Goal: Contribute content: Add original content to the website for others to see

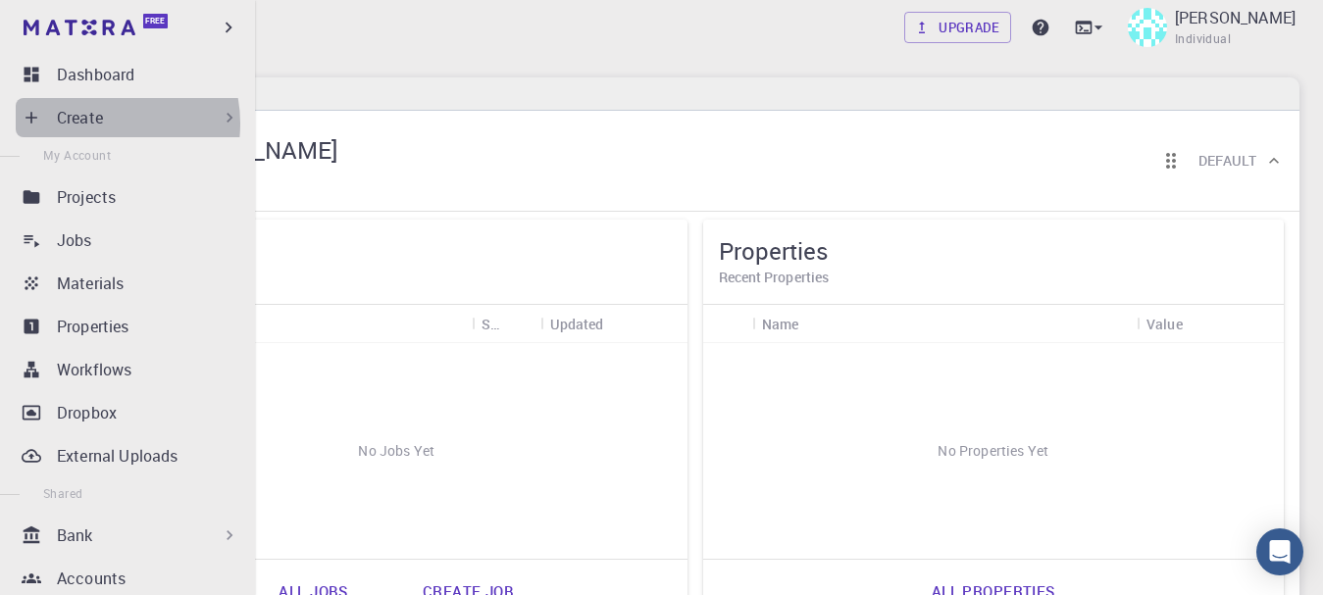
click at [99, 124] on p "Create" at bounding box center [80, 118] width 46 height 24
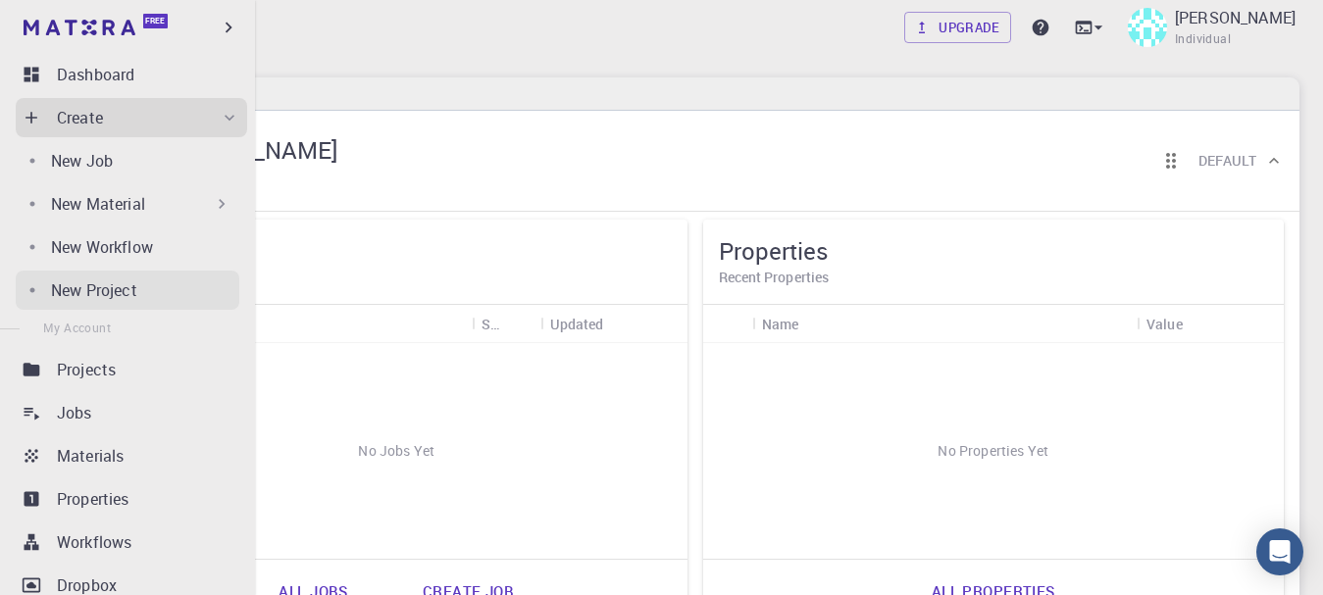
click at [127, 283] on p "New Project" at bounding box center [94, 291] width 86 height 24
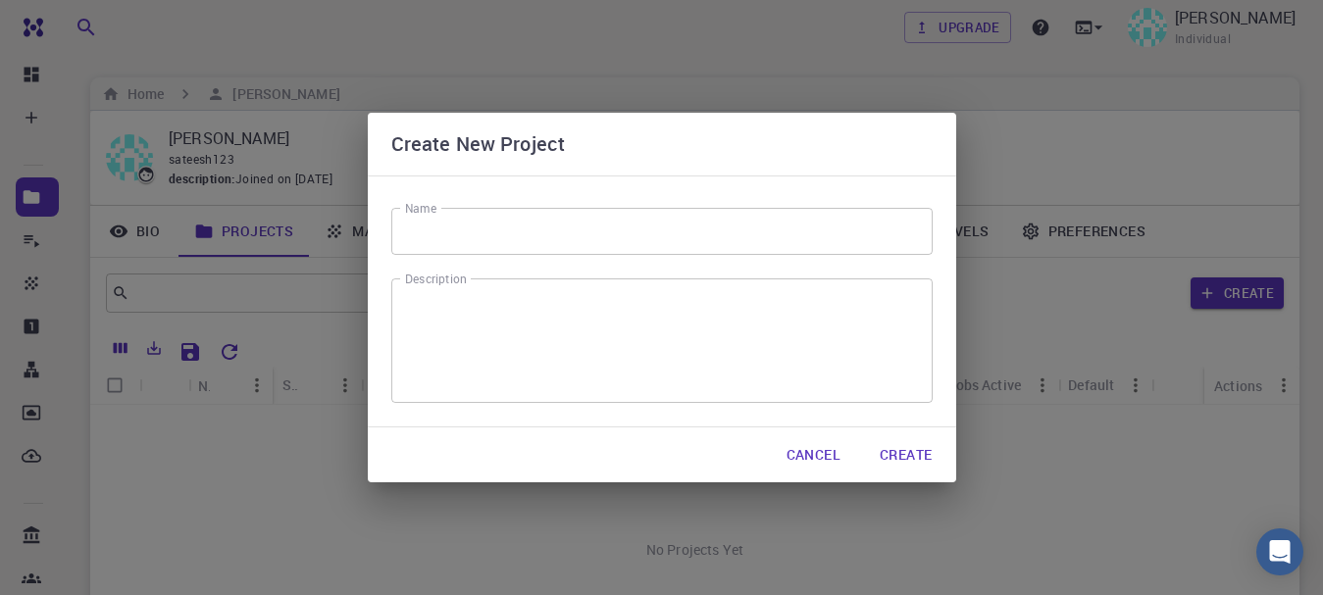
click at [491, 236] on input "Name" at bounding box center [661, 231] width 541 height 47
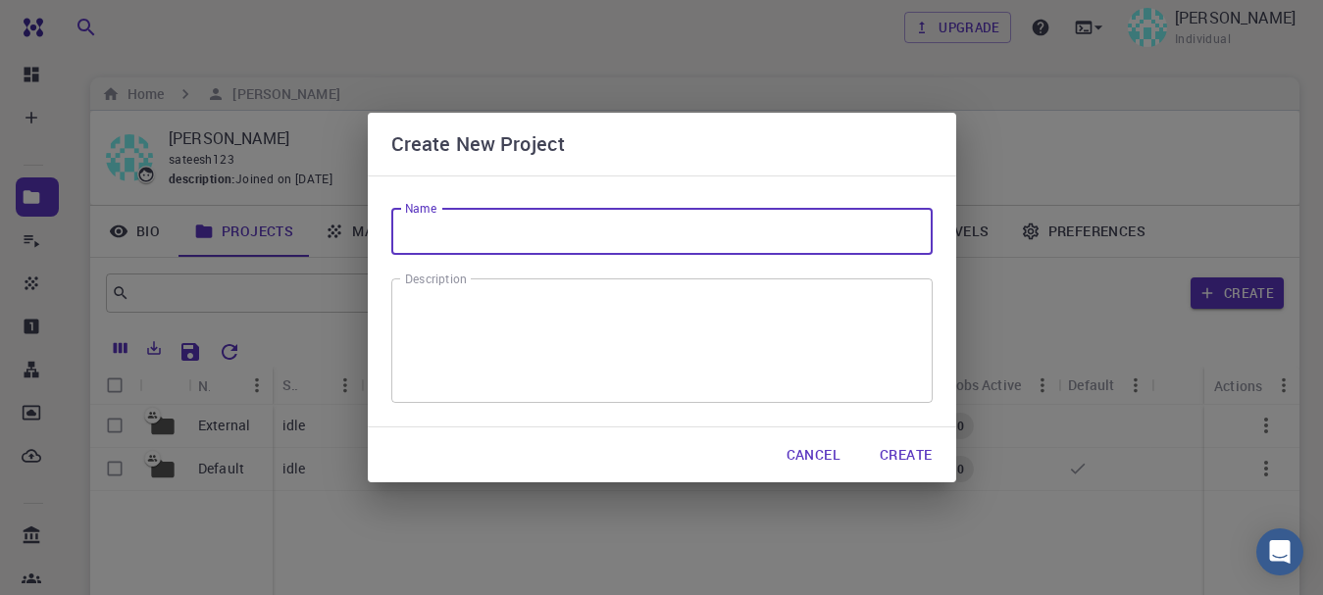
paste input "electrical and Magnetic Properties Mgzno sic"
type input "electrical and Magnetic Properties Mgzno sic"
drag, startPoint x: 687, startPoint y: 235, endPoint x: 618, endPoint y: 277, distance: 80.9
click at [618, 277] on div "Name electrical and Magnetic Properties Mgzno sic Name Description x Description" at bounding box center [662, 302] width 588 height 252
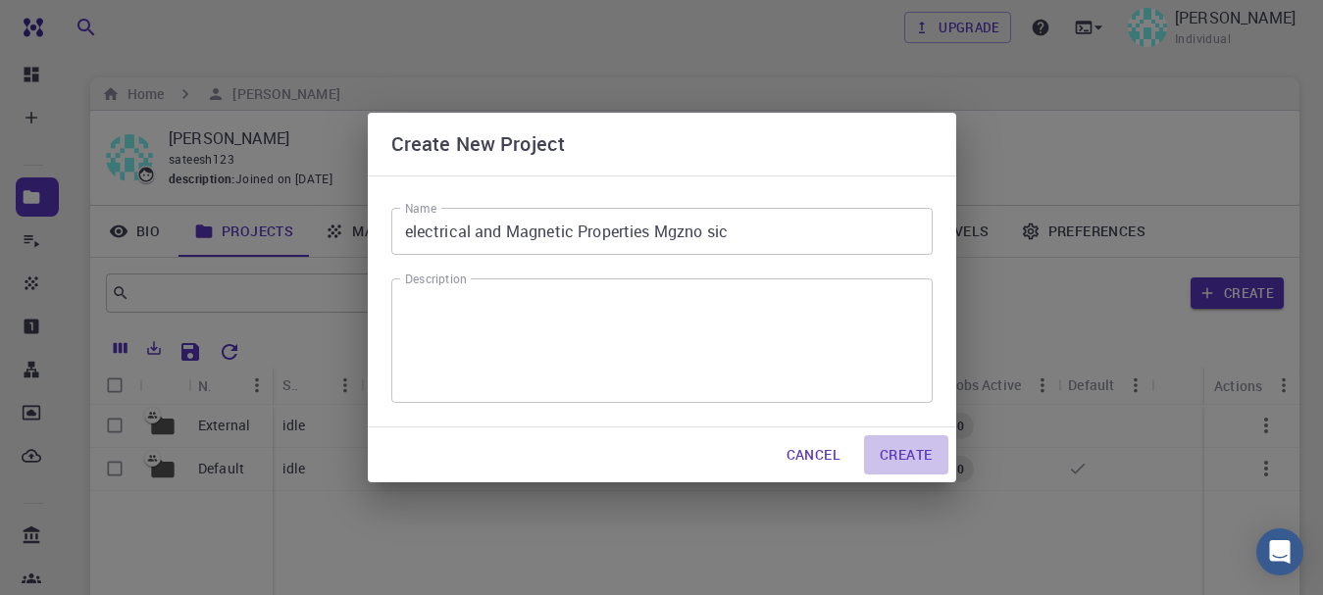
click at [903, 441] on button "Create" at bounding box center [905, 454] width 83 height 39
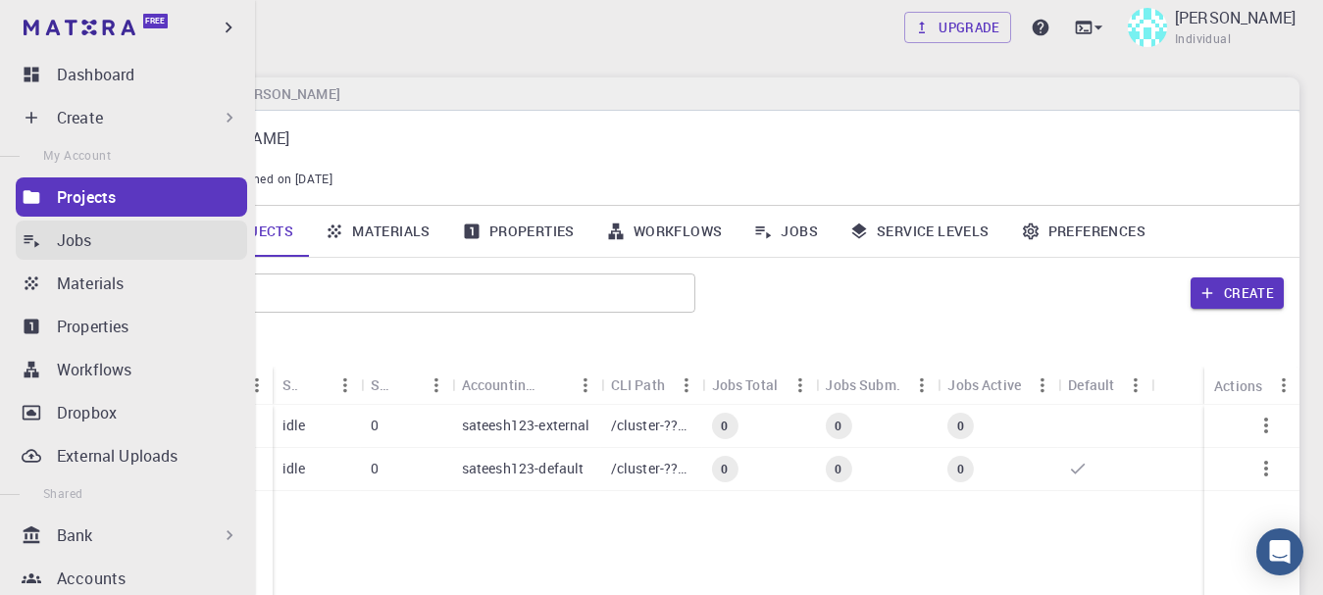
click at [83, 233] on p "Jobs" at bounding box center [74, 241] width 35 height 24
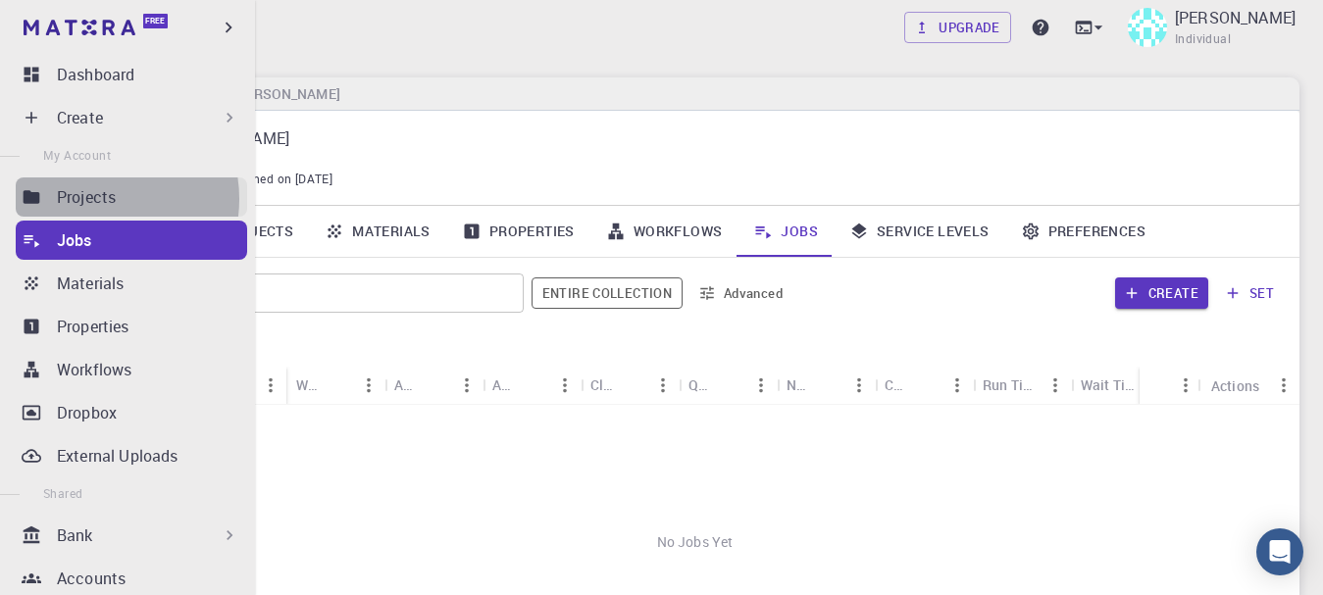
click at [94, 199] on p "Projects" at bounding box center [86, 197] width 59 height 24
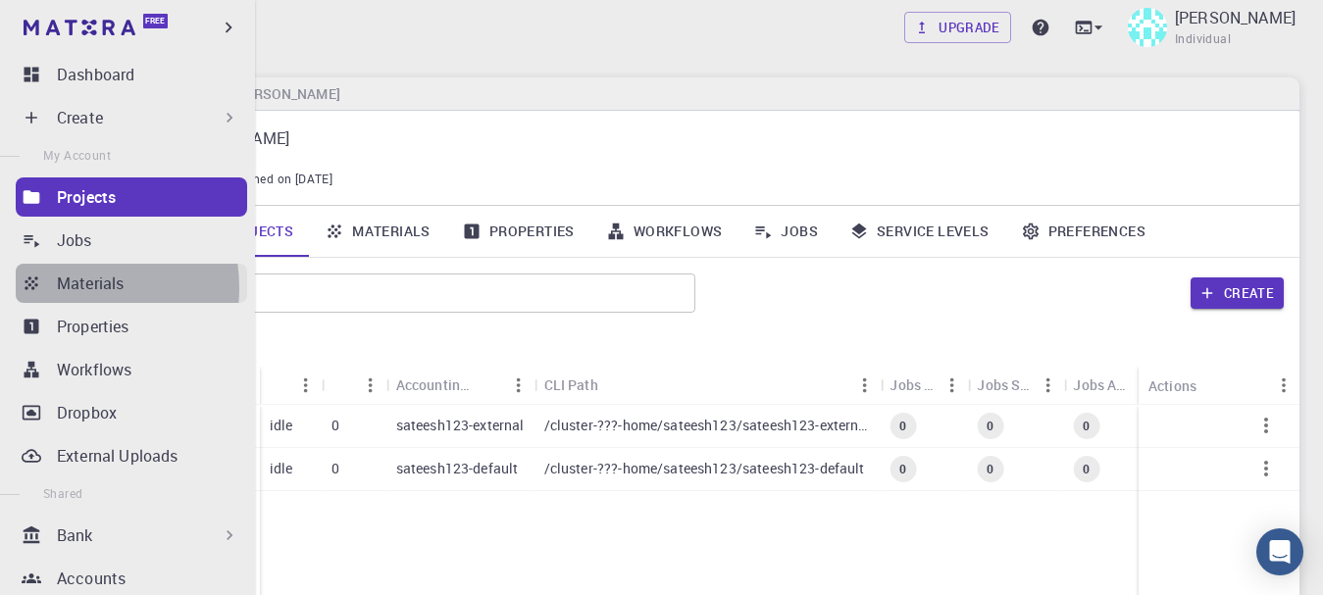
click at [57, 288] on p "Materials" at bounding box center [90, 284] width 67 height 24
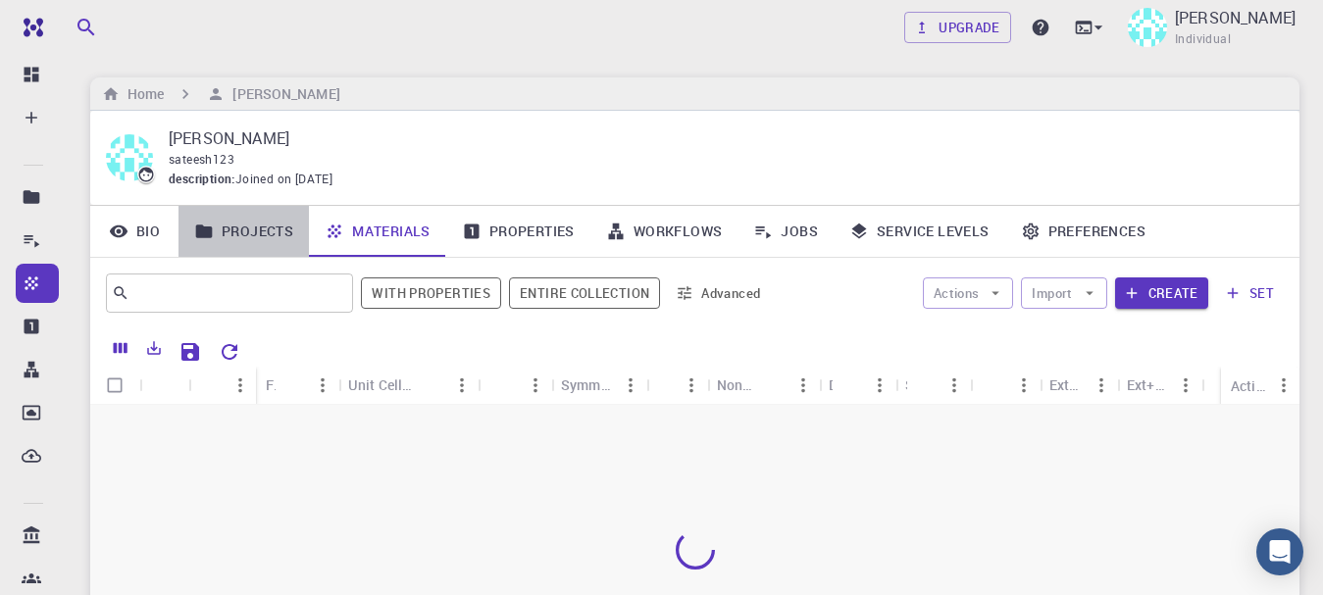
click at [242, 231] on link "Projects" at bounding box center [243, 231] width 130 height 51
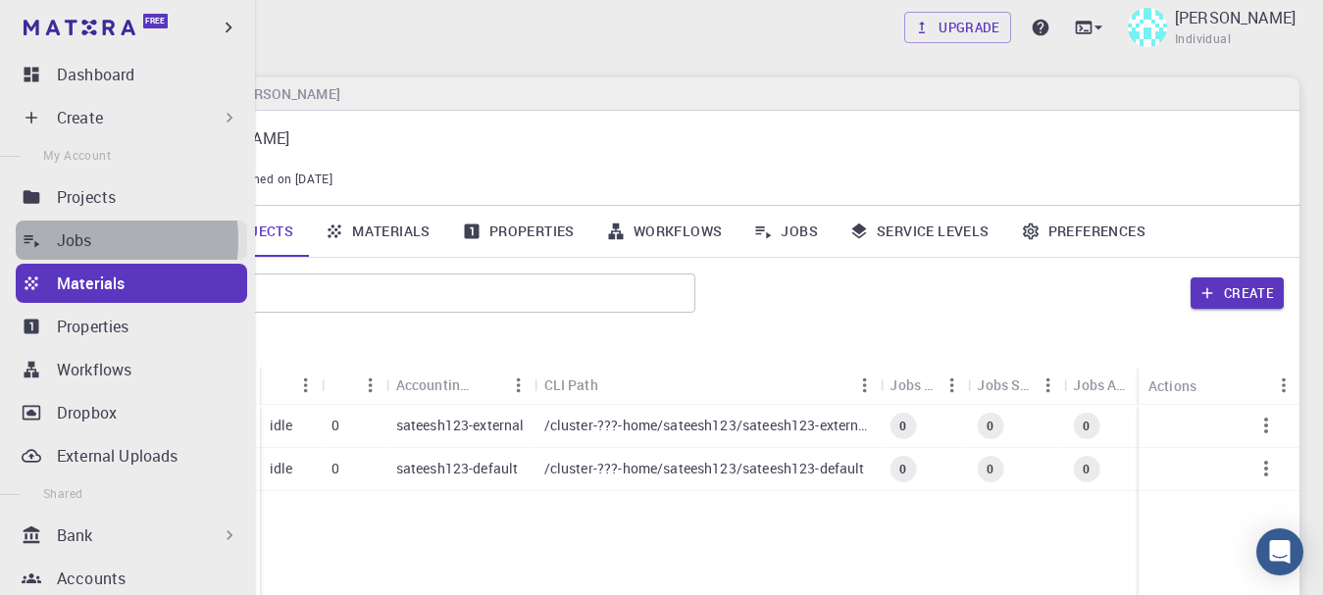
click at [54, 240] on link "Jobs" at bounding box center [131, 240] width 231 height 39
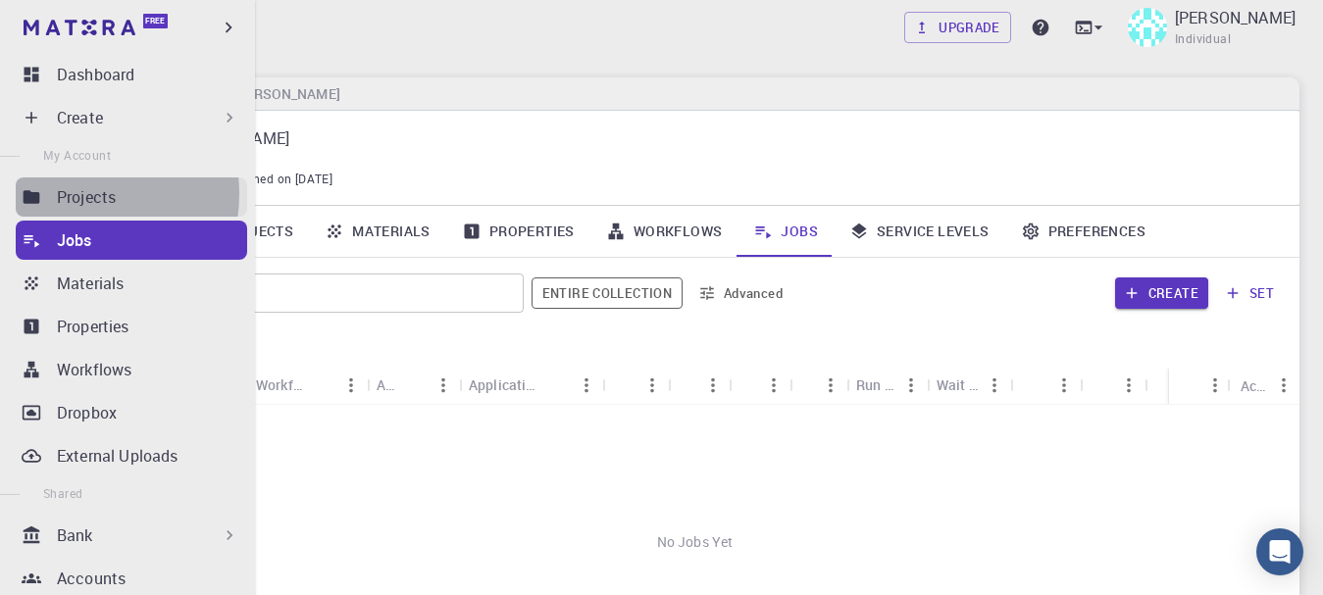
click at [73, 194] on p "Projects" at bounding box center [86, 197] width 59 height 24
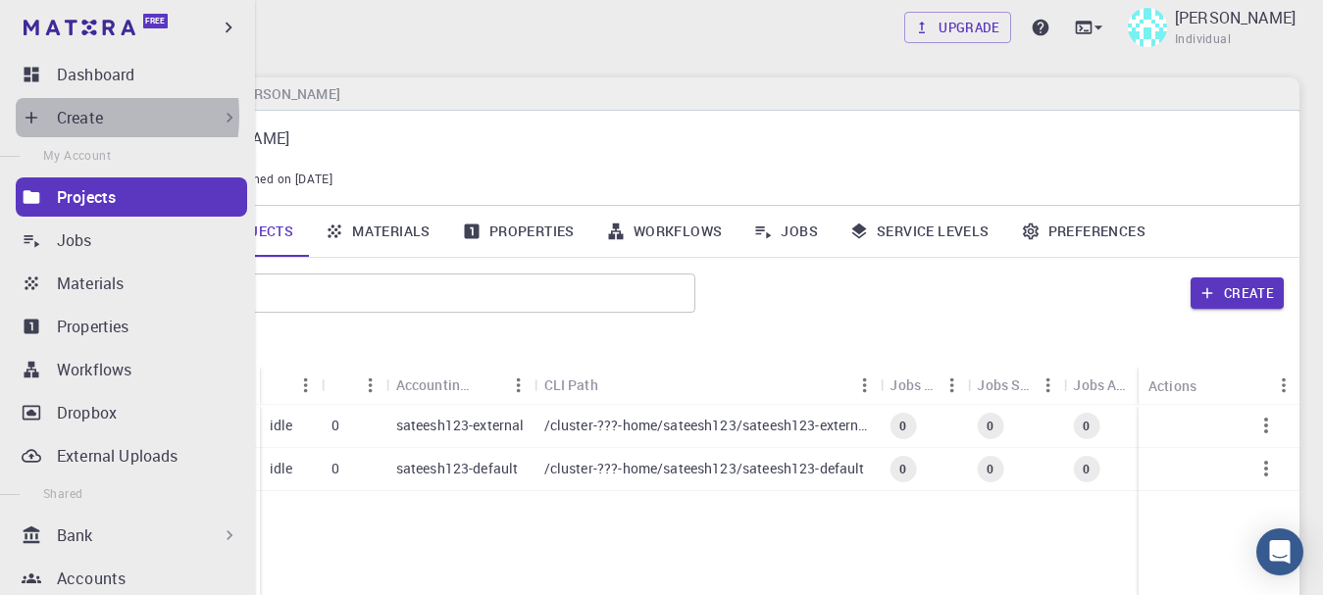
click at [68, 116] on p "Create" at bounding box center [80, 118] width 46 height 24
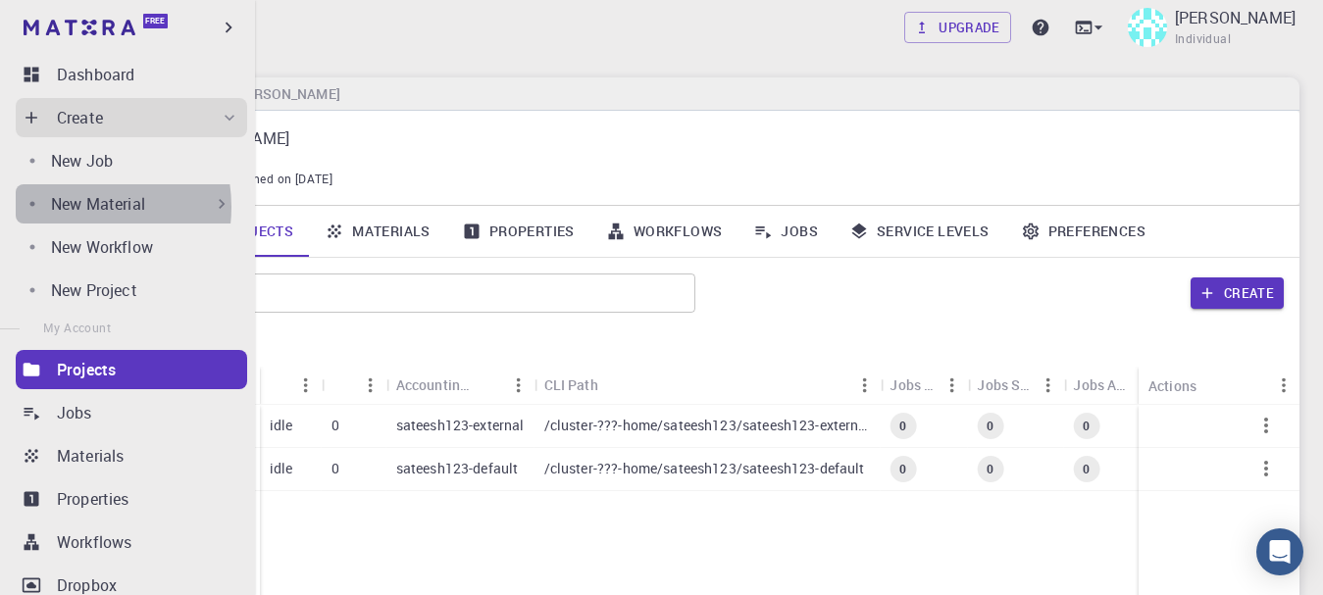
click at [74, 207] on p "New Material" at bounding box center [98, 204] width 94 height 24
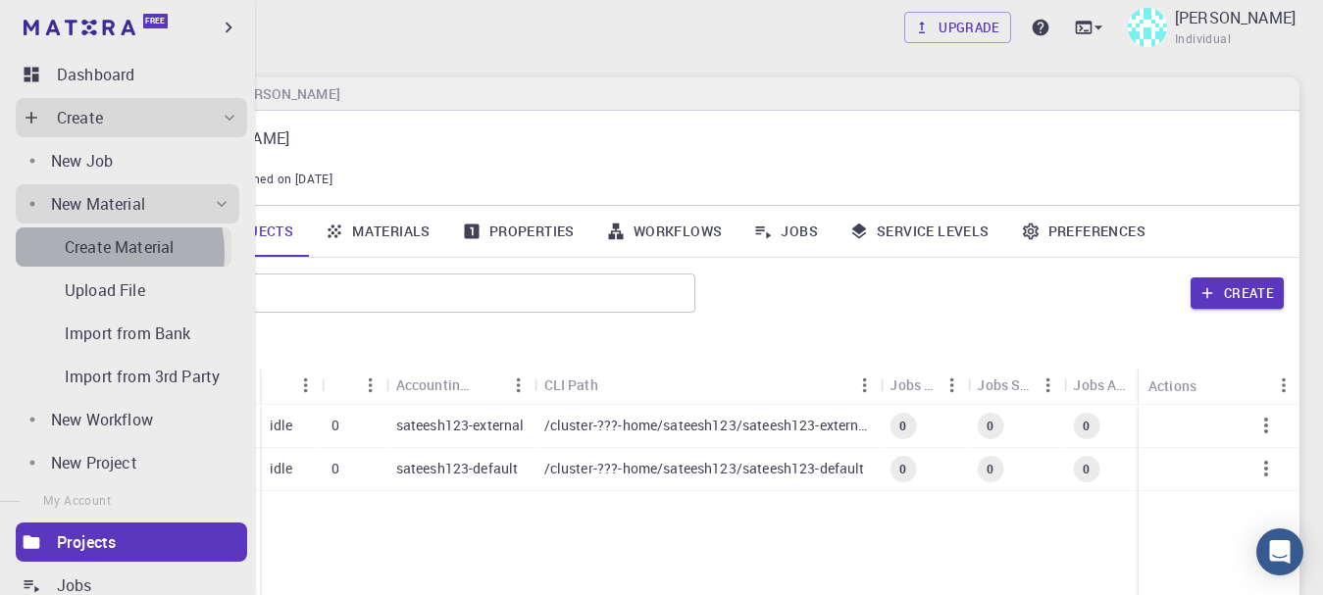
click at [94, 253] on p "Create Material" at bounding box center [119, 247] width 109 height 24
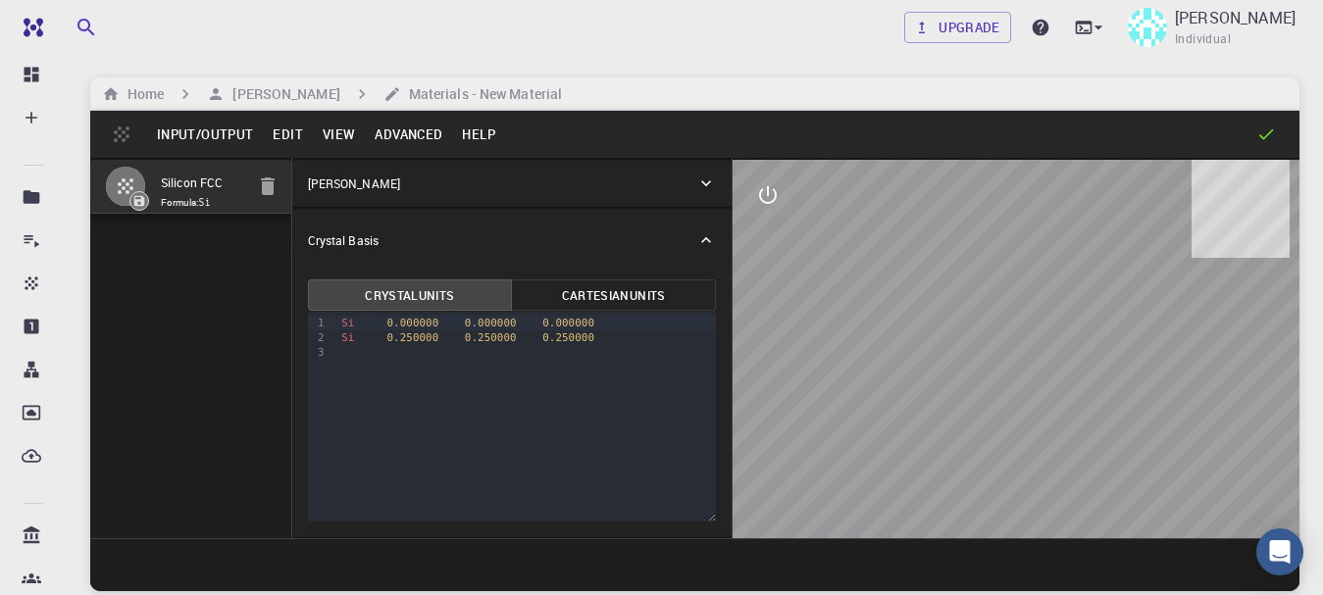
click at [316, 182] on p "[PERSON_NAME]" at bounding box center [354, 184] width 92 height 18
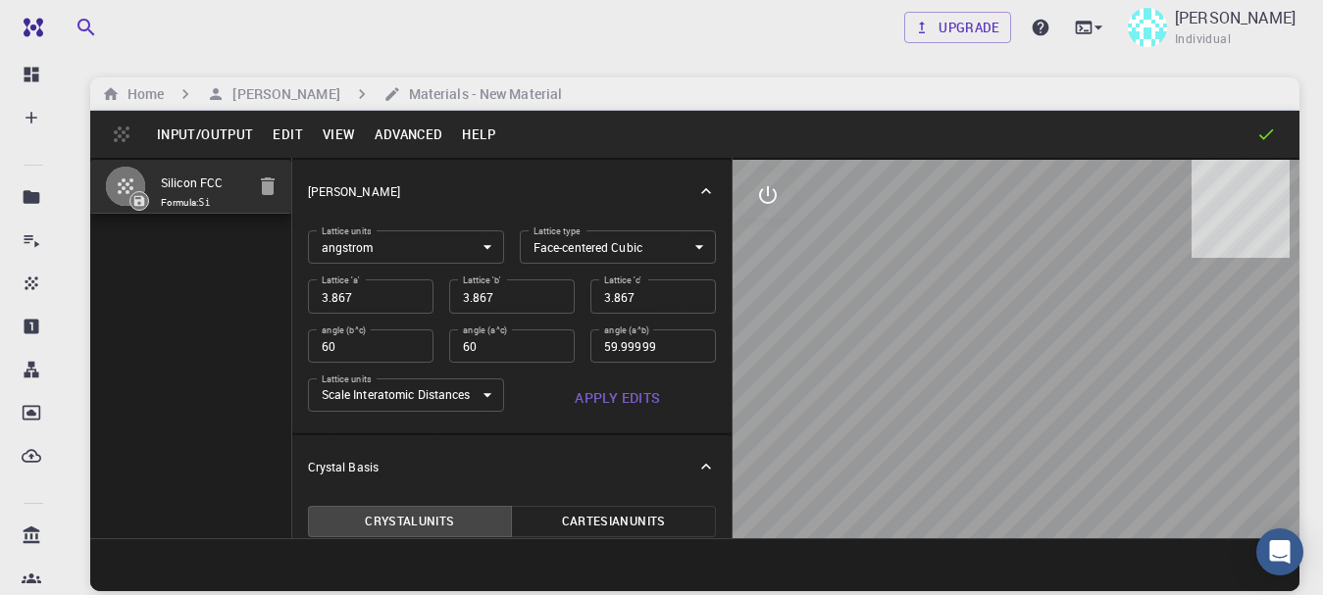
type input "3.867"
click at [538, 296] on input "3.867" at bounding box center [512, 295] width 126 height 33
click at [410, 526] on button "Crystal Units" at bounding box center [410, 521] width 205 height 31
click at [551, 527] on button "Cartesian Units" at bounding box center [613, 521] width 205 height 31
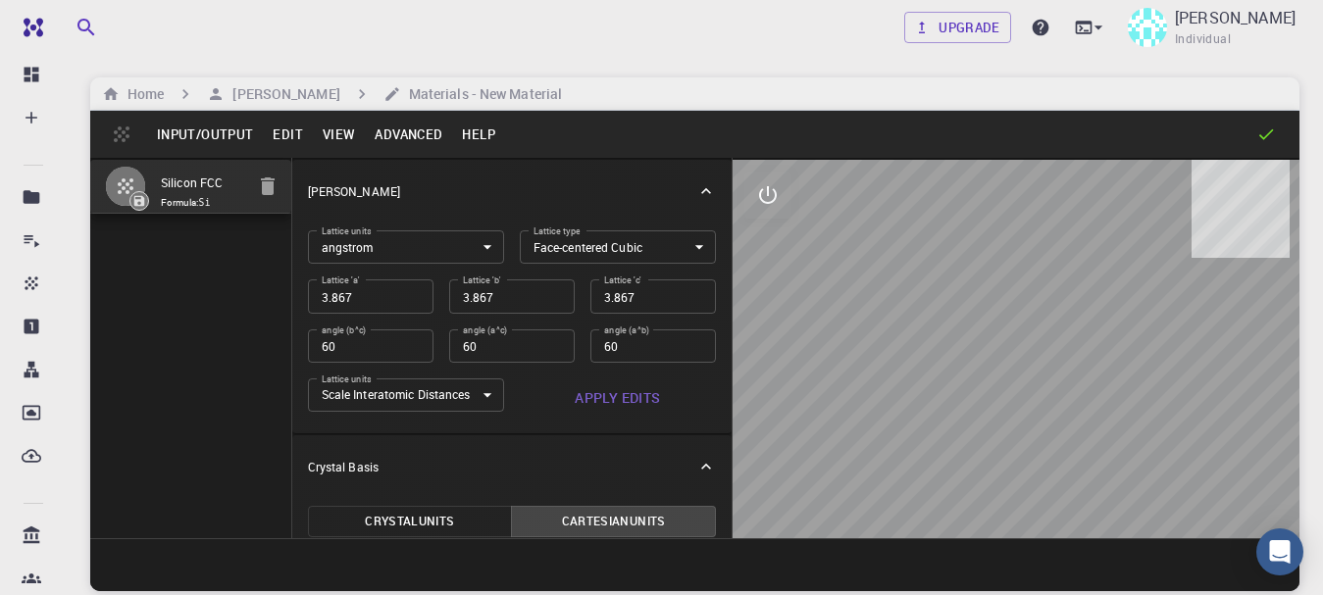
scroll to position [226, 0]
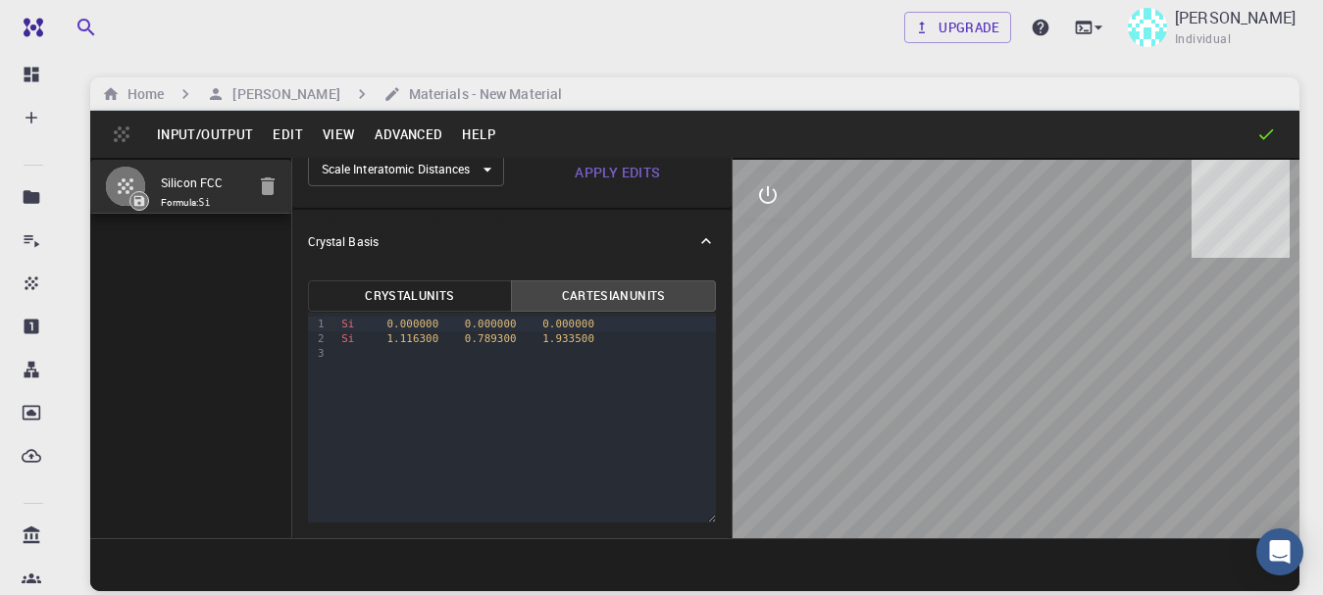
click at [348, 137] on button "View" at bounding box center [339, 134] width 53 height 31
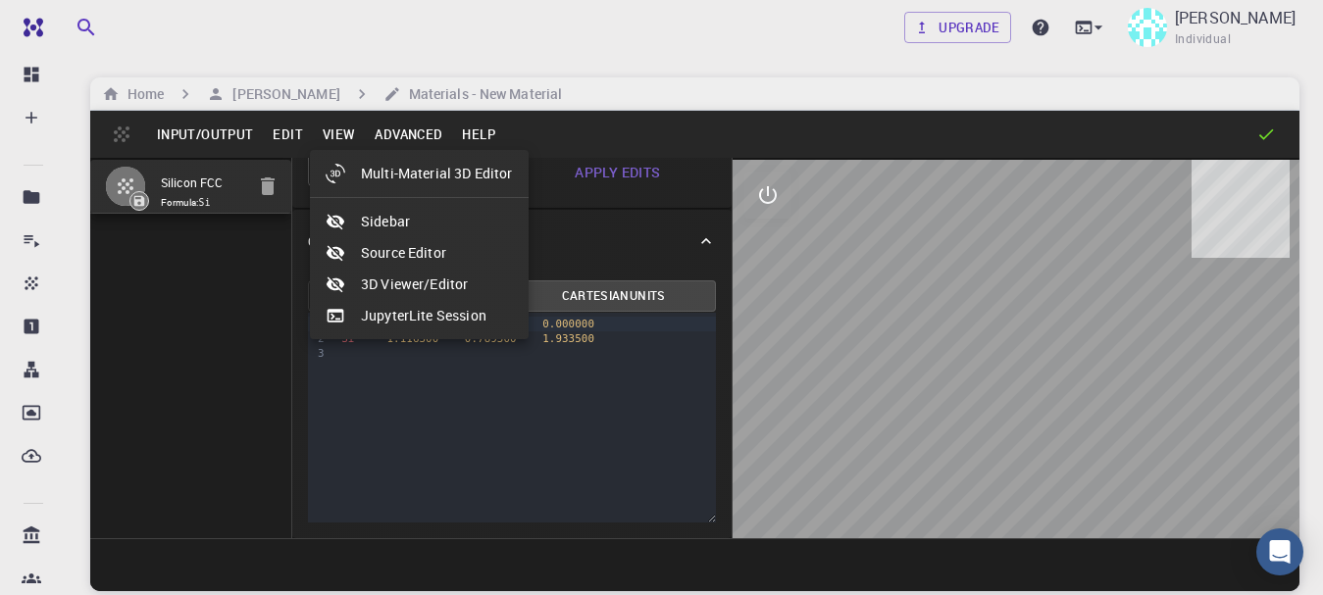
click at [389, 228] on li "Sidebar" at bounding box center [419, 221] width 219 height 31
type input "59.99999"
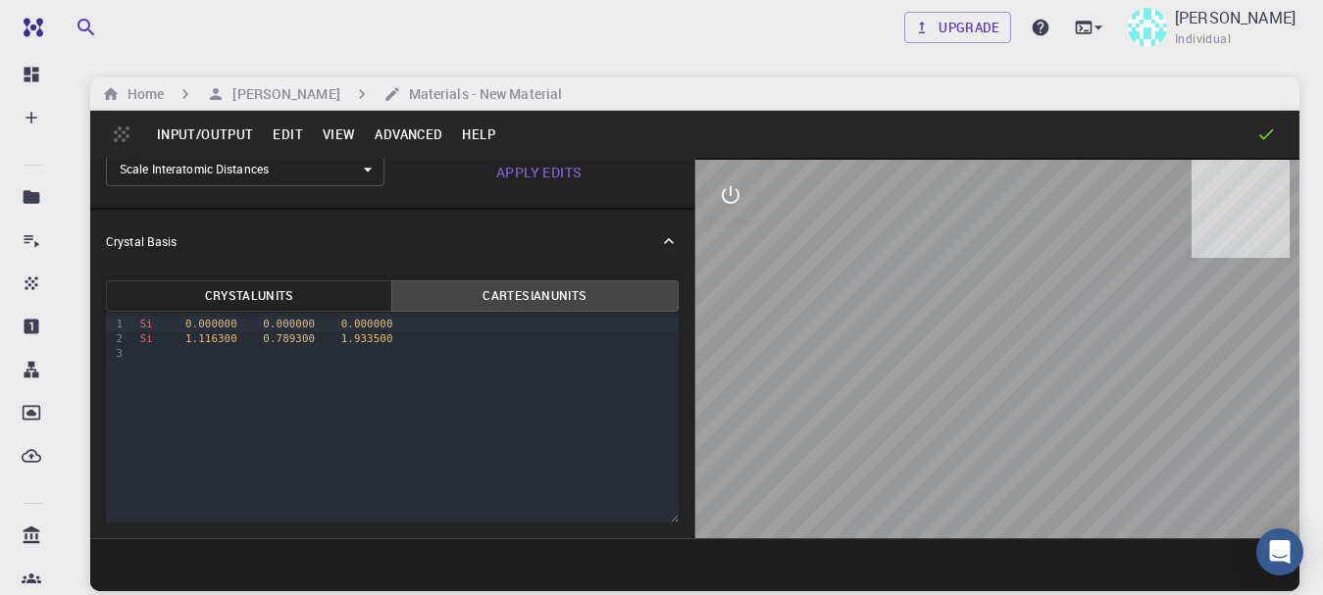
click at [330, 140] on button "View" at bounding box center [339, 134] width 53 height 31
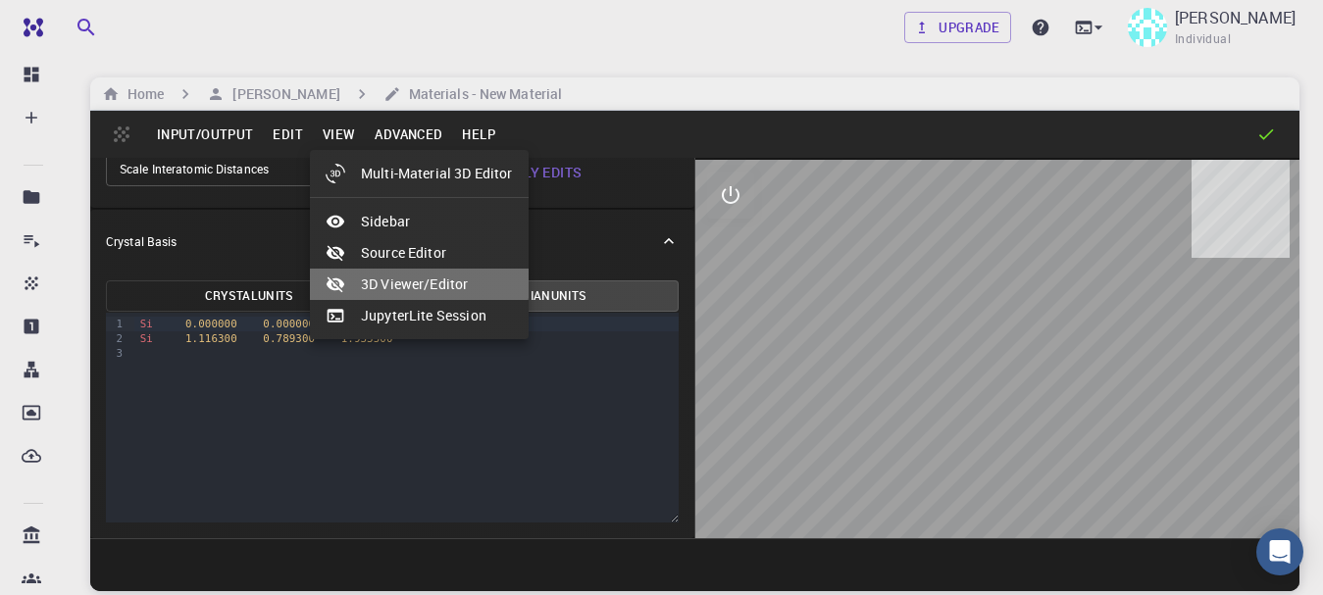
click at [357, 279] on div at bounding box center [343, 285] width 35 height 20
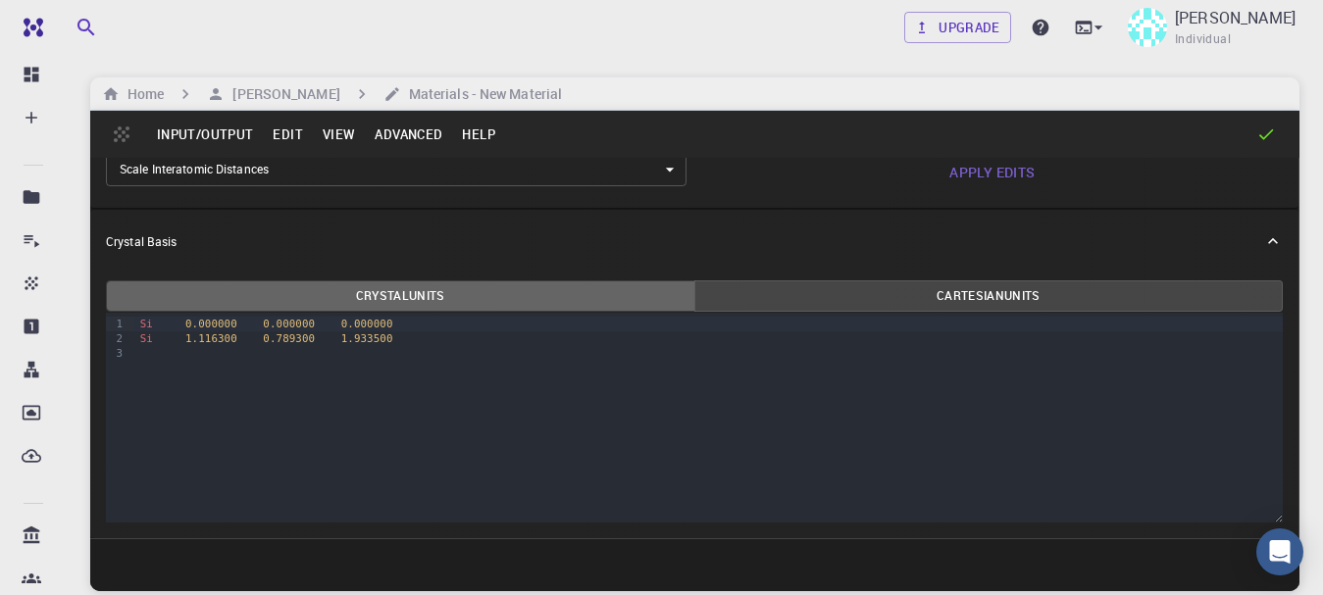
click at [471, 286] on button "Crystal Units" at bounding box center [400, 295] width 589 height 31
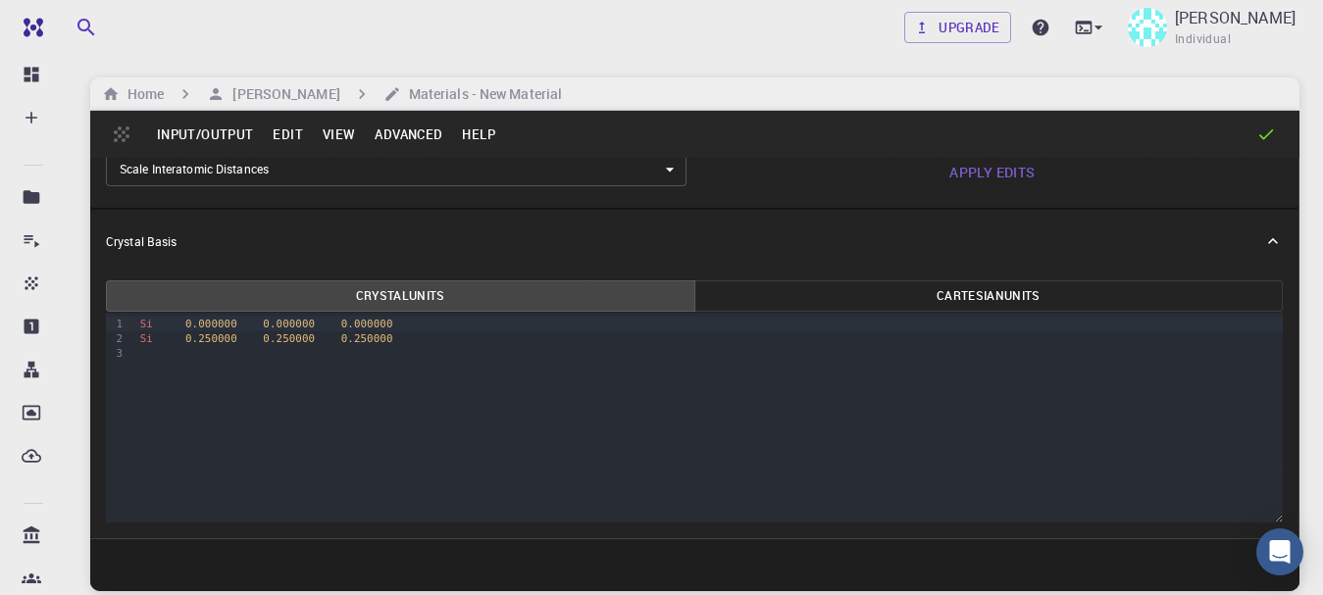
click at [869, 291] on button "Cartesian Units" at bounding box center [988, 295] width 589 height 31
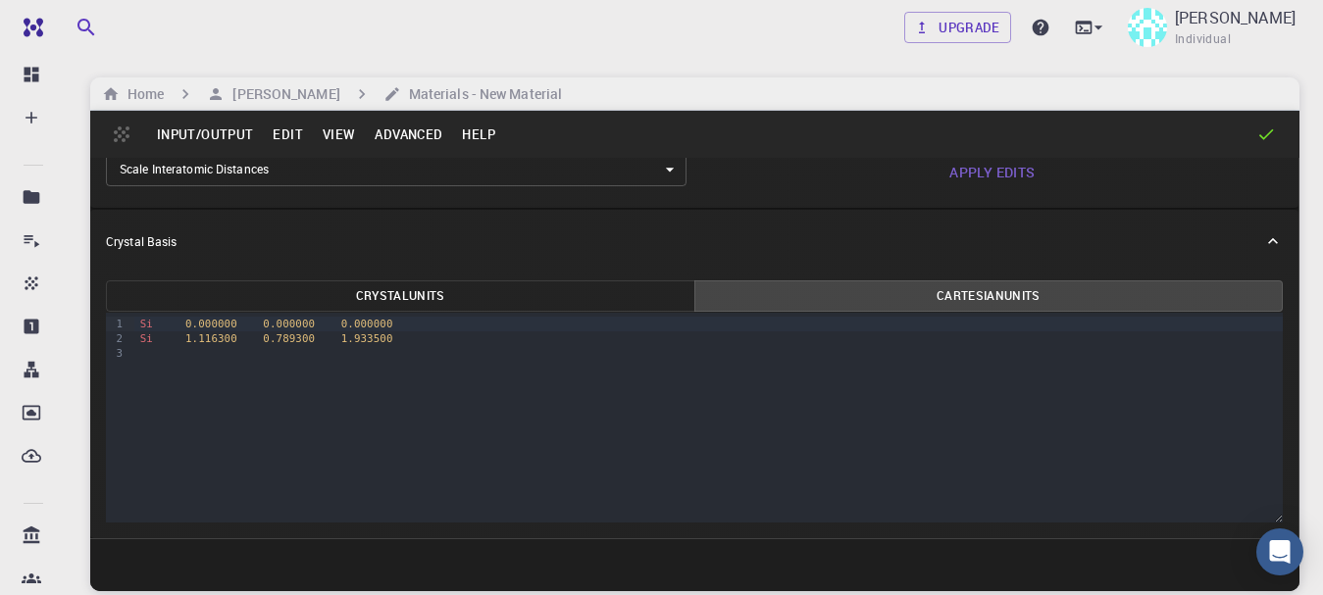
click at [414, 137] on button "Advanced" at bounding box center [408, 134] width 87 height 31
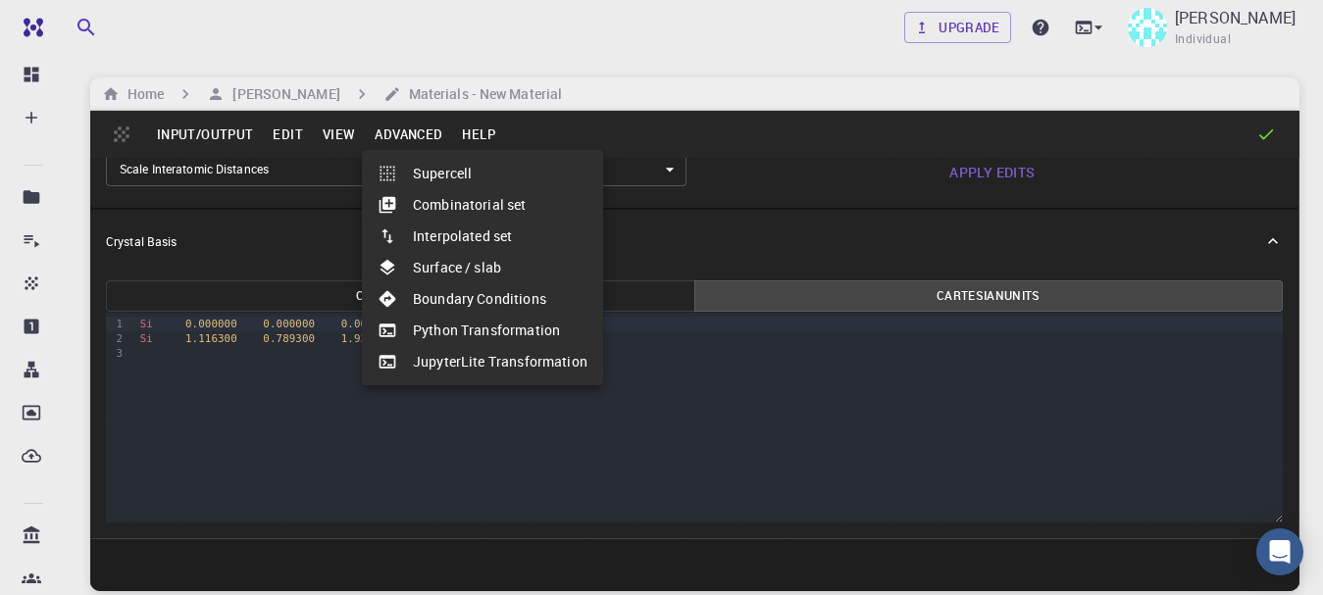
click at [454, 289] on li "Boundary Conditions" at bounding box center [482, 298] width 241 height 31
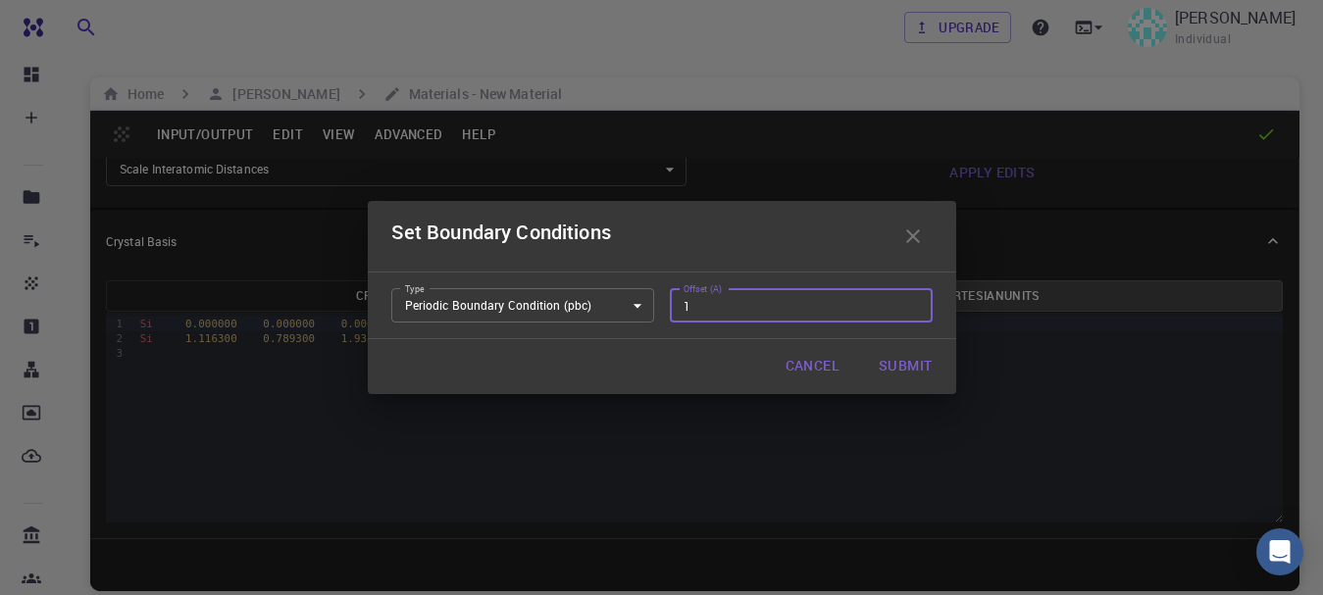
click at [909, 301] on input "1" at bounding box center [801, 304] width 263 height 33
click at [897, 361] on button "Submit" at bounding box center [905, 366] width 84 height 39
type input "0"
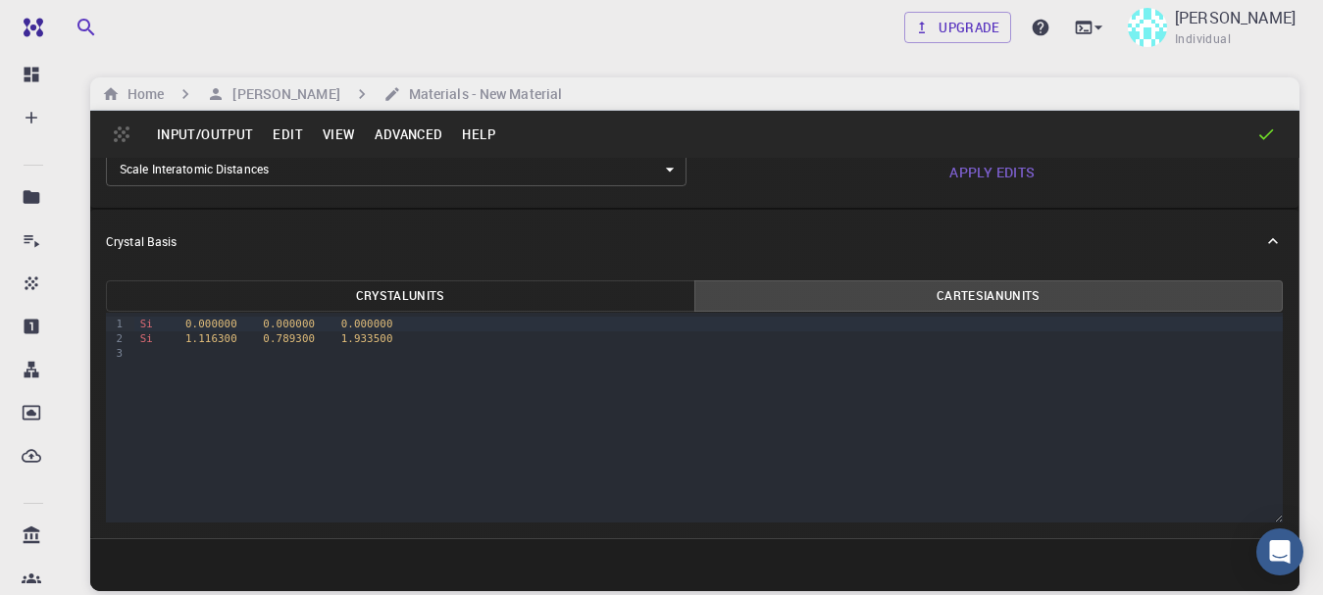
click at [401, 145] on button "Advanced" at bounding box center [408, 134] width 87 height 31
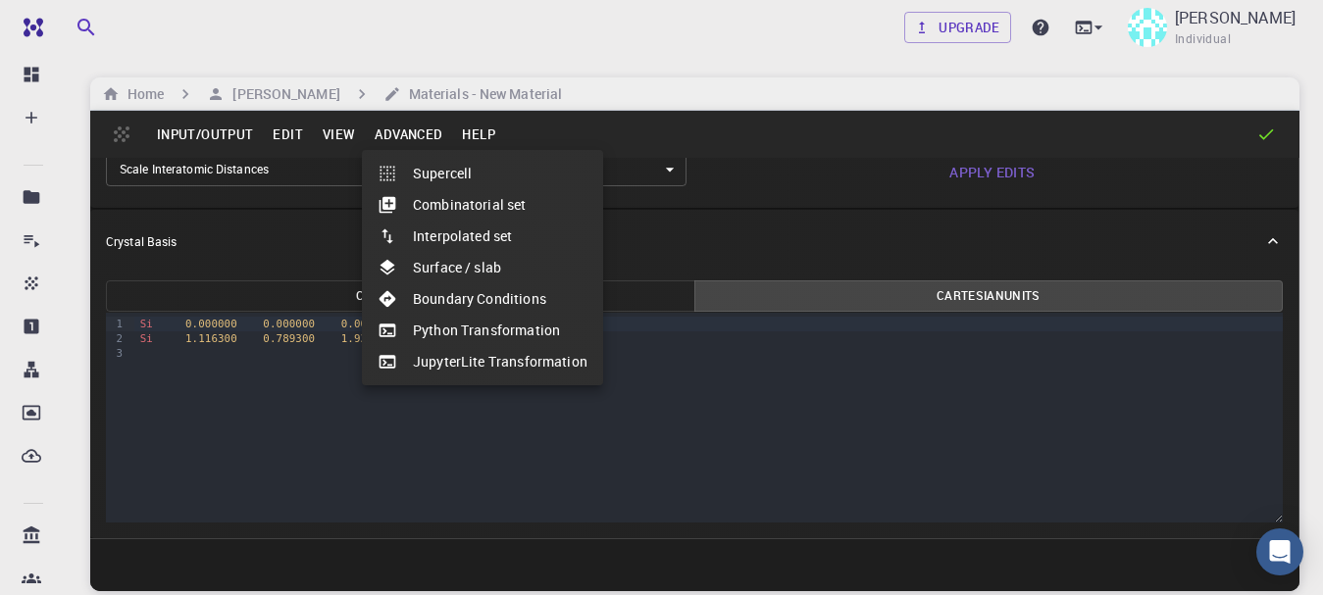
click at [436, 333] on li "Python Transformation" at bounding box center [482, 330] width 241 height 31
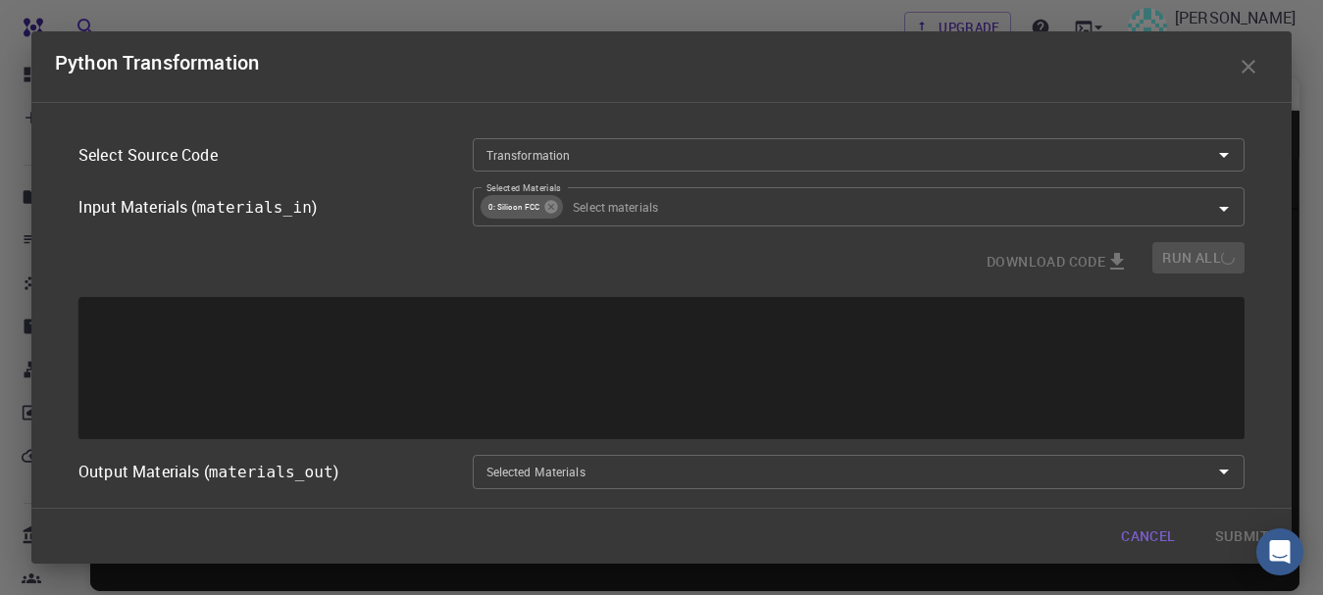
type input "Place a 2D material Layer on a Surface."
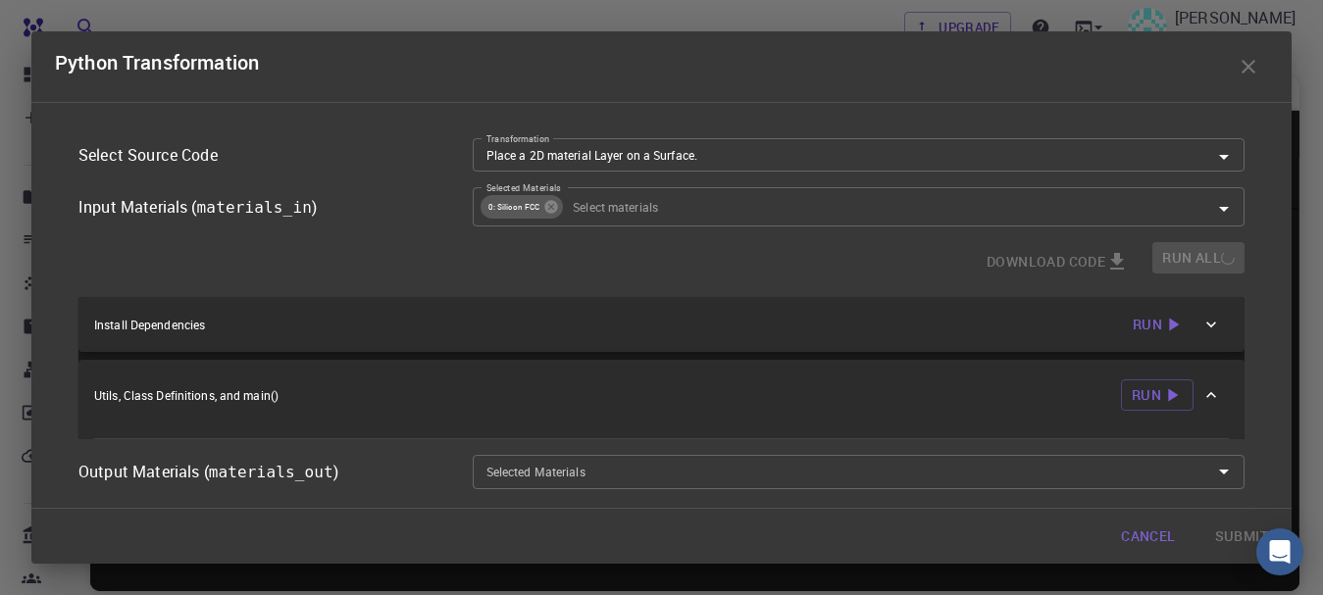
click at [1216, 479] on icon "Open" at bounding box center [1224, 472] width 24 height 24
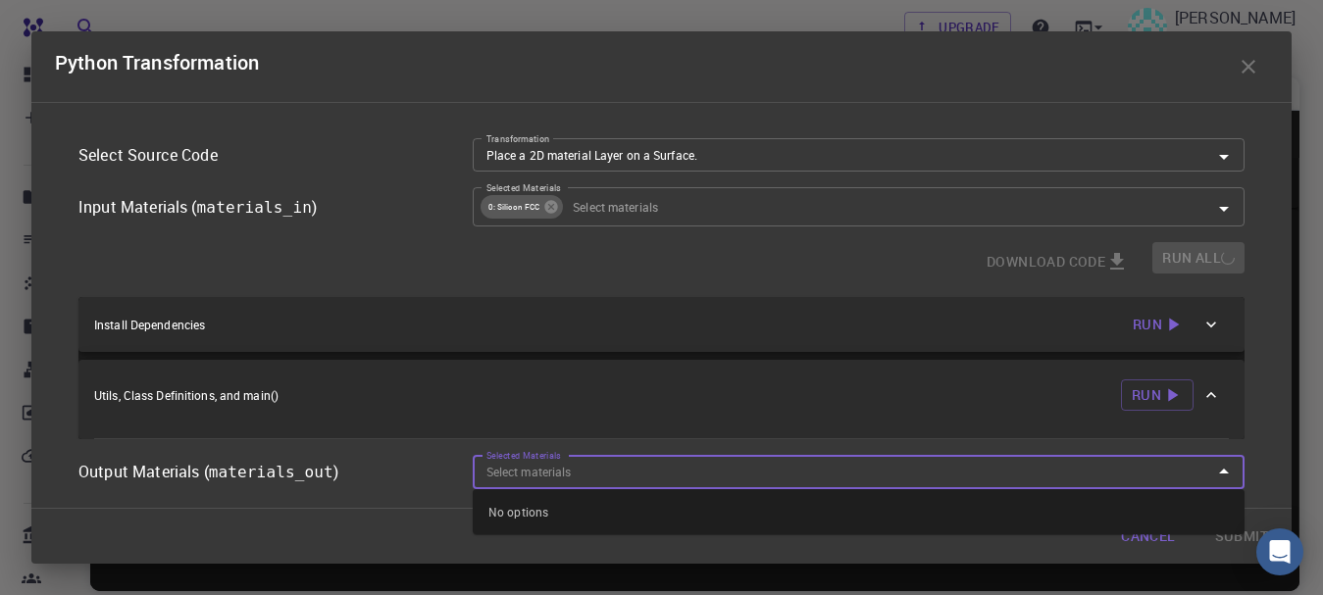
click at [527, 509] on div "No options" at bounding box center [859, 511] width 772 height 45
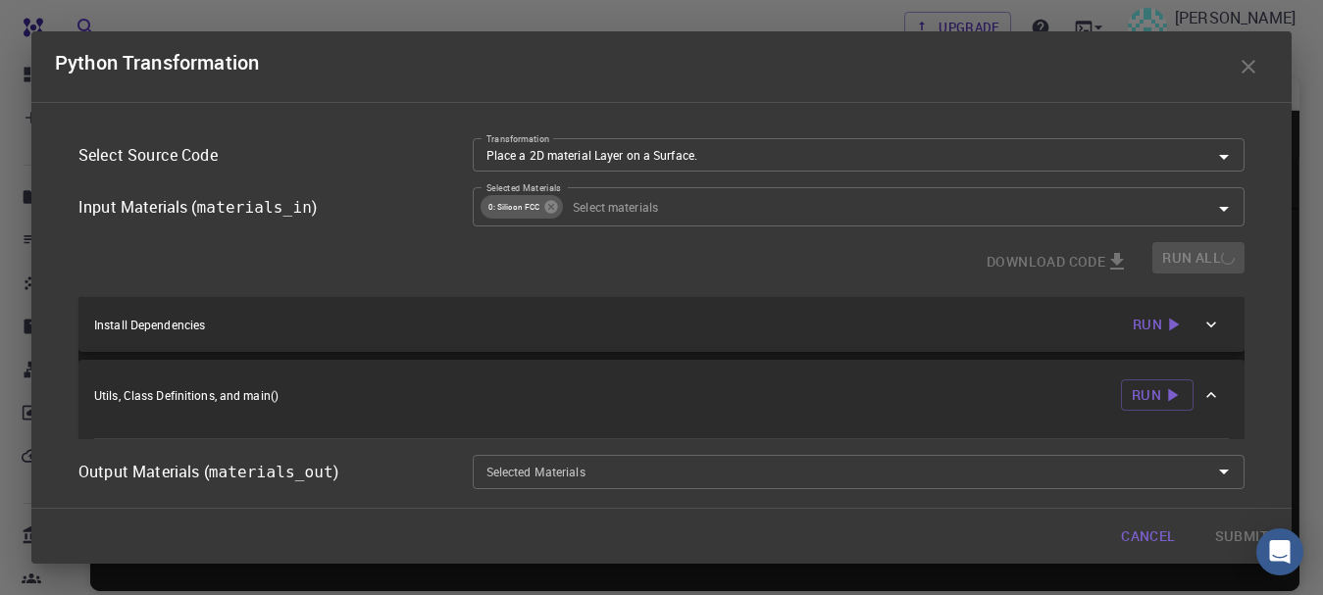
click at [1224, 538] on div "Cancel Submit" at bounding box center [661, 536] width 1260 height 55
click at [1170, 260] on div "Run All" at bounding box center [1194, 261] width 100 height 39
click at [1214, 260] on div "Run All" at bounding box center [1194, 261] width 100 height 39
click at [1169, 328] on icon "button" at bounding box center [1174, 325] width 10 height 13
click at [1241, 74] on icon "button" at bounding box center [1249, 67] width 24 height 24
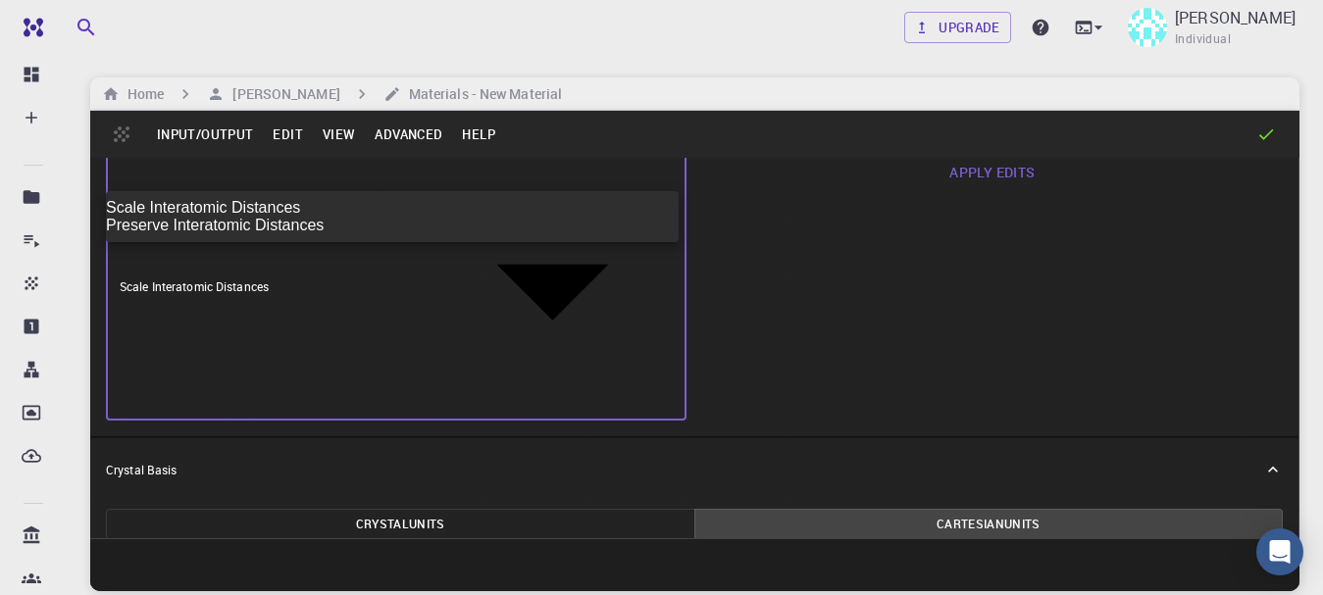
click at [241, 168] on body "Free Dashboard Create New Job New Material Create Material Upload File Import f…" at bounding box center [661, 372] width 1323 height 744
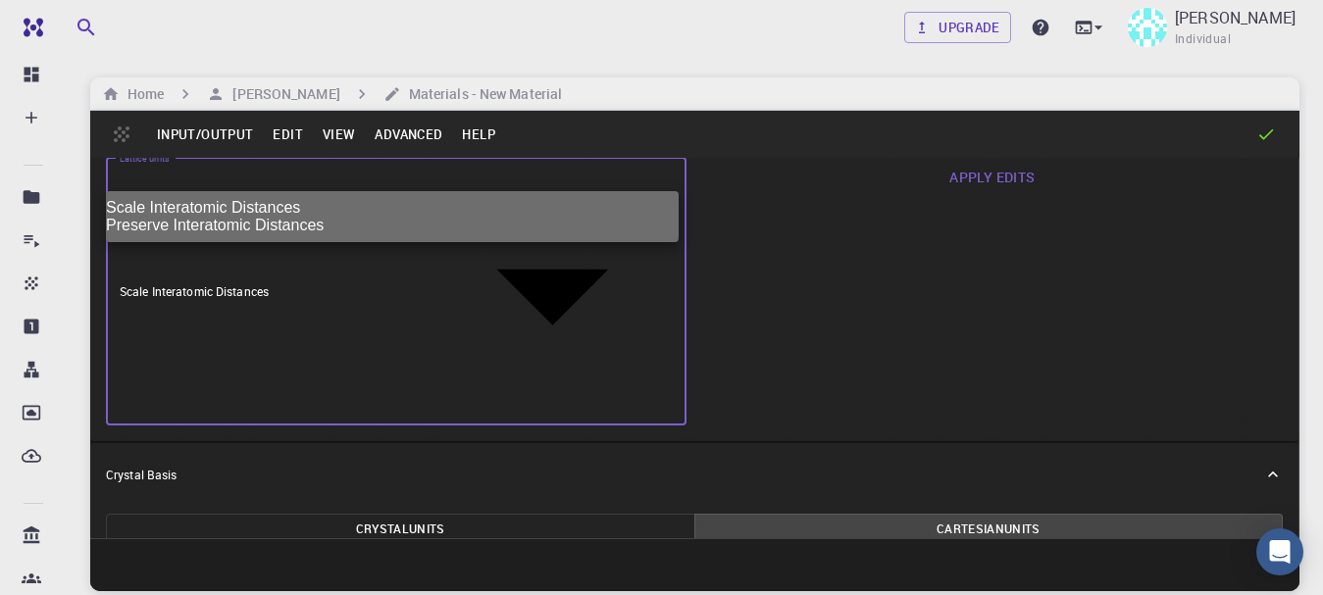
click at [225, 234] on li "Preserve Interatomic Distances" at bounding box center [392, 226] width 573 height 18
type input "1"
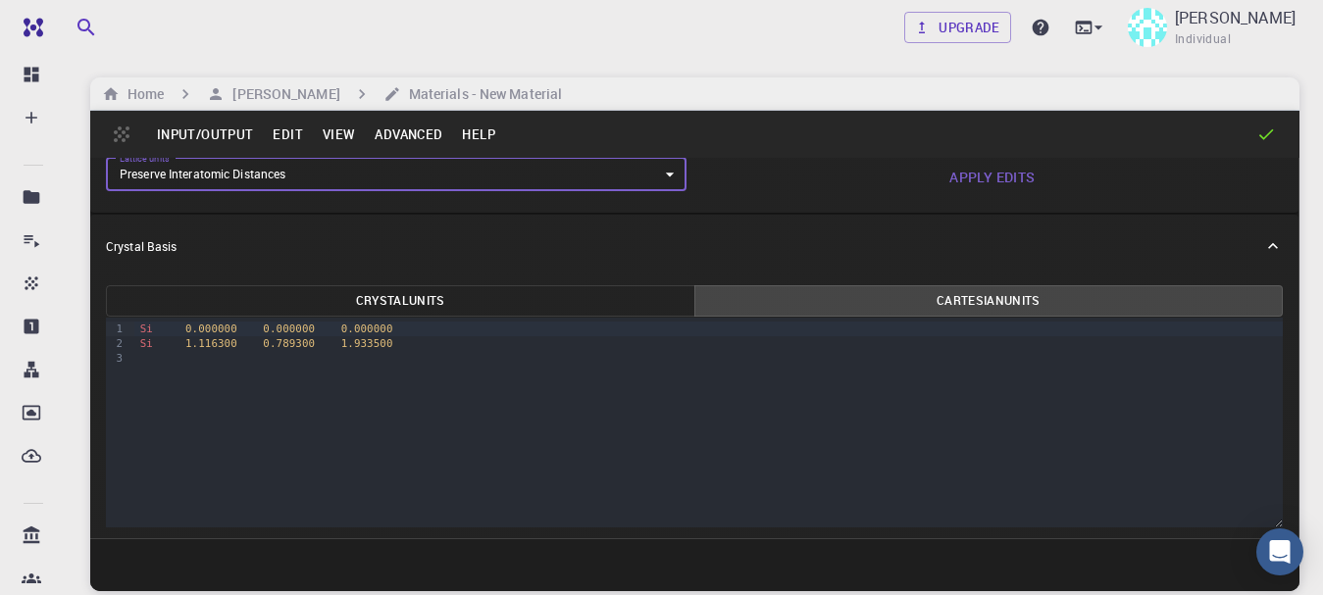
click at [449, 310] on button "Crystal Units" at bounding box center [400, 300] width 589 height 31
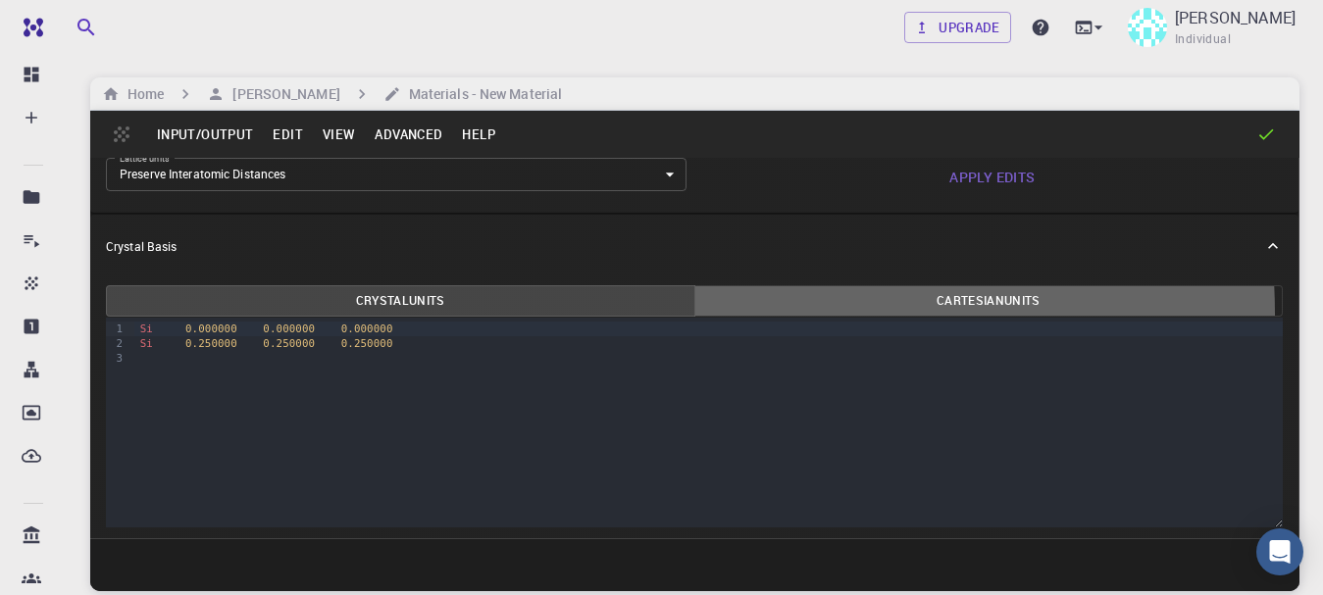
click at [715, 315] on button "Cartesian Units" at bounding box center [988, 300] width 589 height 31
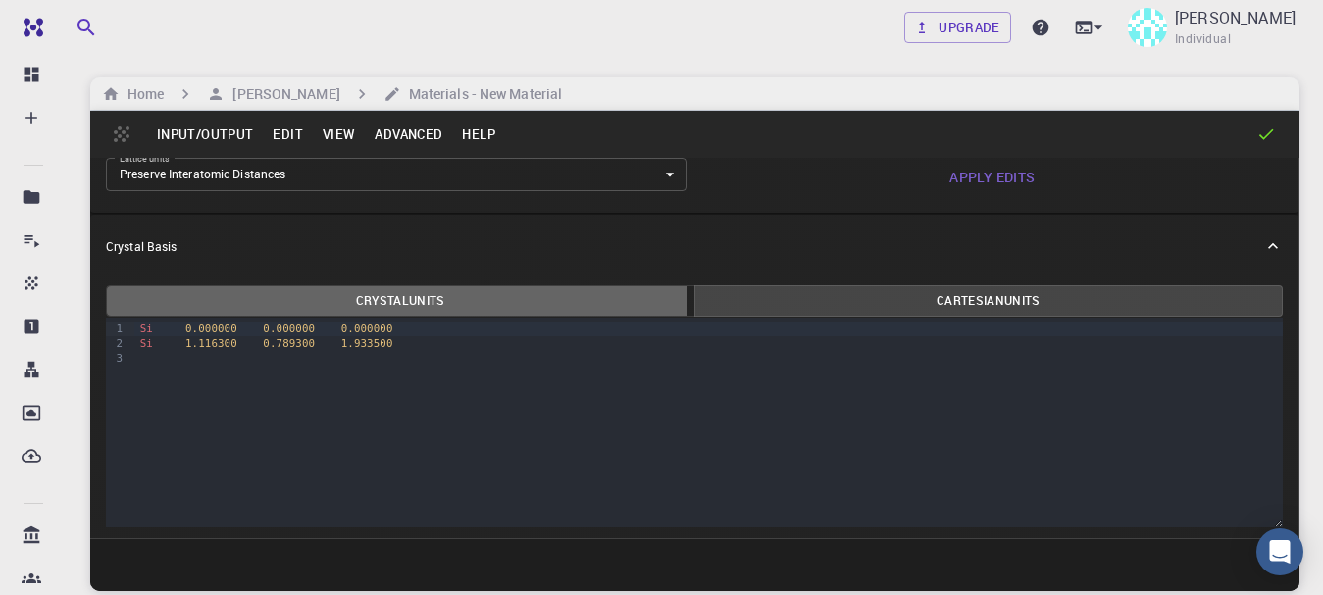
click at [272, 306] on button "Crystal Units" at bounding box center [400, 300] width 589 height 31
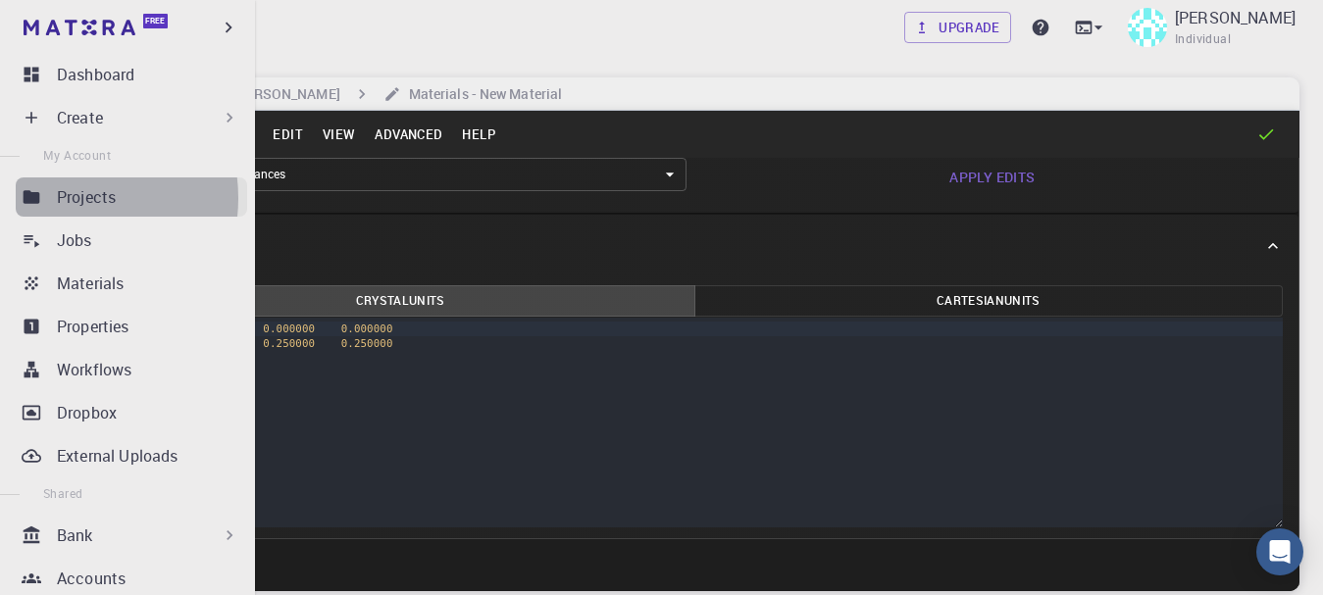
click at [61, 198] on p "Projects" at bounding box center [86, 197] width 59 height 24
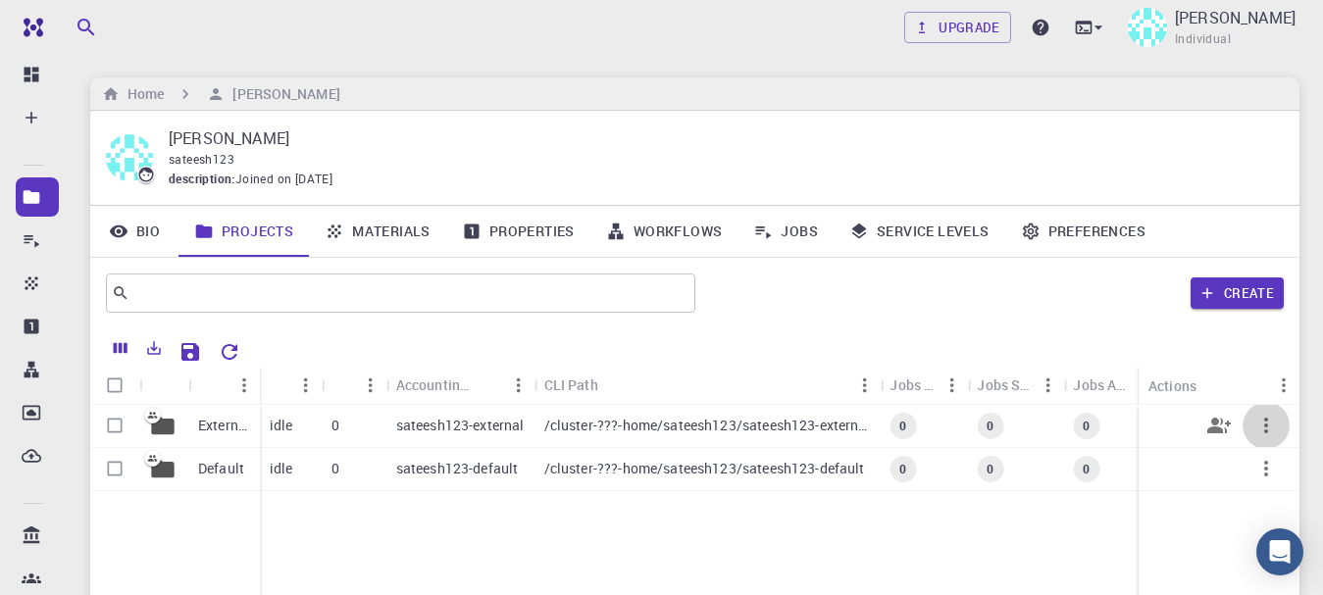
click at [1264, 431] on icon "button" at bounding box center [1266, 426] width 24 height 24
click at [1271, 49] on li "Open" at bounding box center [661, 28] width 1323 height 41
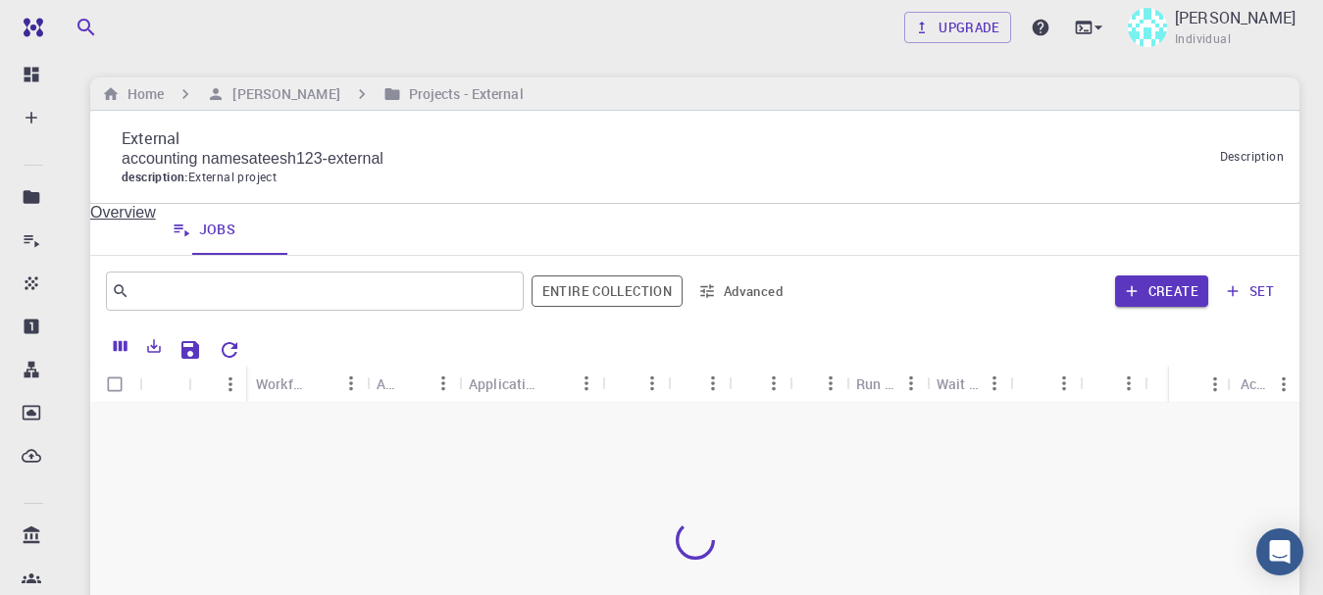
click at [1270, 448] on div at bounding box center [694, 540] width 1209 height 275
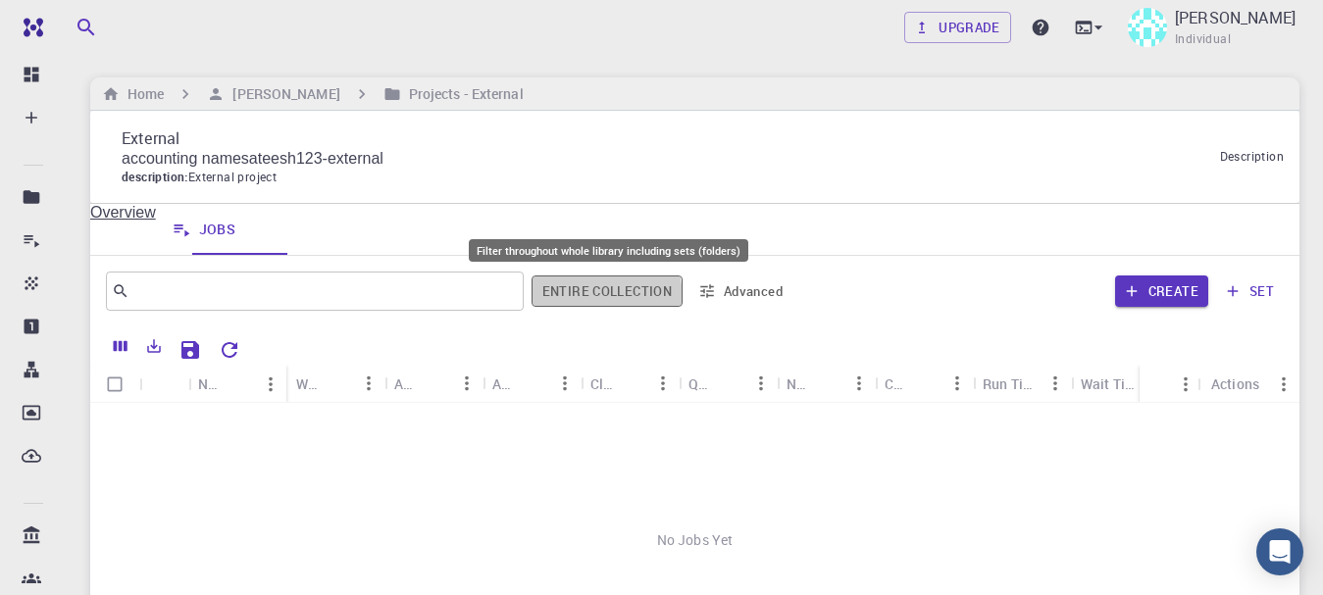
click at [571, 302] on button "Entire collection" at bounding box center [607, 291] width 151 height 31
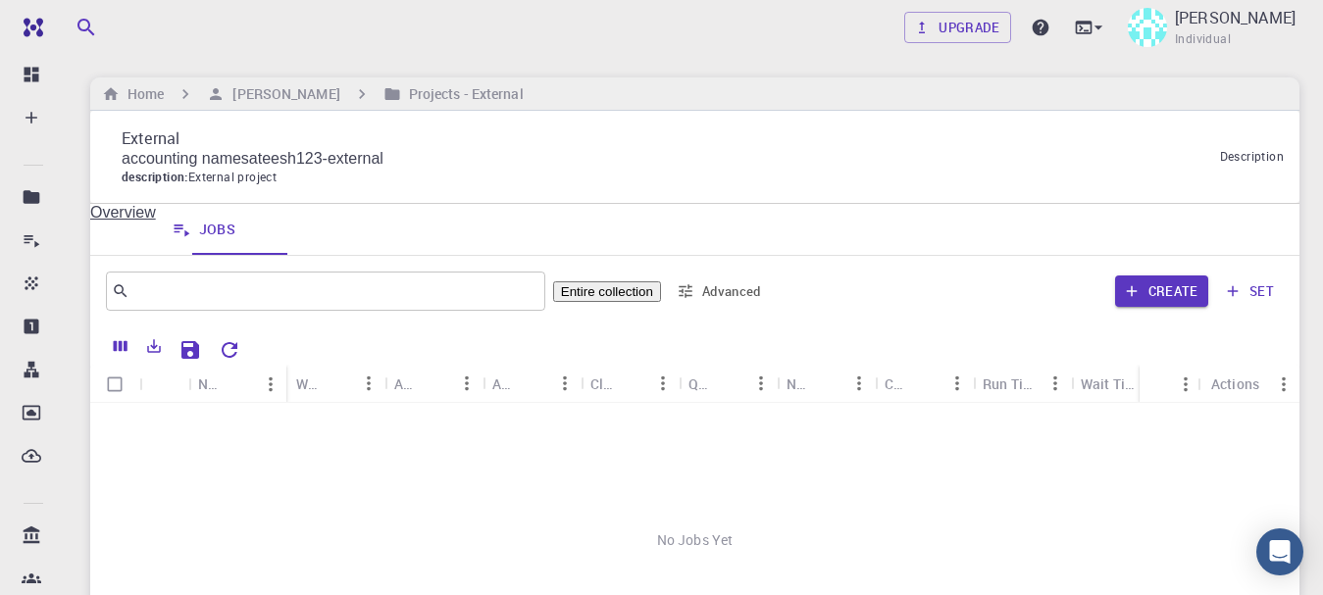
scroll to position [39, 0]
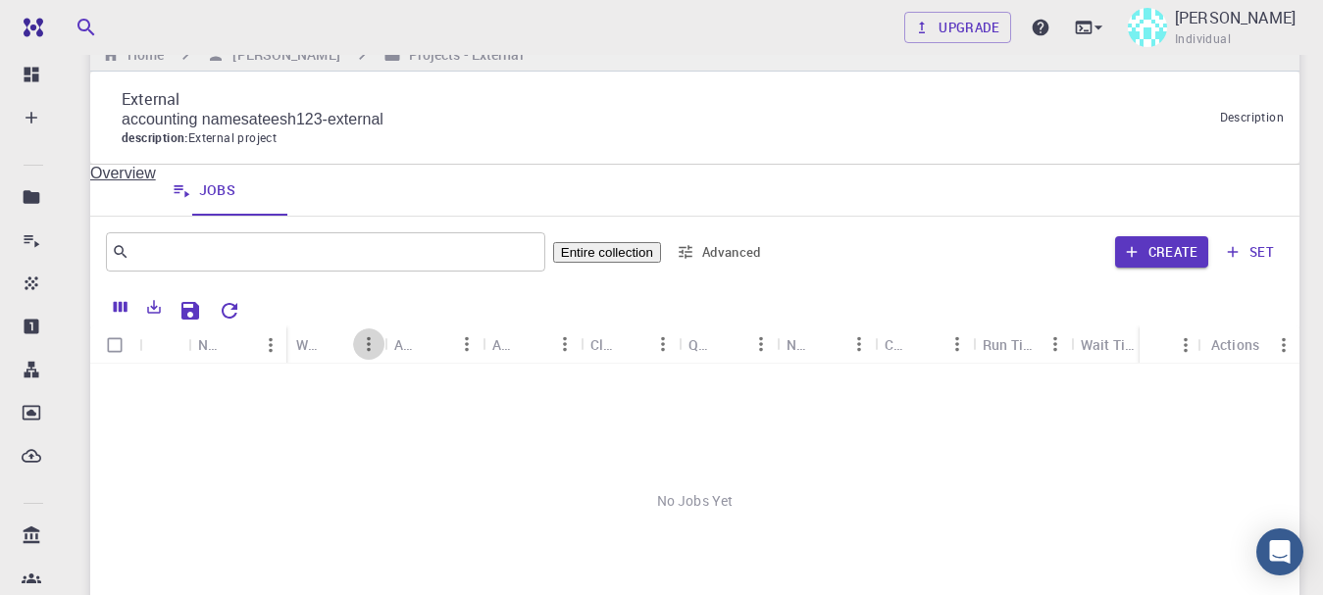
click at [366, 340] on icon "Menu" at bounding box center [369, 344] width 22 height 22
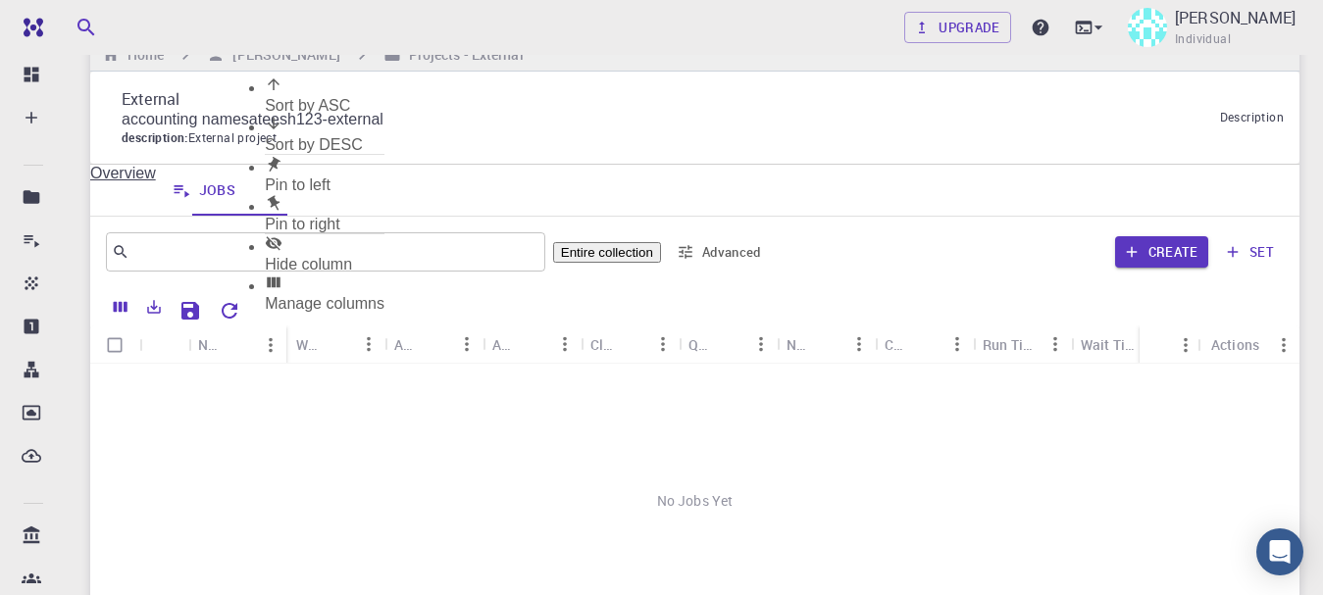
click at [444, 381] on div "No Jobs Yet" at bounding box center [694, 501] width 1209 height 275
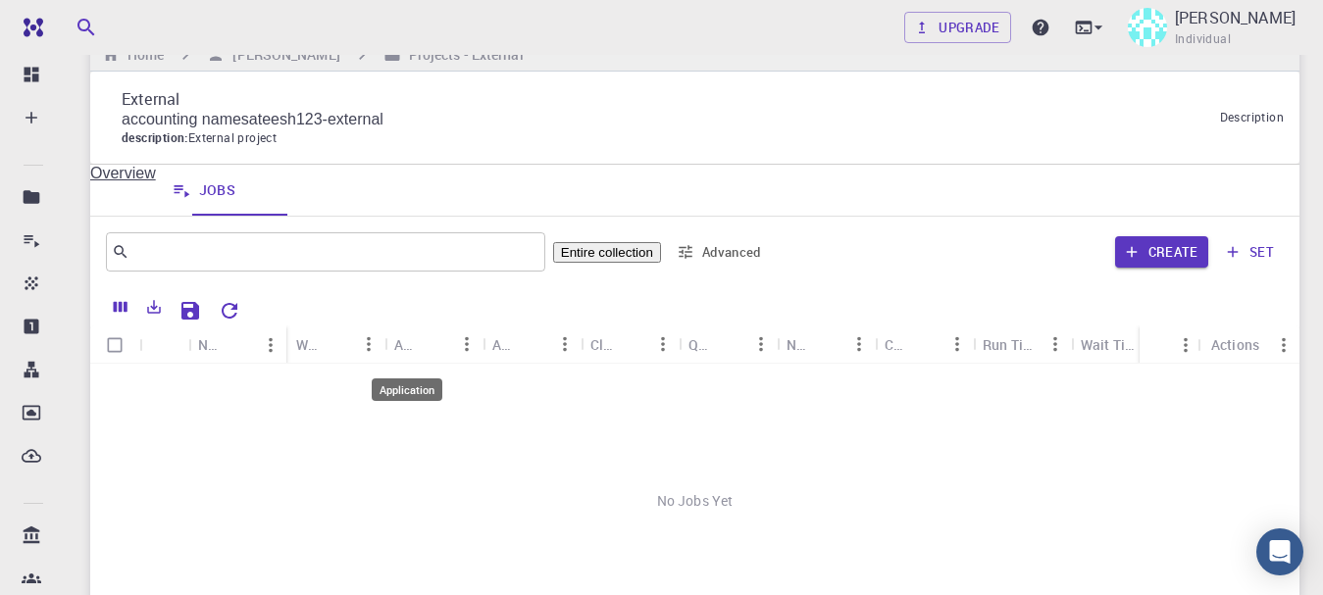
click at [405, 354] on div "Application" at bounding box center [406, 345] width 25 height 38
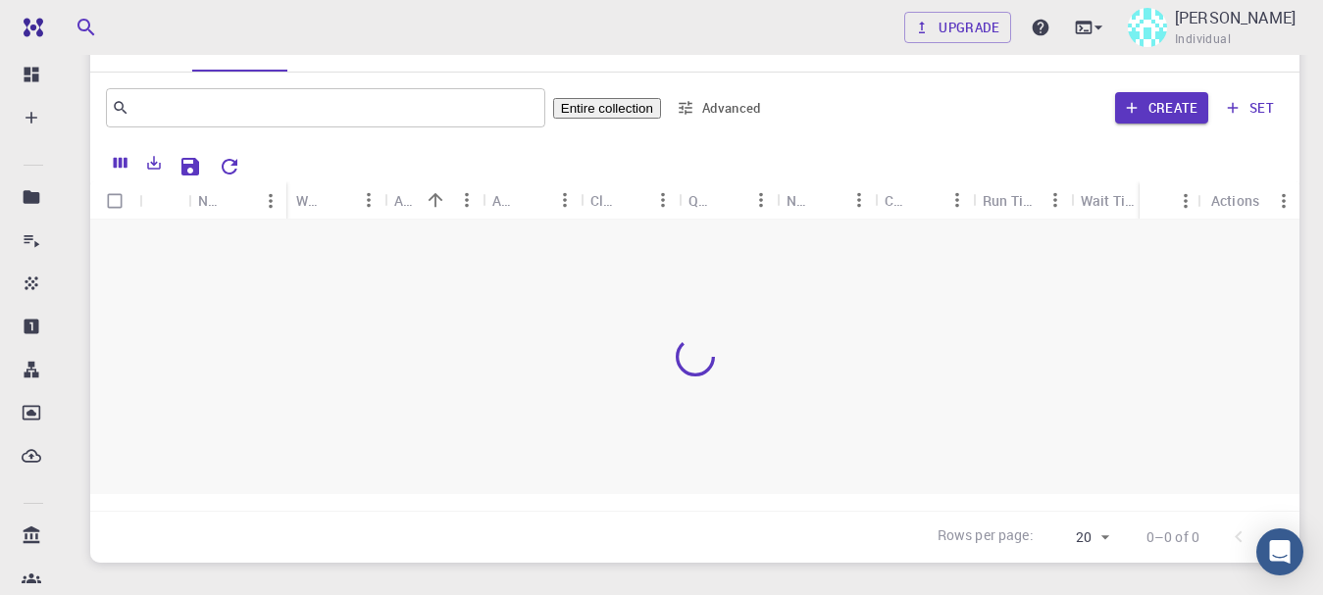
scroll to position [0, 0]
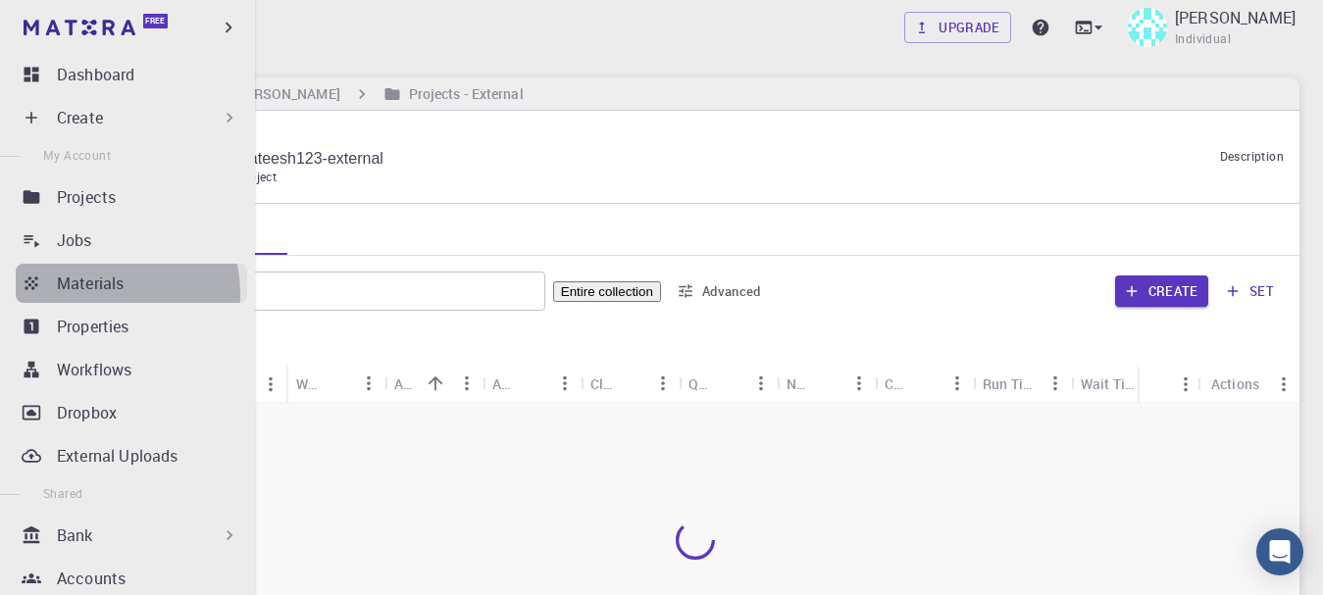
click at [103, 293] on p "Materials" at bounding box center [90, 284] width 67 height 24
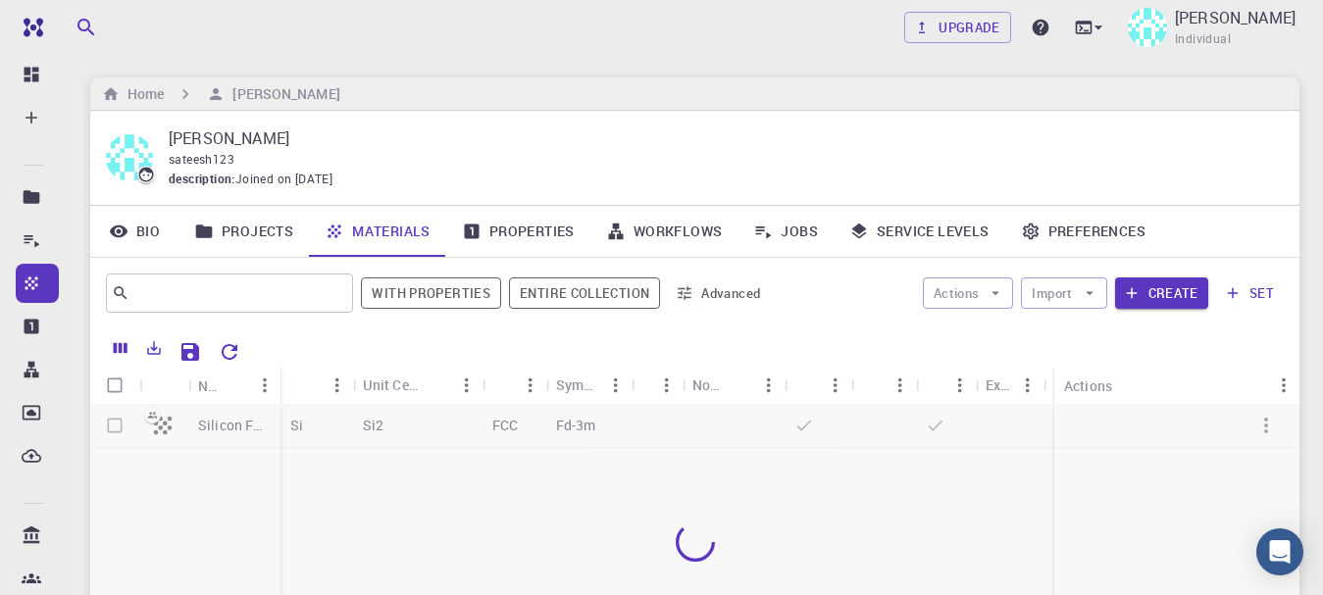
click at [118, 427] on div at bounding box center [694, 542] width 1209 height 275
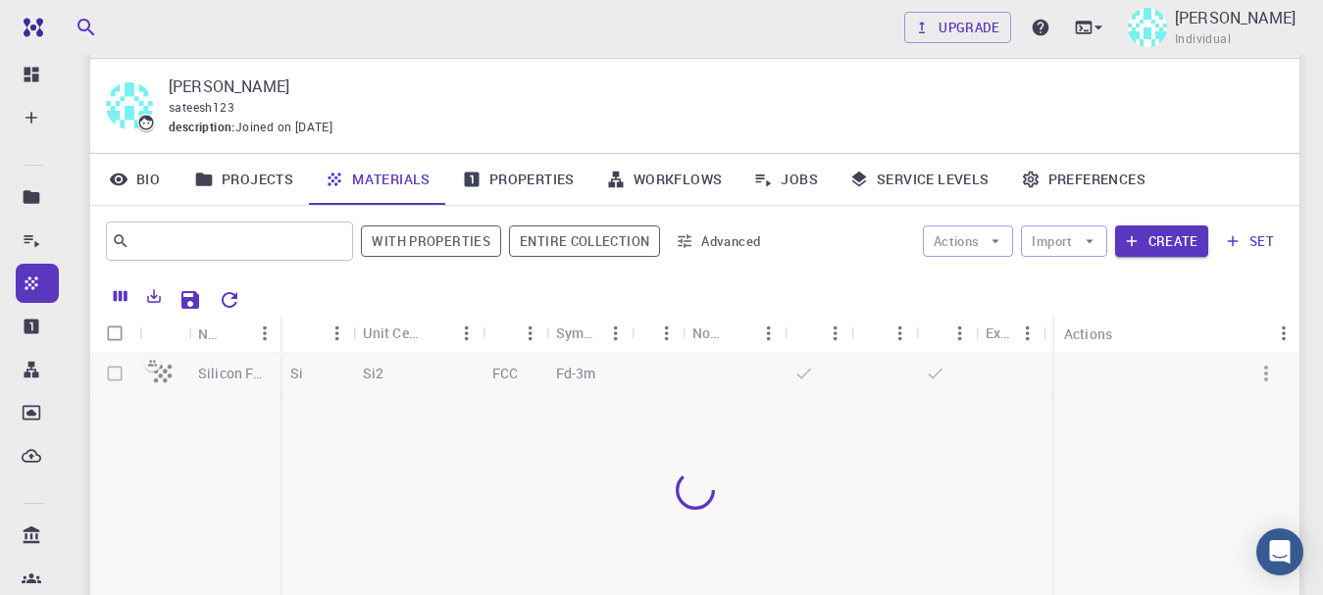
scroll to position [157, 0]
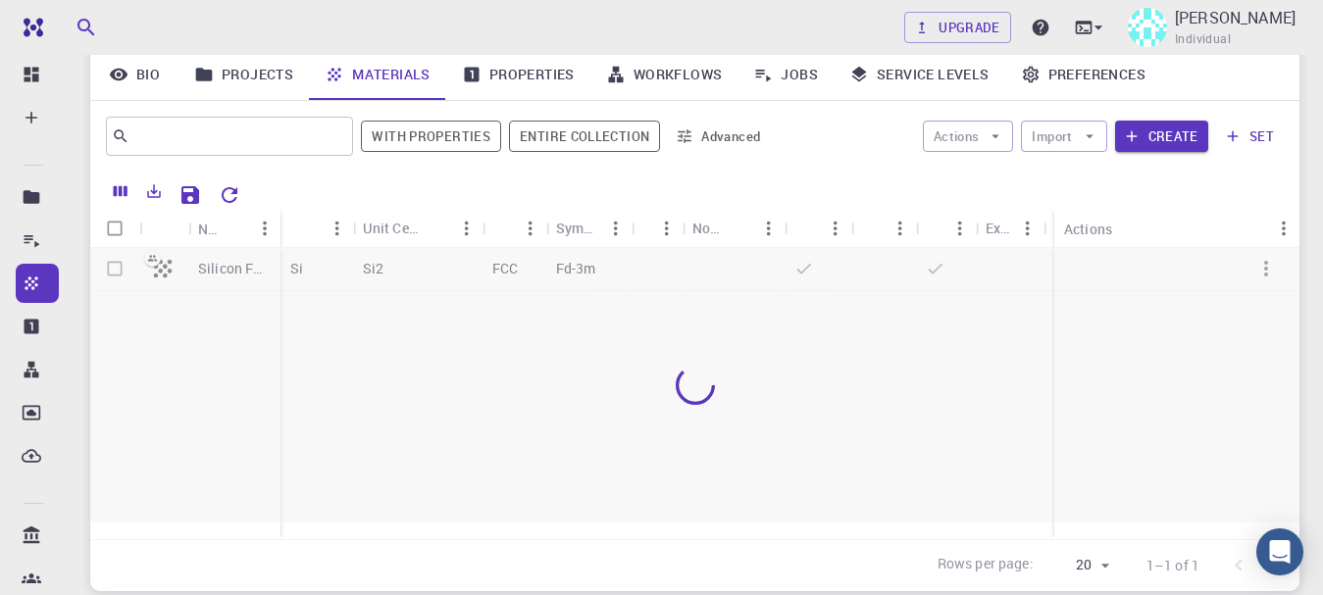
click at [919, 325] on div at bounding box center [694, 385] width 1209 height 275
click at [501, 271] on div at bounding box center [694, 385] width 1209 height 275
click at [159, 264] on div at bounding box center [694, 385] width 1209 height 275
click at [244, 272] on div at bounding box center [694, 385] width 1209 height 275
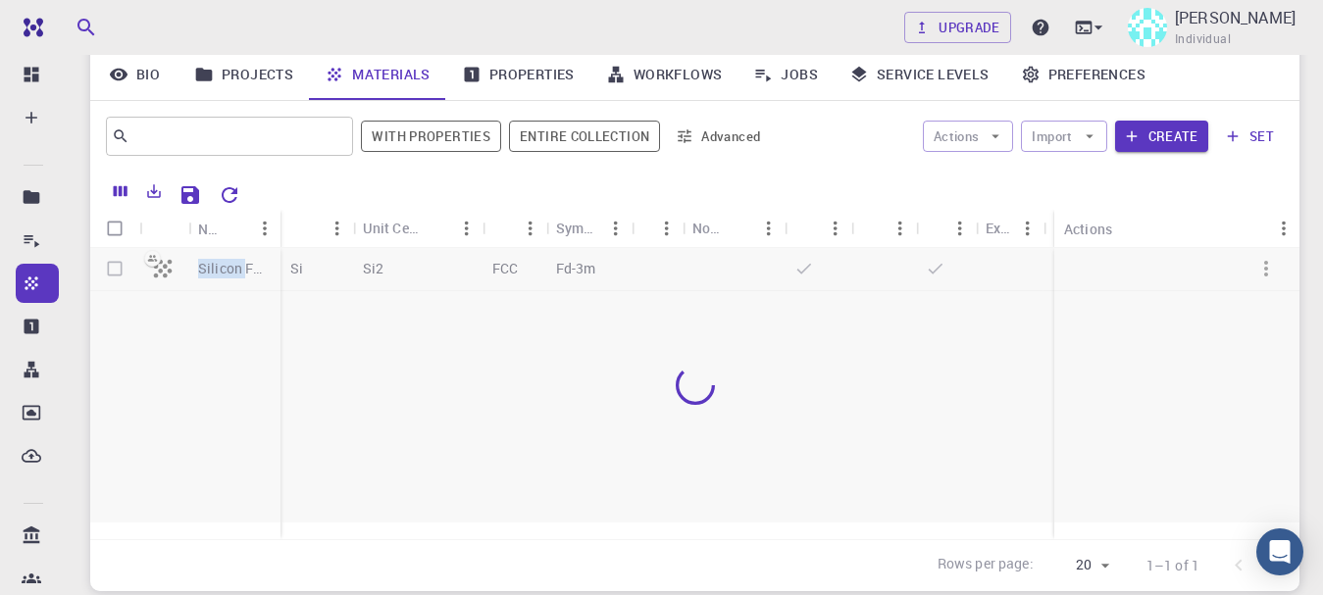
click at [244, 272] on div at bounding box center [694, 385] width 1209 height 275
click at [147, 368] on div at bounding box center [694, 385] width 1209 height 275
click at [340, 231] on icon "Menu" at bounding box center [338, 229] width 22 height 22
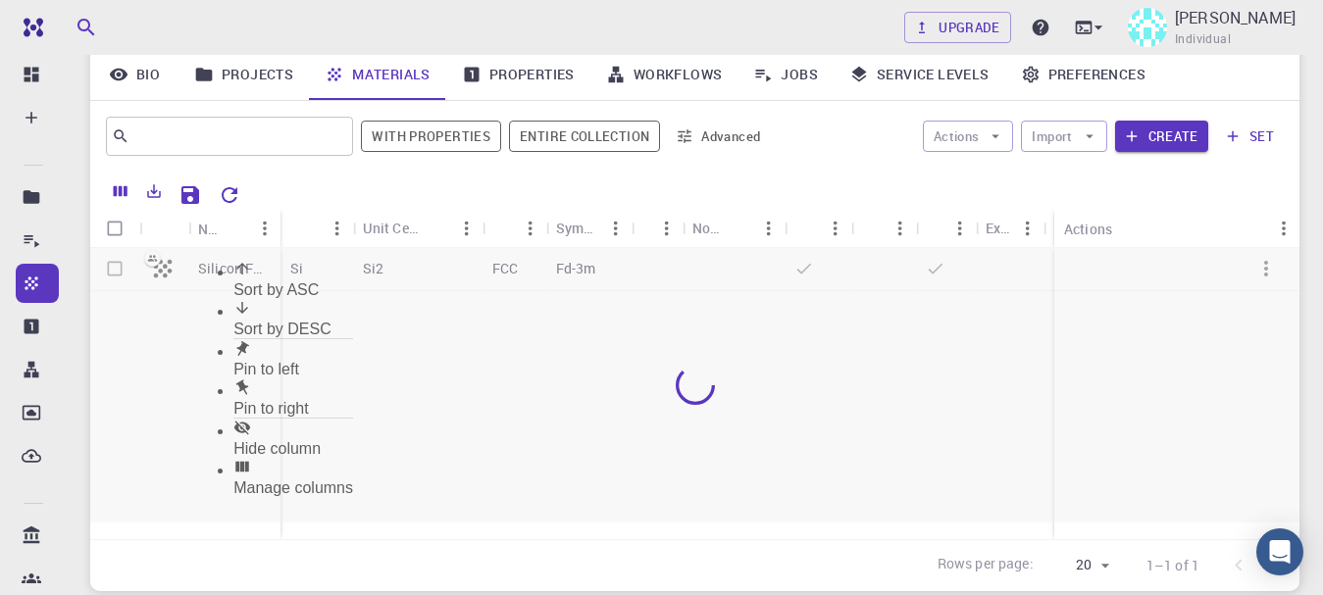
click at [270, 281] on span "Sort by ASC" at bounding box center [275, 289] width 85 height 17
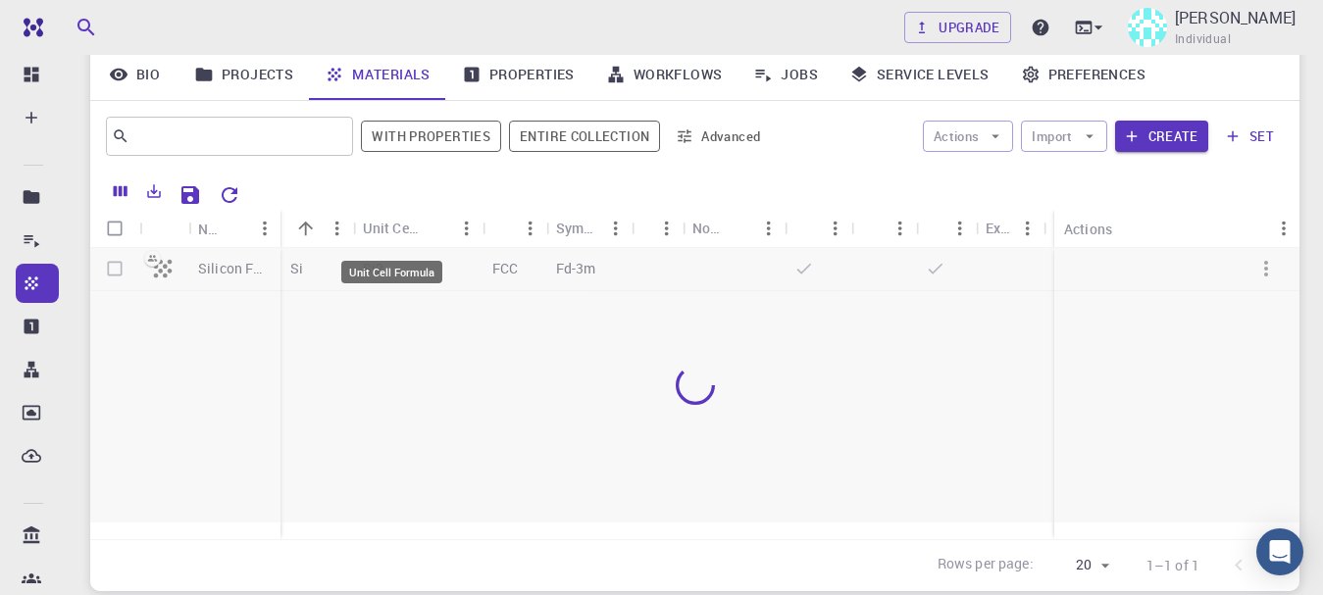
click at [396, 234] on div "Unit Cell Formula" at bounding box center [391, 228] width 57 height 38
click at [470, 239] on button "Menu" at bounding box center [466, 228] width 31 height 31
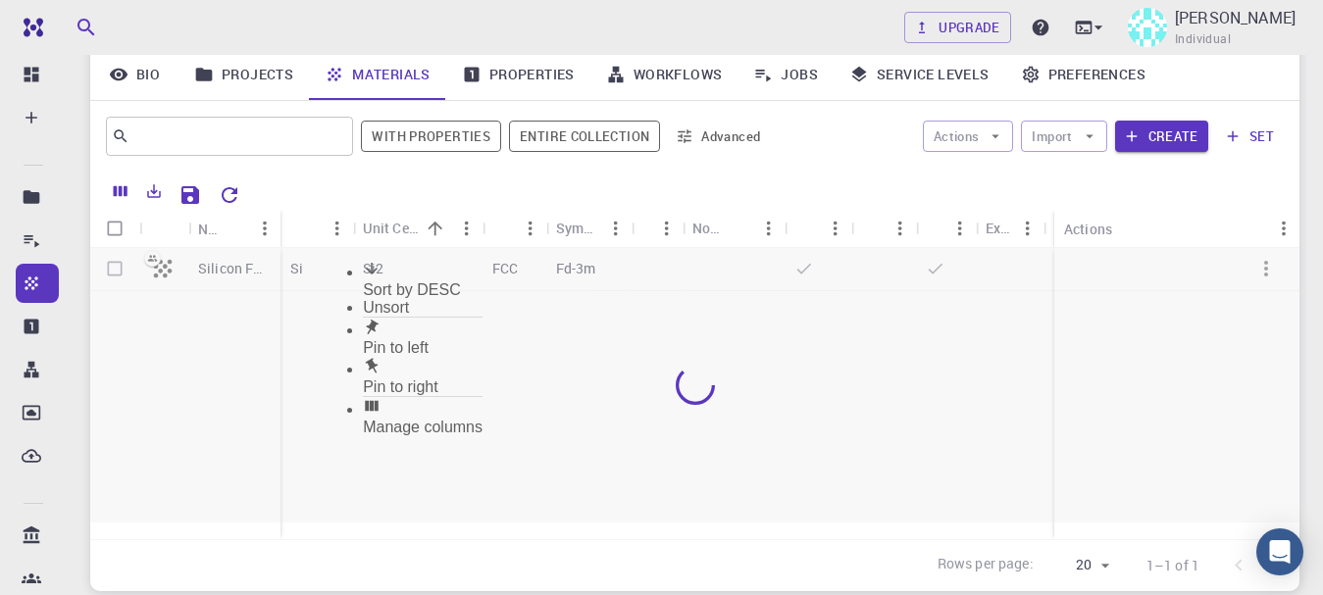
click at [526, 328] on div at bounding box center [694, 385] width 1209 height 275
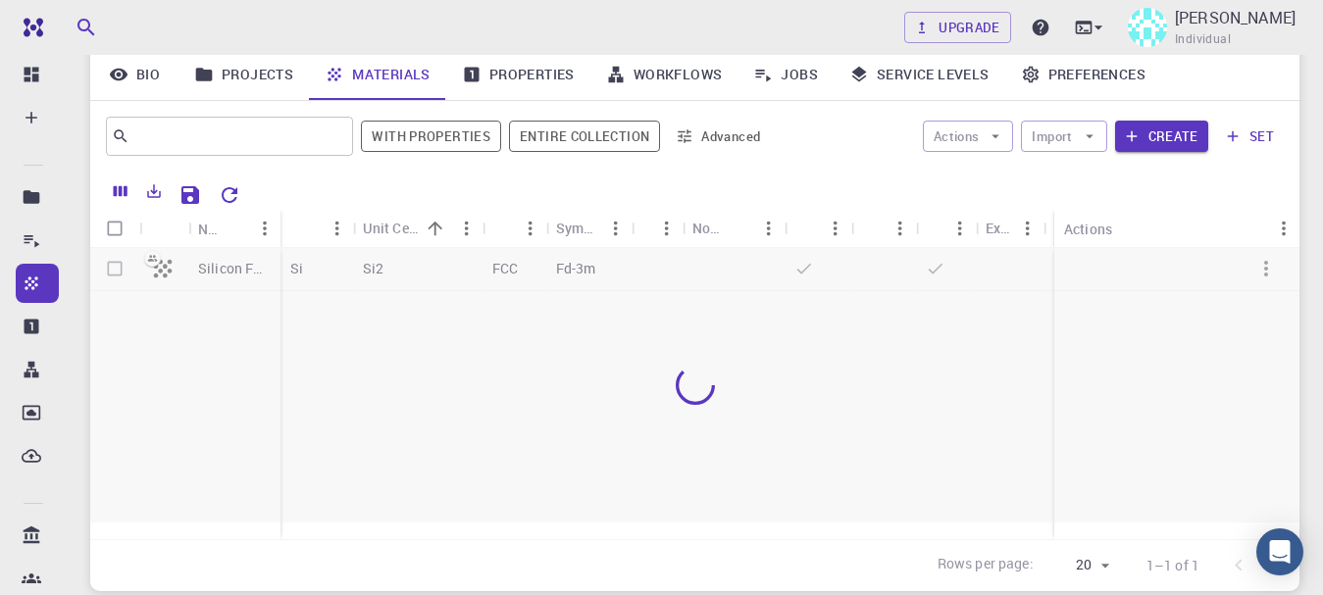
click at [838, 235] on icon "Menu" at bounding box center [836, 229] width 22 height 22
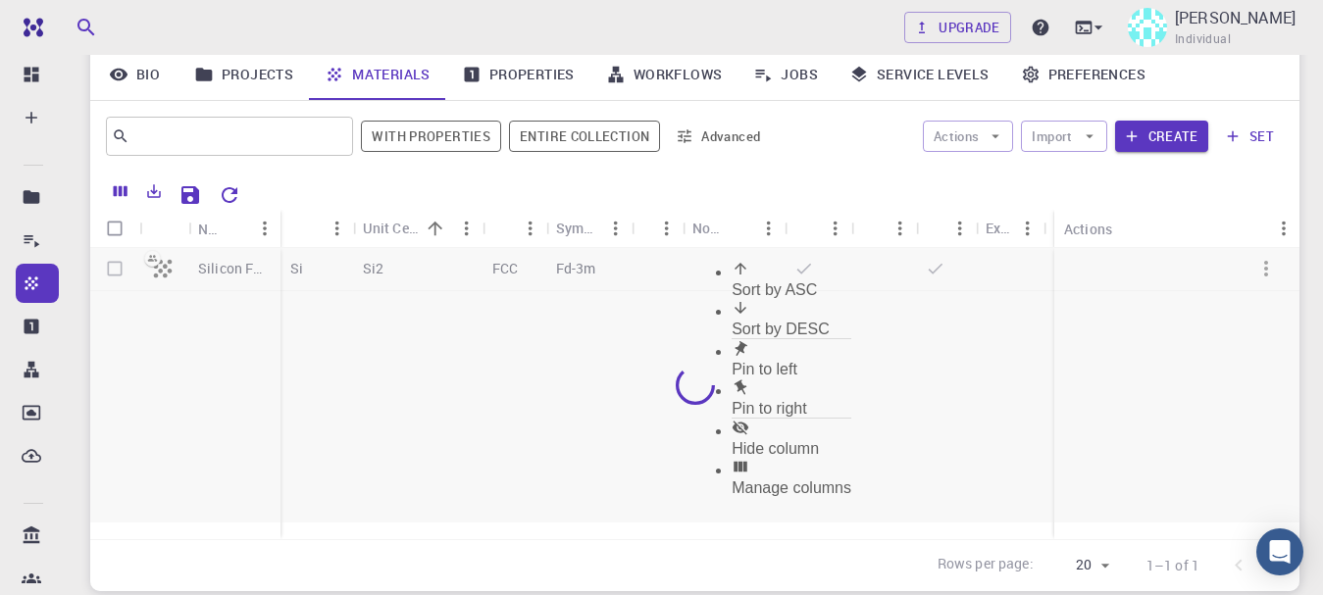
click at [878, 357] on div at bounding box center [694, 385] width 1209 height 275
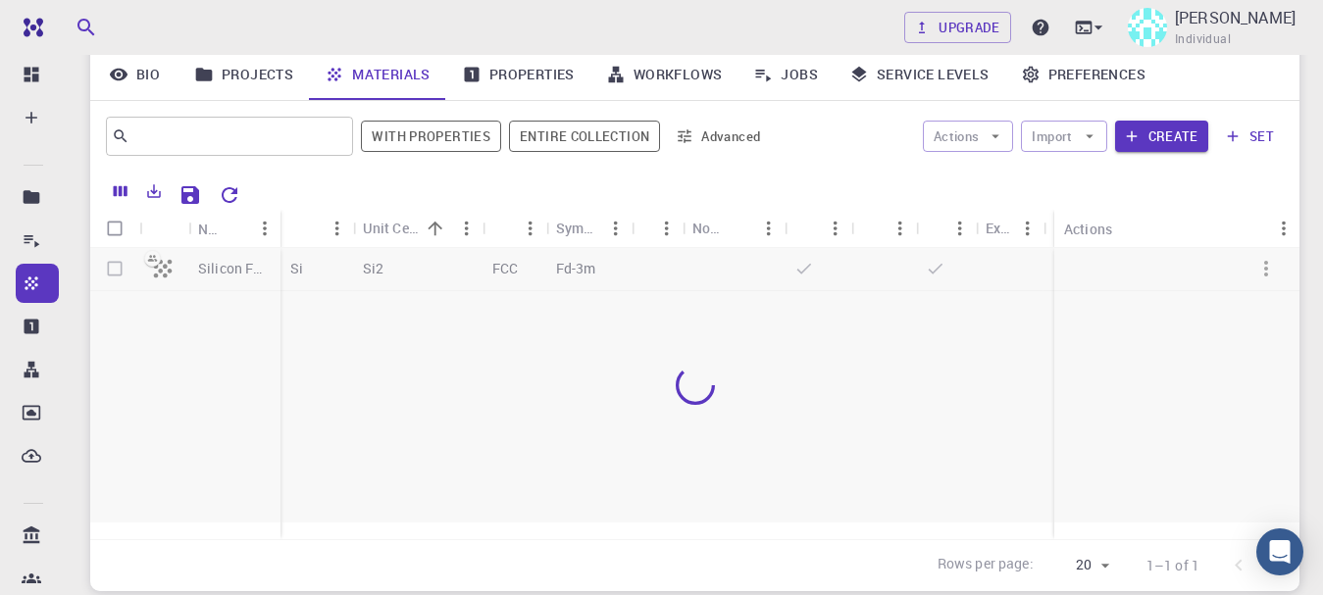
click at [163, 267] on div at bounding box center [694, 385] width 1209 height 275
click at [233, 269] on div at bounding box center [694, 385] width 1209 height 275
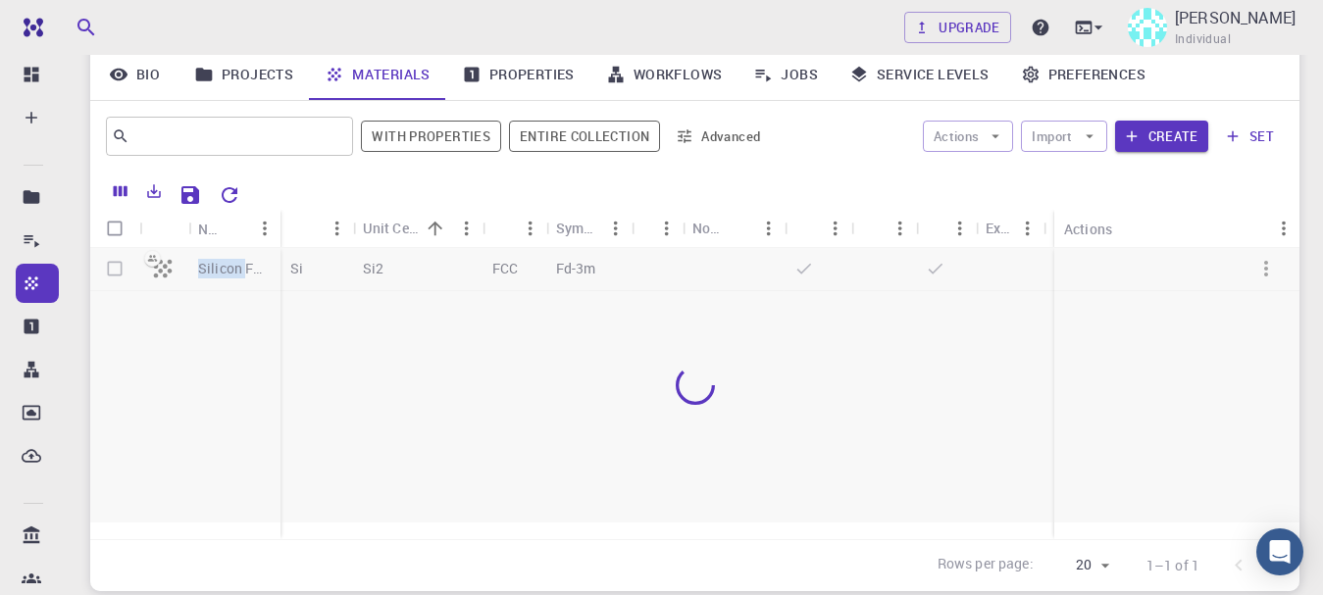
click at [233, 269] on div at bounding box center [694, 385] width 1209 height 275
click at [517, 71] on link "Properties" at bounding box center [518, 74] width 144 height 51
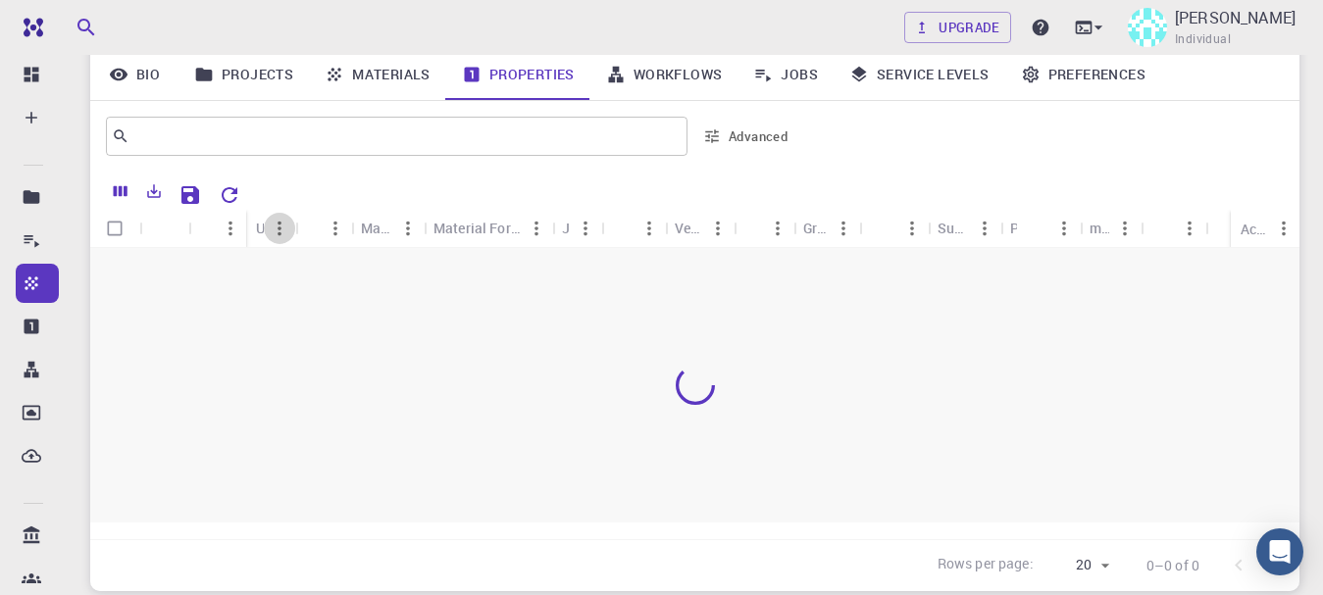
click at [271, 227] on icon "Menu" at bounding box center [280, 229] width 22 height 22
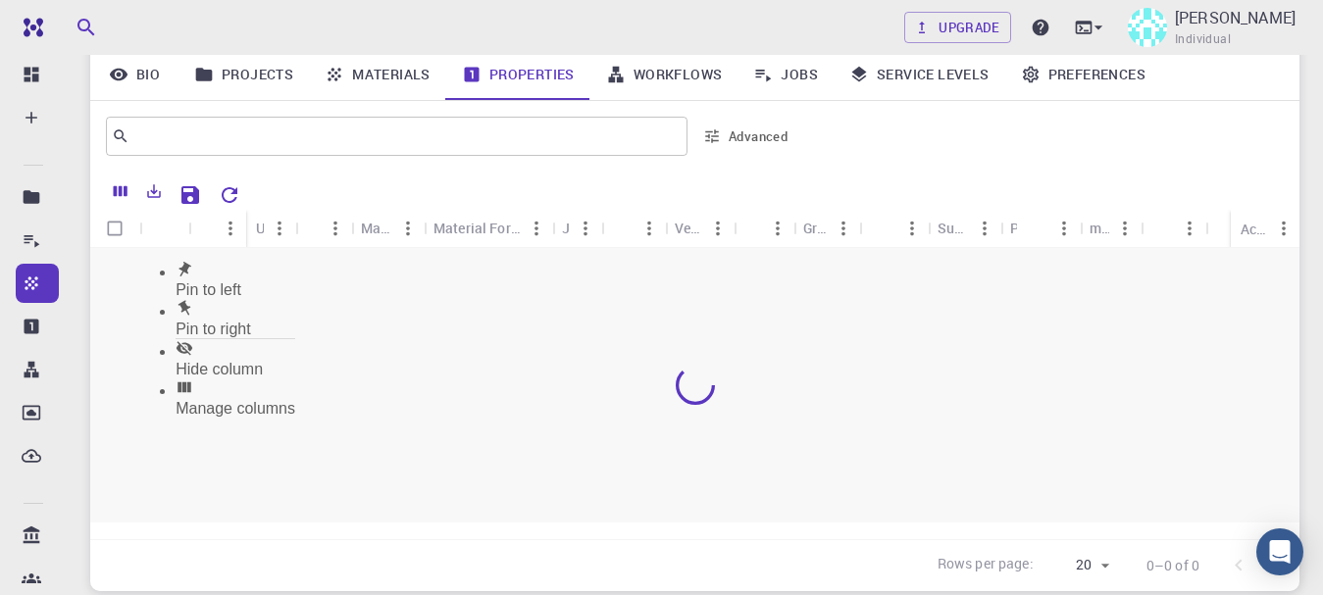
click at [695, 76] on link "Workflows" at bounding box center [664, 74] width 148 height 51
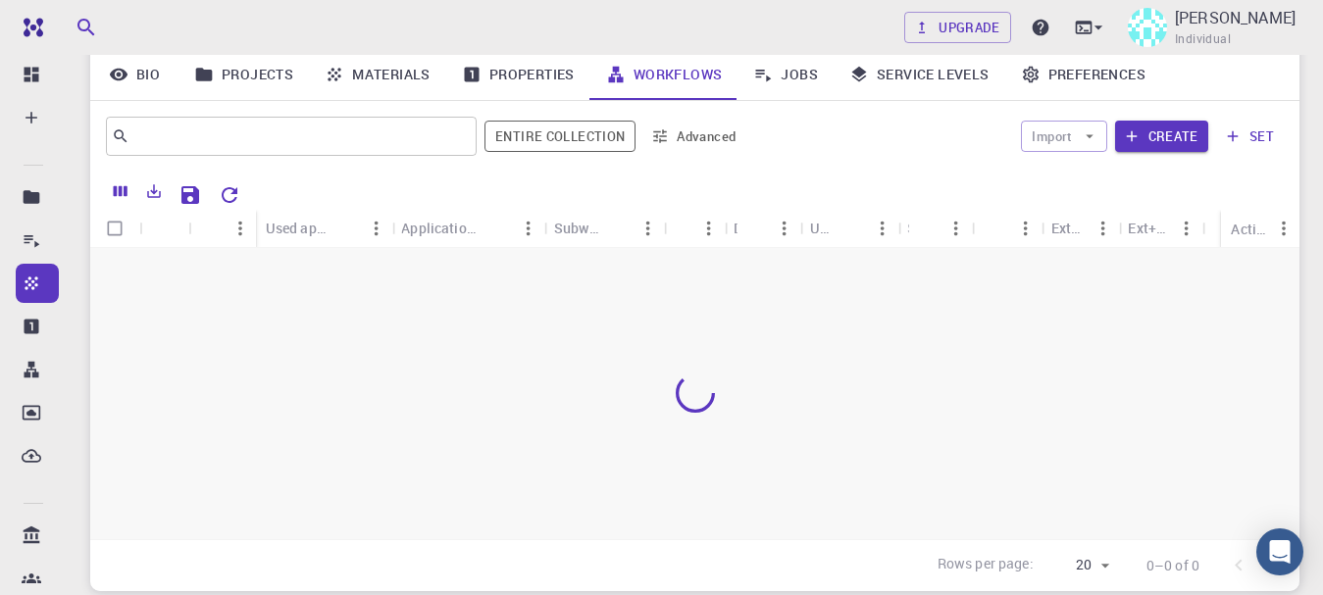
click at [803, 79] on link "Jobs" at bounding box center [785, 74] width 96 height 51
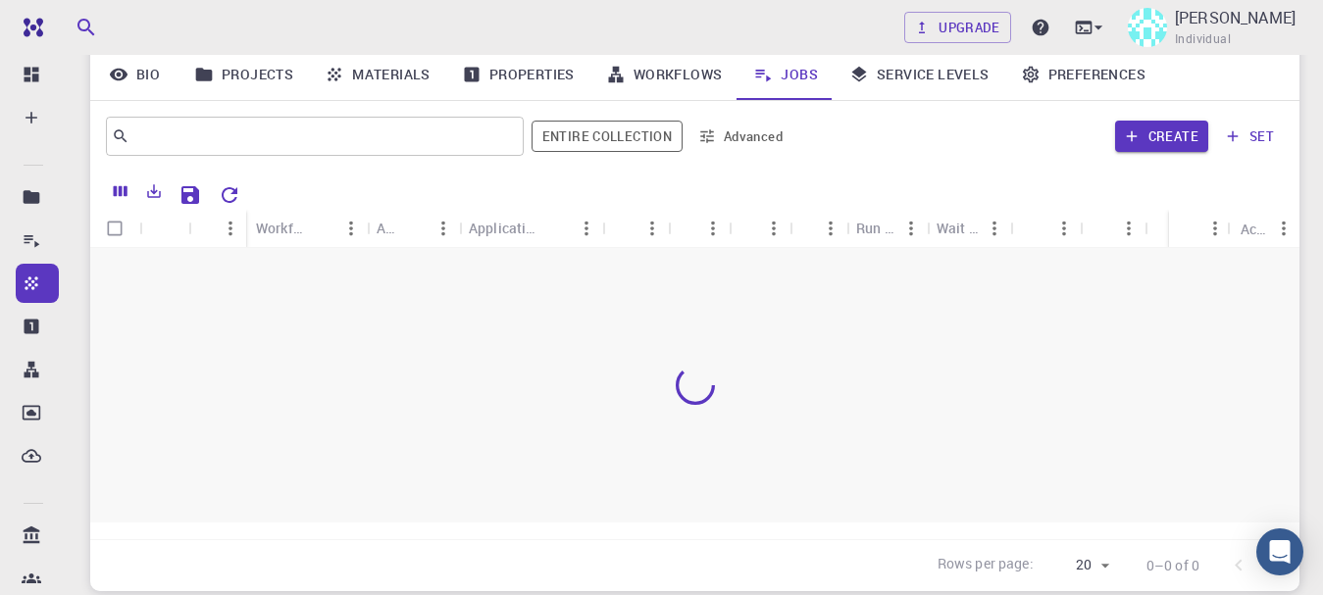
click at [901, 79] on link "Service Levels" at bounding box center [920, 74] width 172 height 51
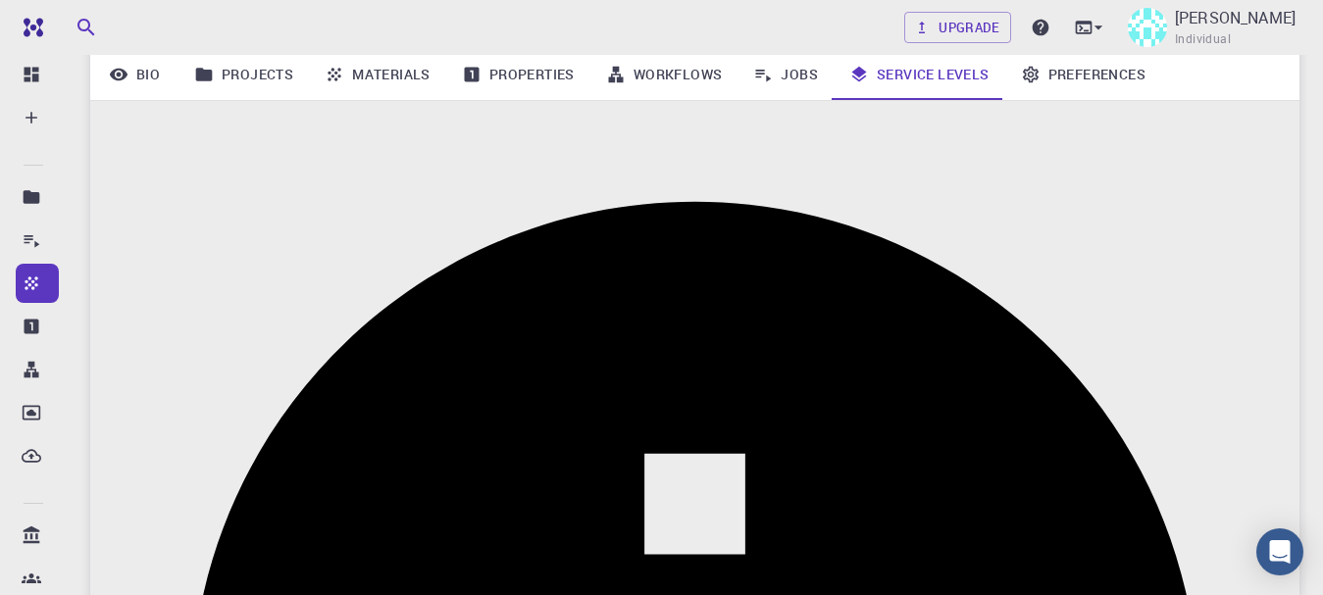
click at [150, 78] on link "Bio" at bounding box center [134, 74] width 88 height 51
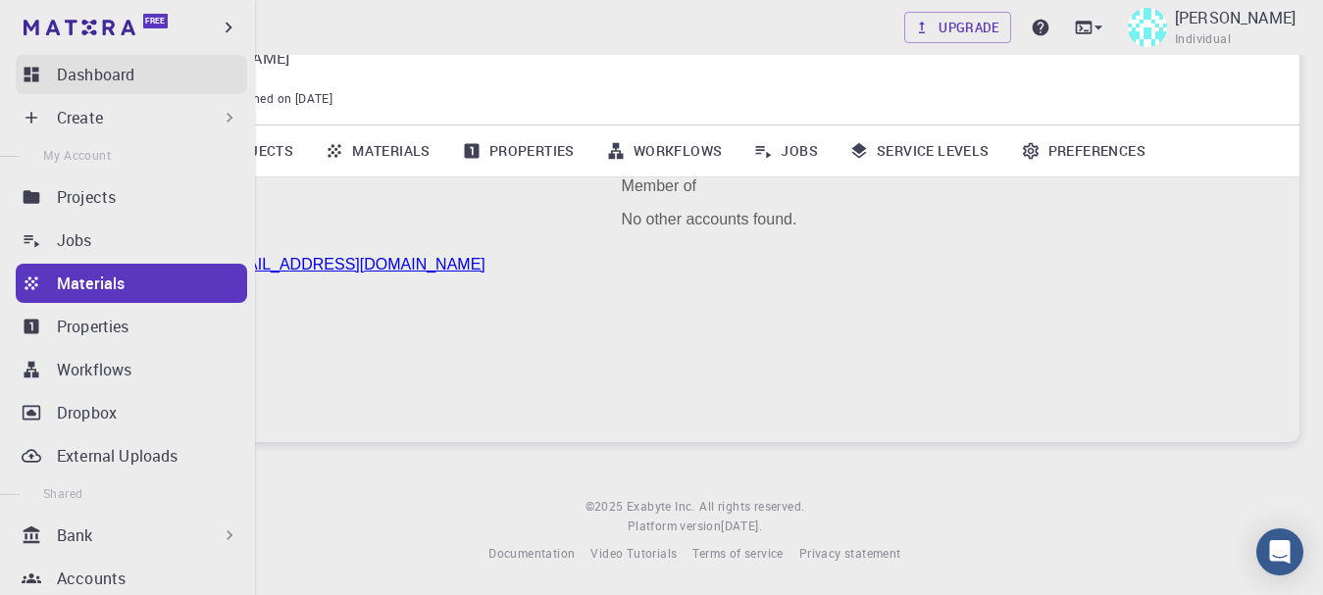
click at [29, 71] on icon at bounding box center [32, 75] width 15 height 15
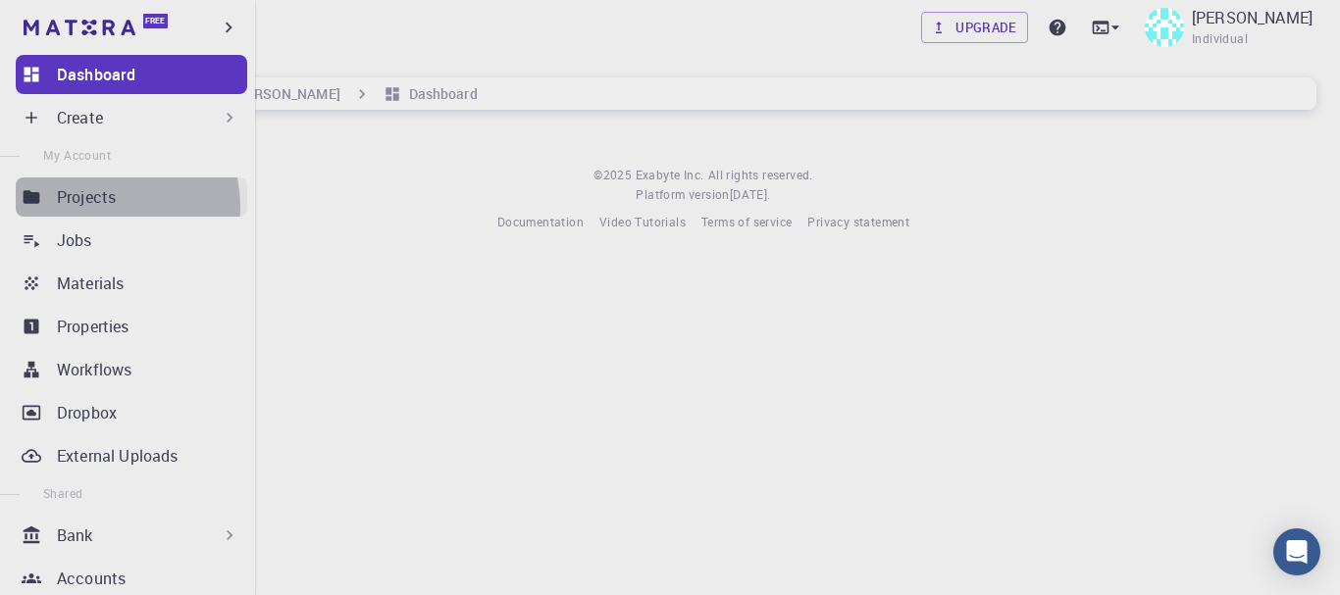
click at [95, 207] on p "Projects" at bounding box center [86, 197] width 59 height 24
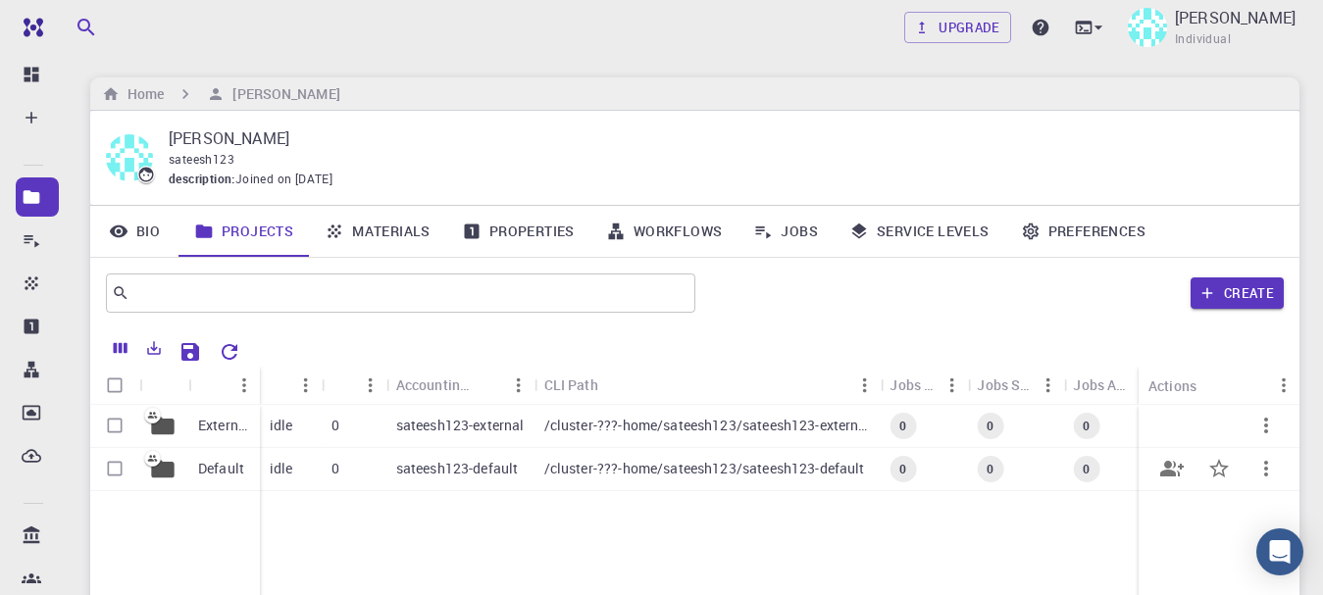
click at [457, 467] on p "sateesh123-default" at bounding box center [457, 469] width 123 height 20
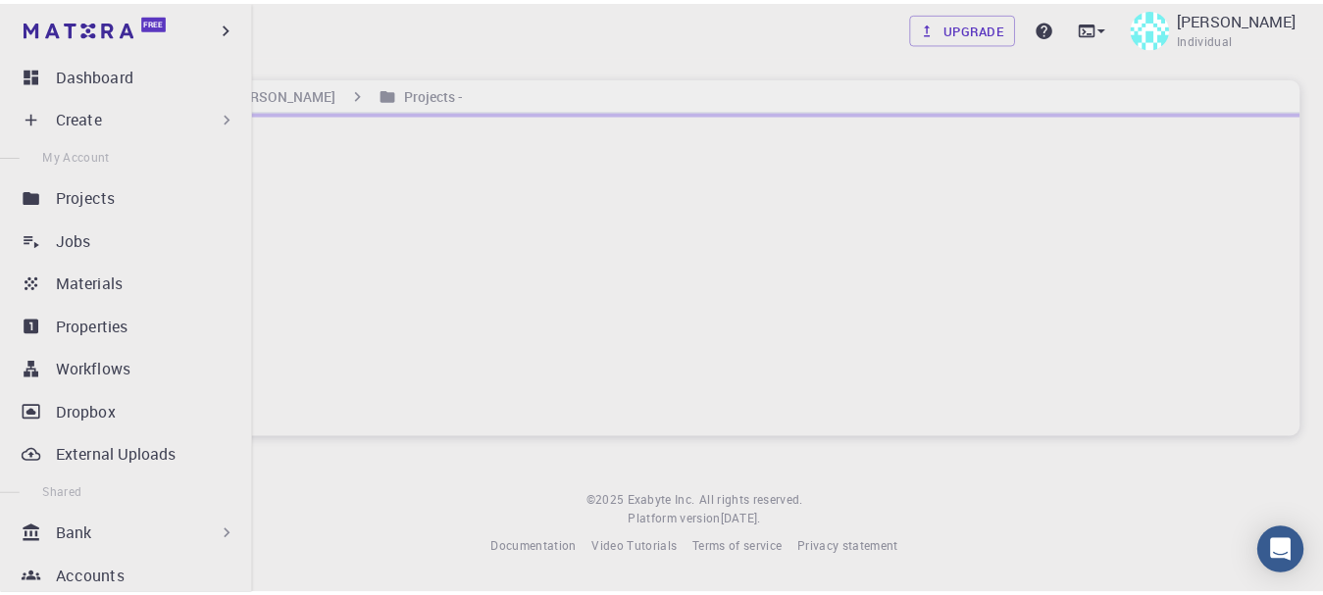
scroll to position [381, 0]
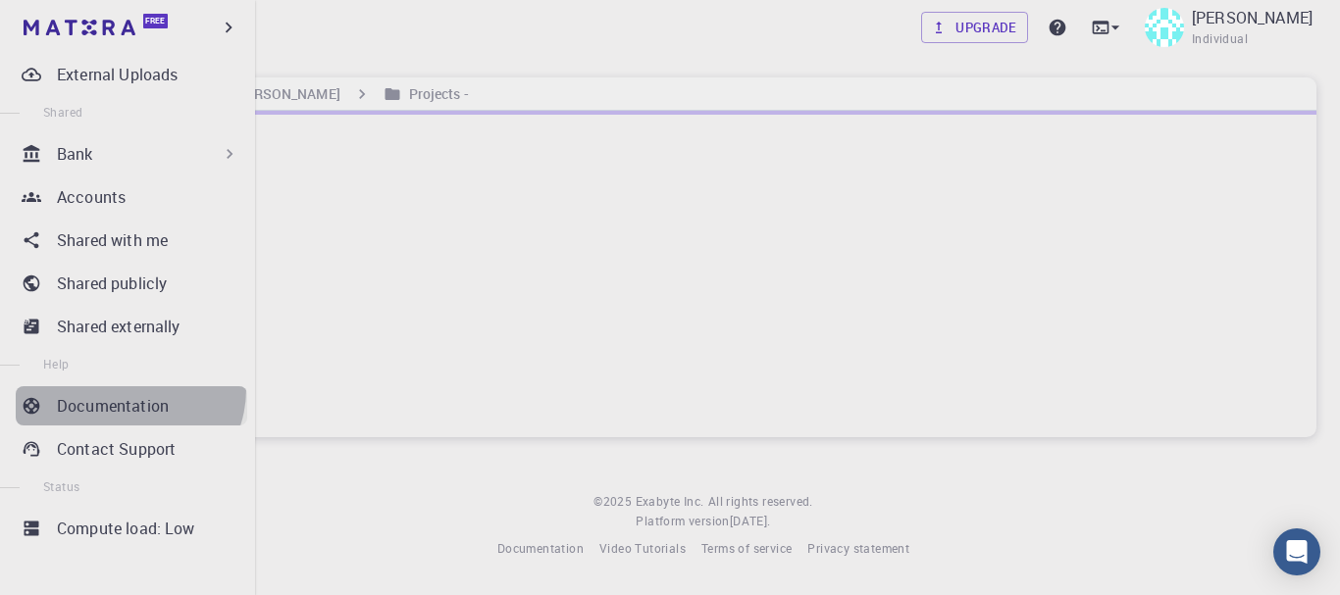
click at [127, 389] on link "Documentation" at bounding box center [131, 405] width 231 height 39
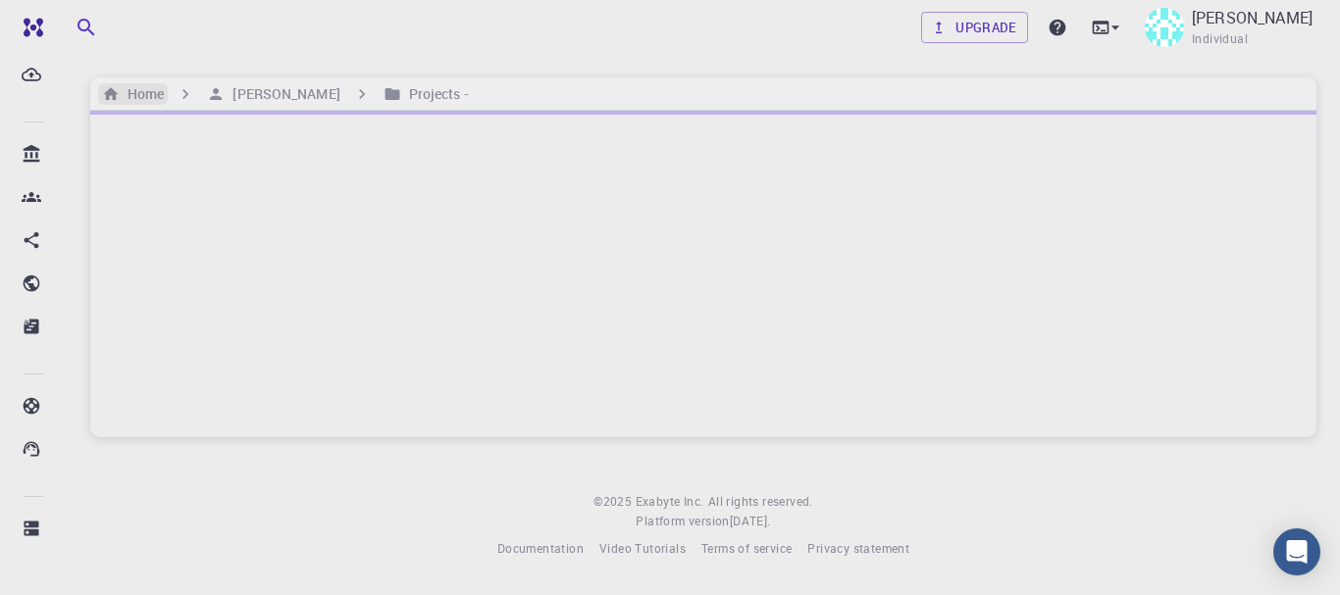
click at [125, 98] on h6 "Home" at bounding box center [142, 94] width 44 height 22
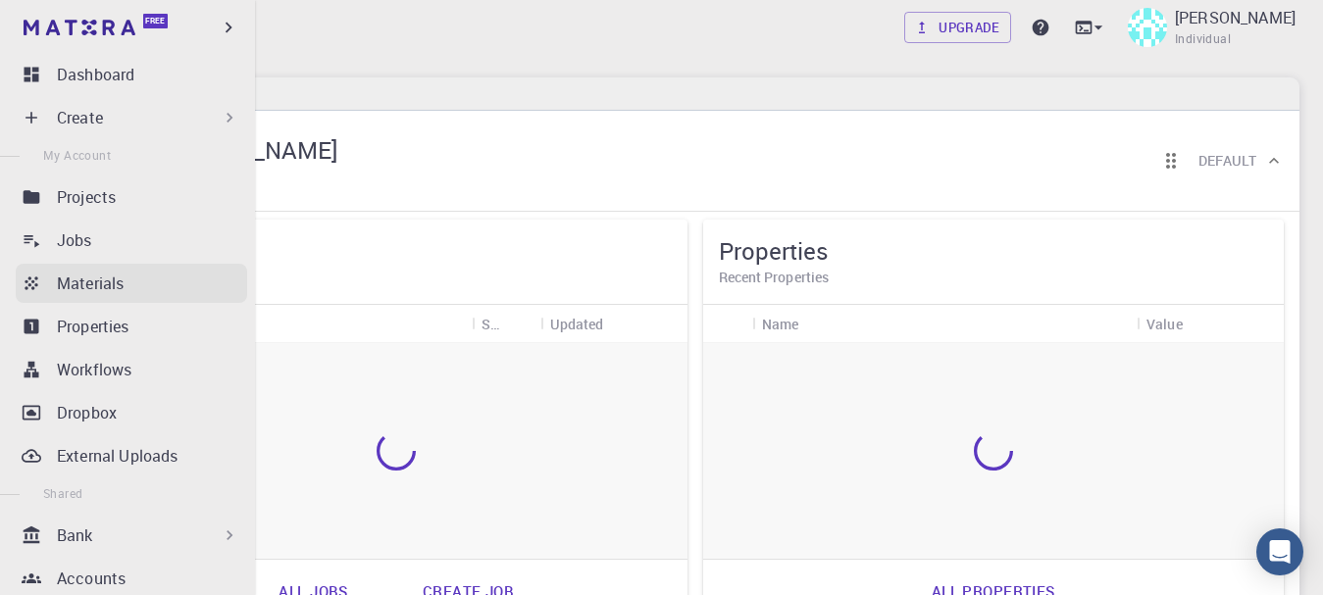
click at [84, 280] on p "Materials" at bounding box center [90, 284] width 67 height 24
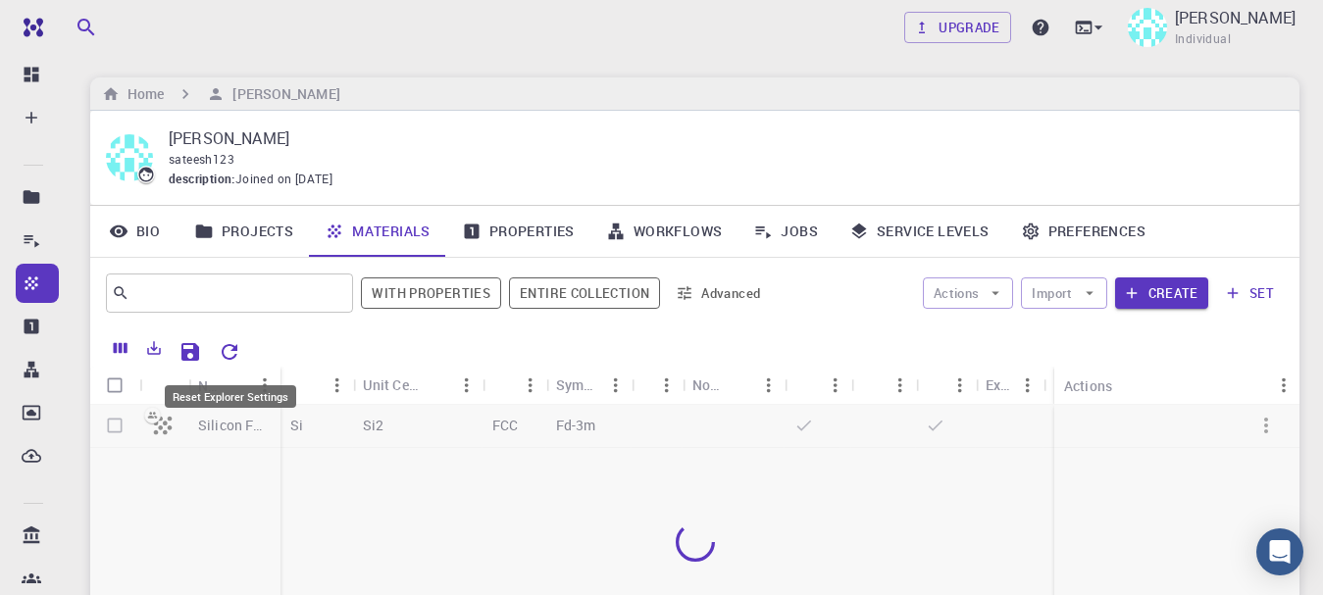
click at [218, 352] on icon "Reset Explorer Settings" at bounding box center [230, 352] width 24 height 24
click at [220, 417] on div at bounding box center [694, 542] width 1209 height 275
click at [167, 422] on div at bounding box center [694, 542] width 1209 height 275
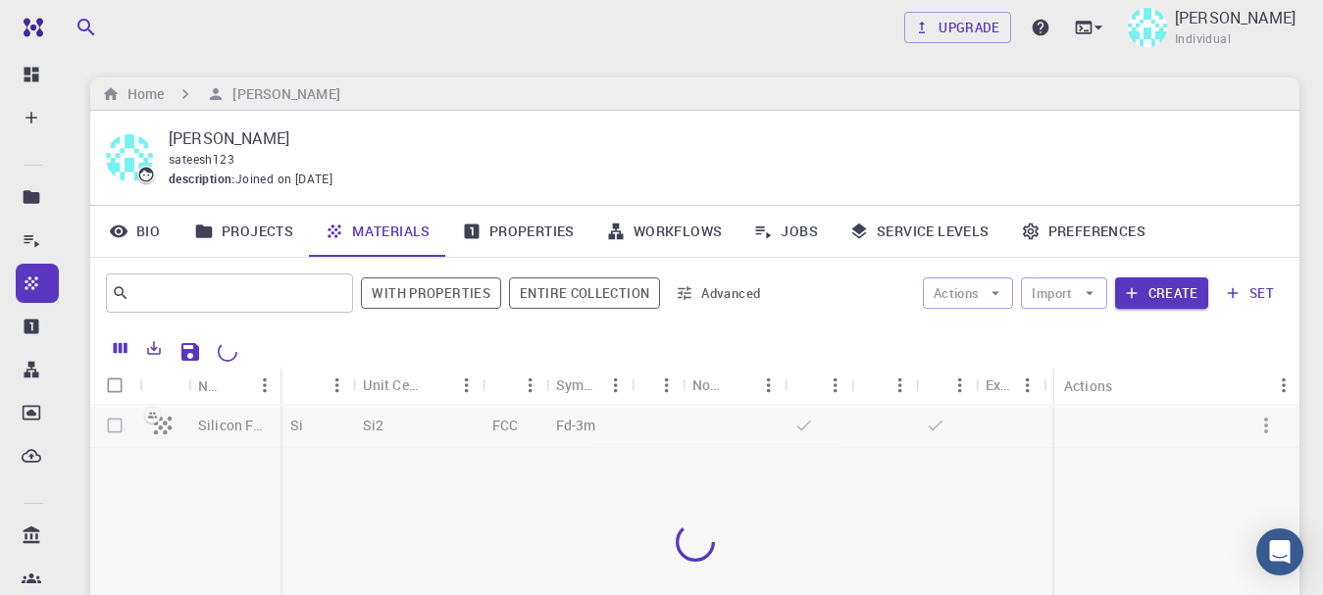
click at [167, 422] on div at bounding box center [694, 542] width 1209 height 275
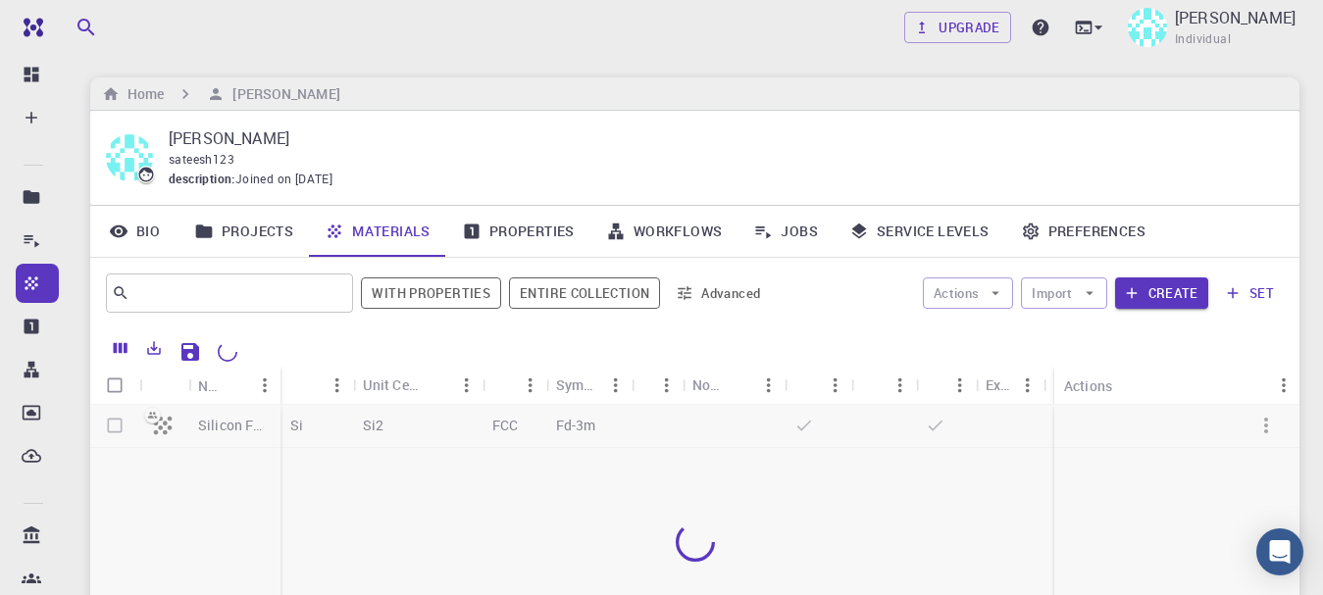
click at [167, 422] on div at bounding box center [694, 542] width 1209 height 275
click at [510, 230] on link "Properties" at bounding box center [518, 231] width 144 height 51
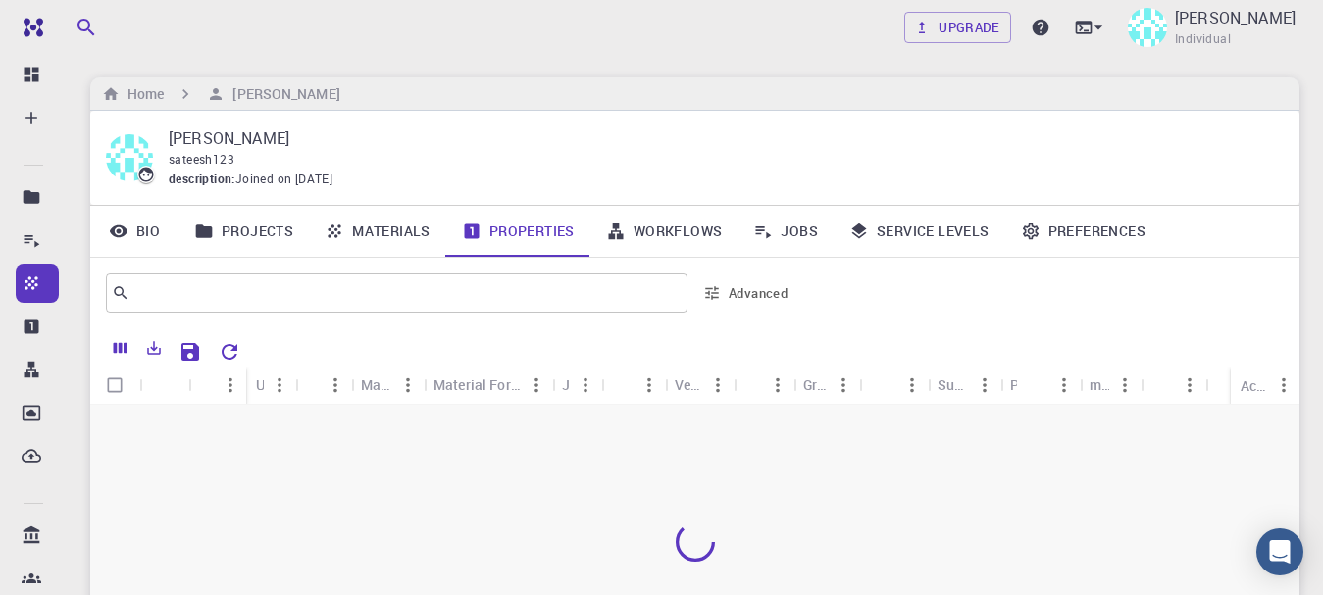
click at [141, 235] on link "Bio" at bounding box center [134, 231] width 88 height 51
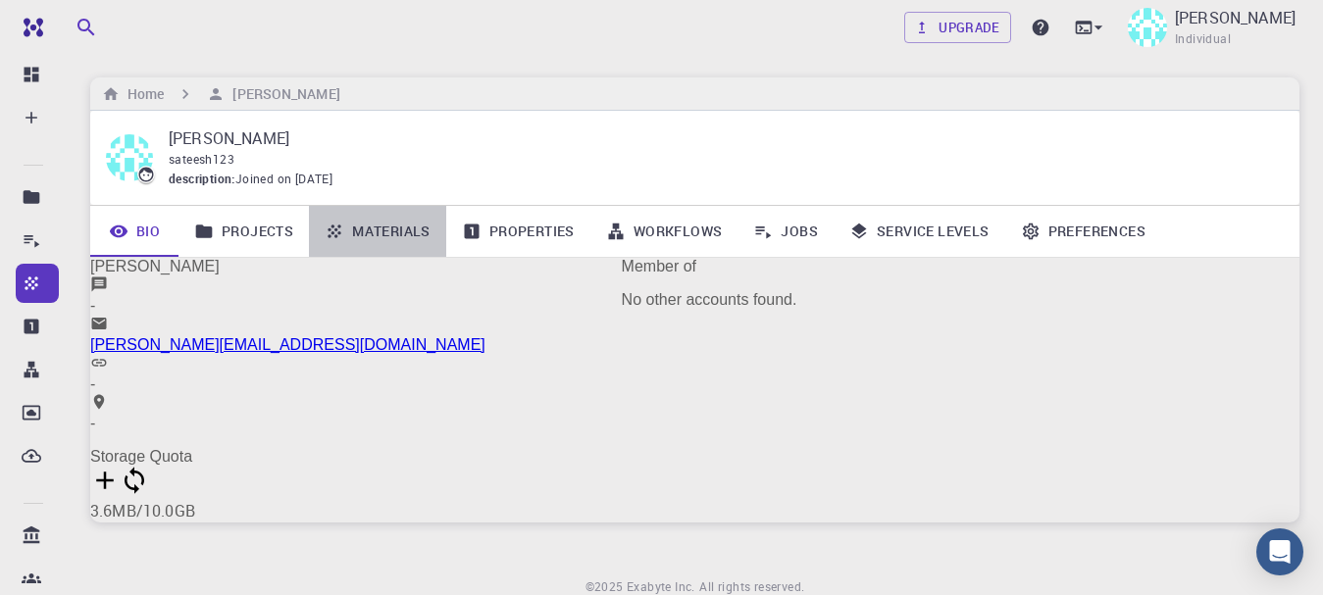
click at [397, 227] on link "Materials" at bounding box center [377, 231] width 137 height 51
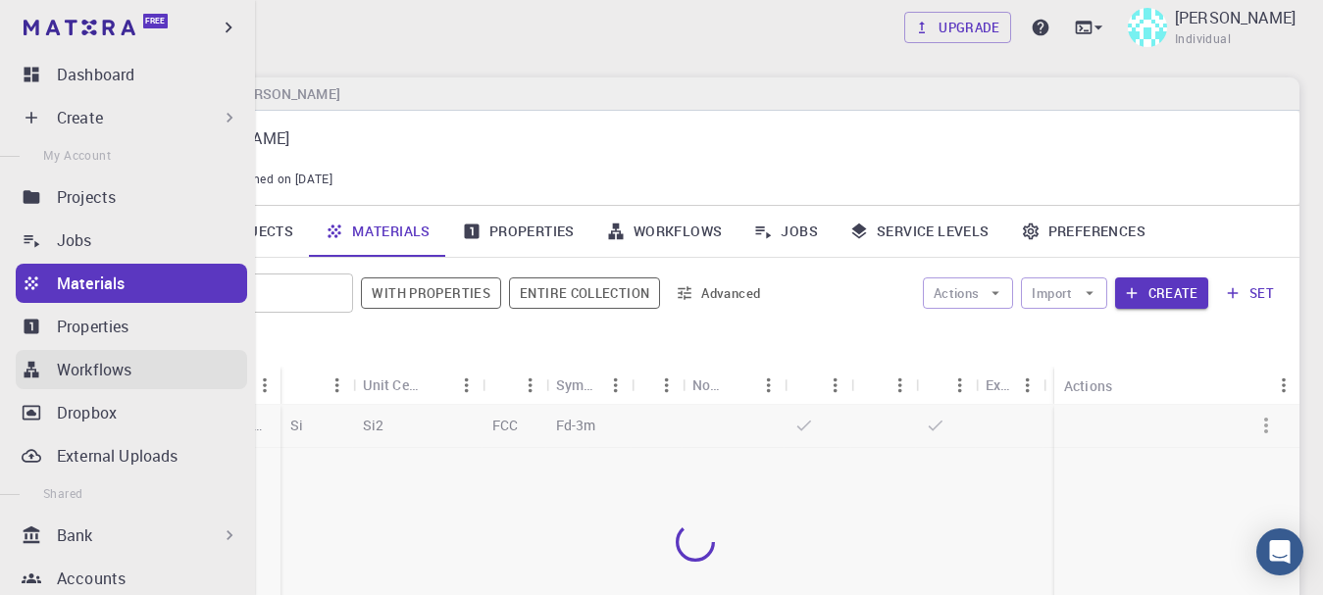
click at [88, 363] on p "Workflows" at bounding box center [94, 370] width 75 height 24
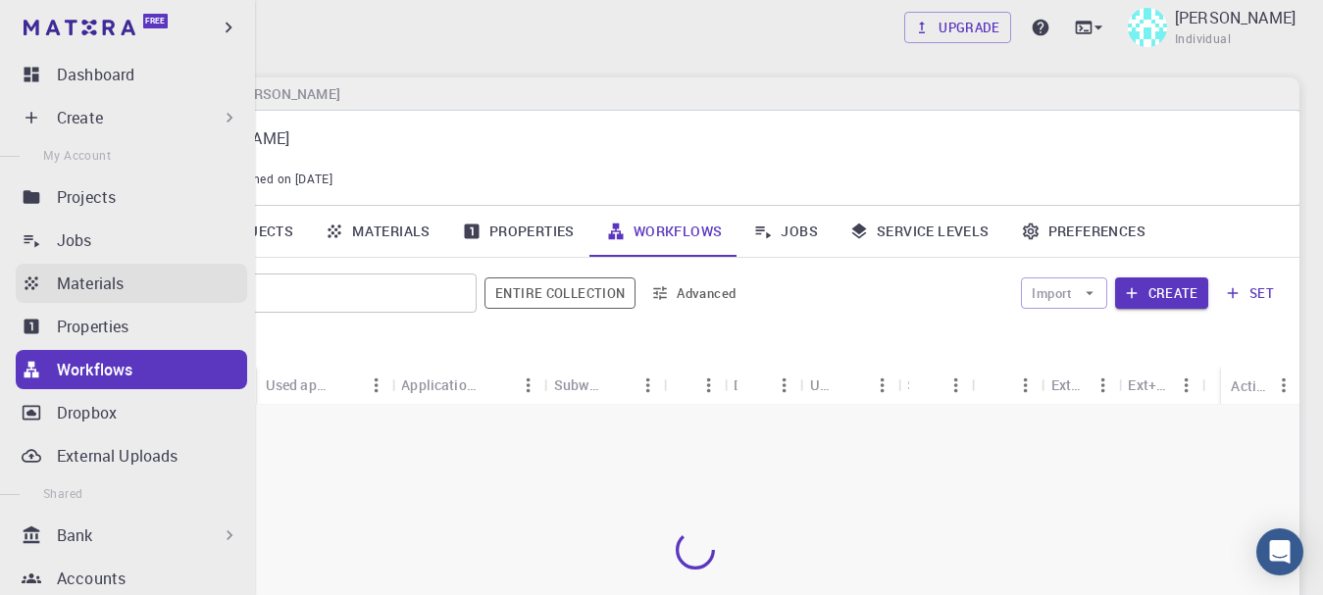
click at [70, 286] on p "Materials" at bounding box center [90, 284] width 67 height 24
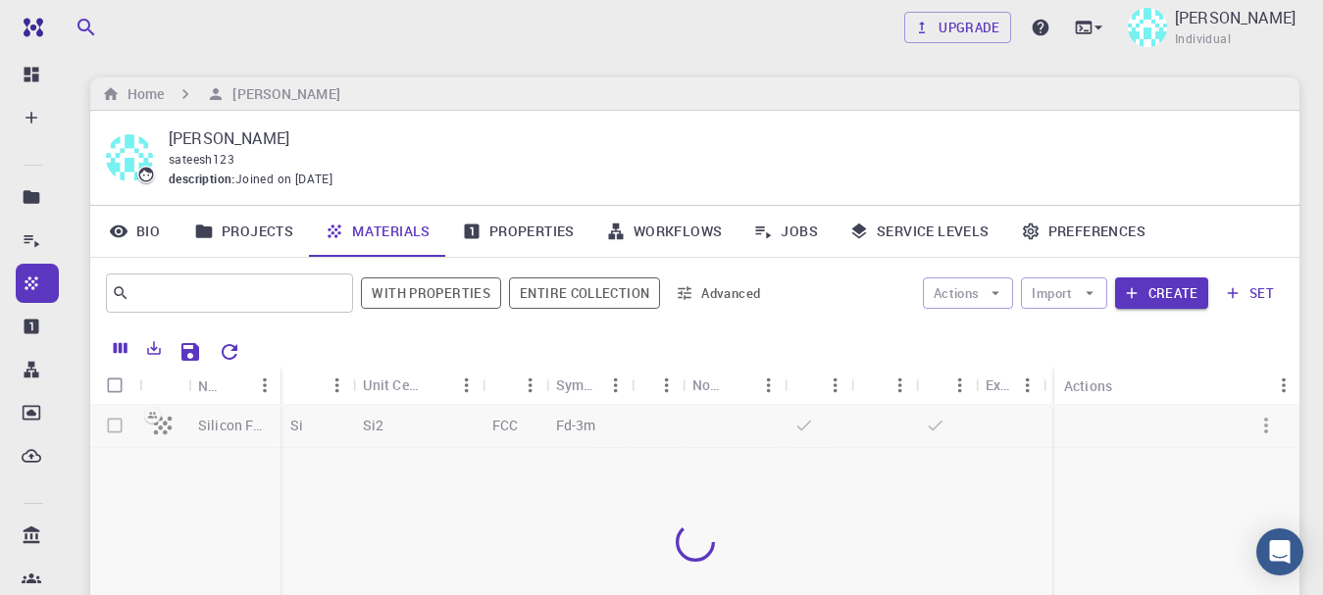
click at [246, 423] on div at bounding box center [694, 542] width 1209 height 275
click at [154, 429] on div at bounding box center [694, 542] width 1209 height 275
drag, startPoint x: 154, startPoint y: 429, endPoint x: 167, endPoint y: 429, distance: 12.7
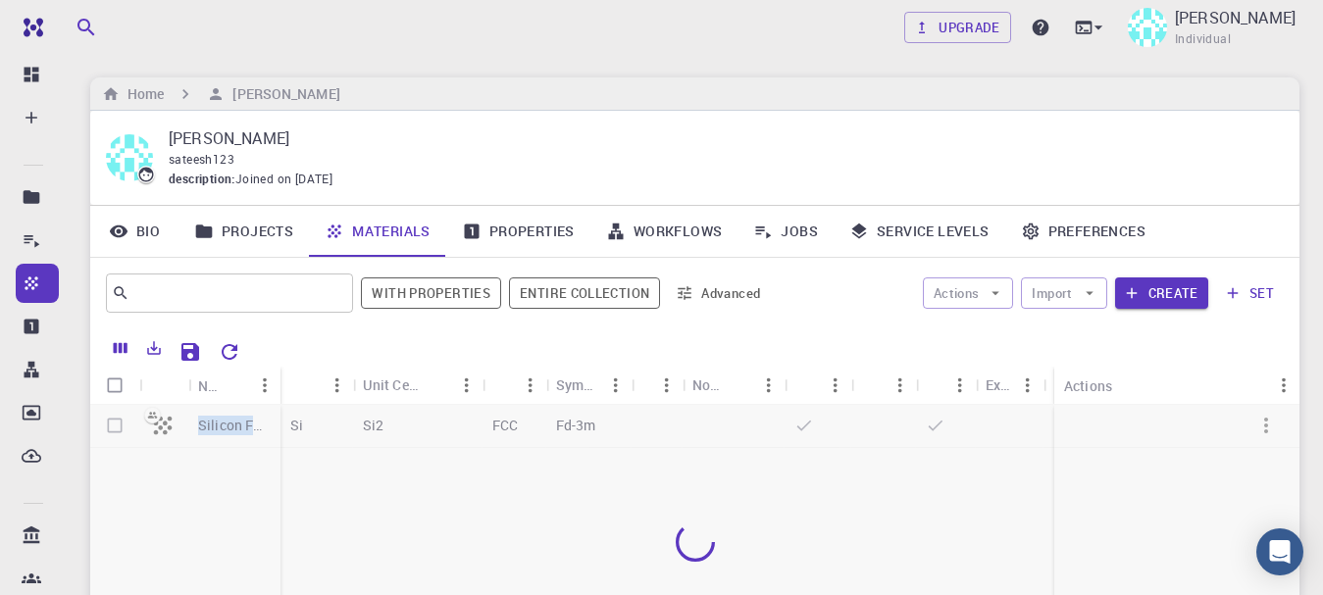
click at [167, 429] on div at bounding box center [694, 542] width 1209 height 275
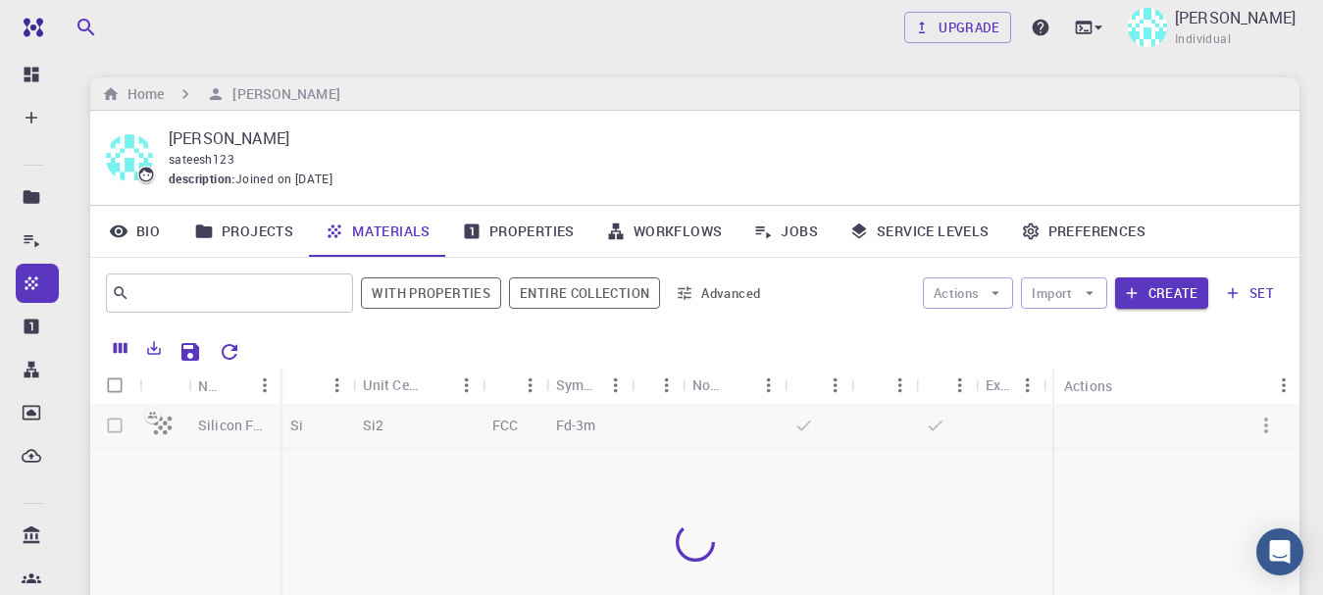
click at [167, 429] on div at bounding box center [694, 542] width 1209 height 275
click at [167, 428] on div at bounding box center [694, 542] width 1209 height 275
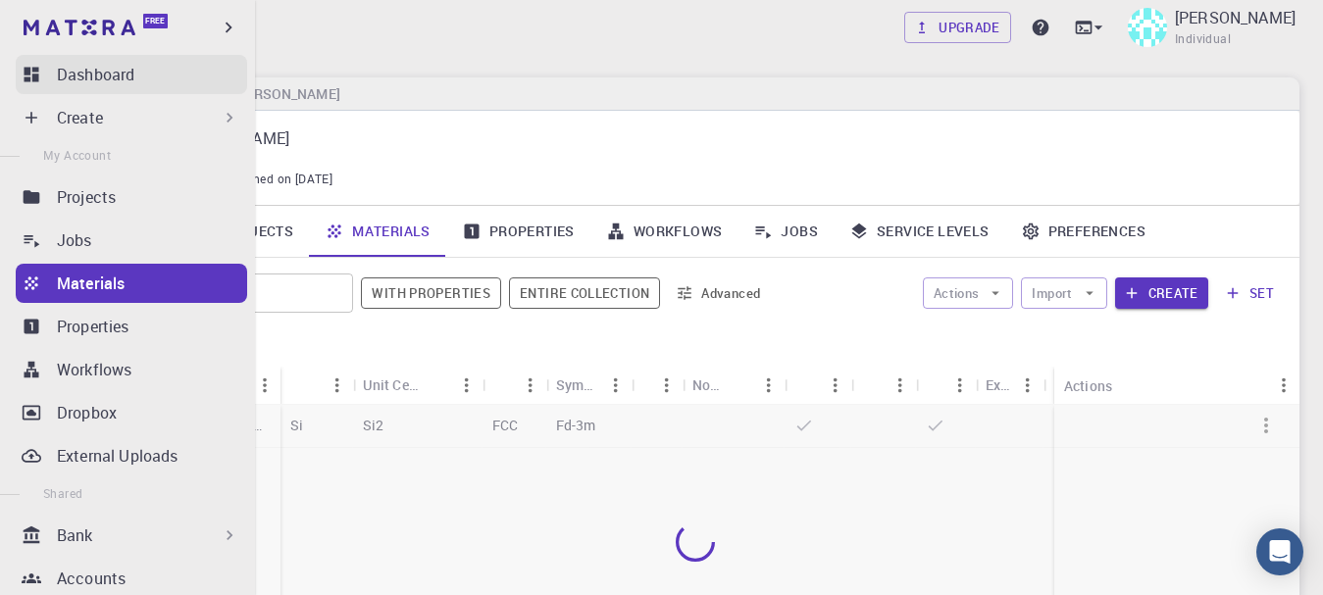
click at [88, 73] on p "Dashboard" at bounding box center [95, 75] width 77 height 24
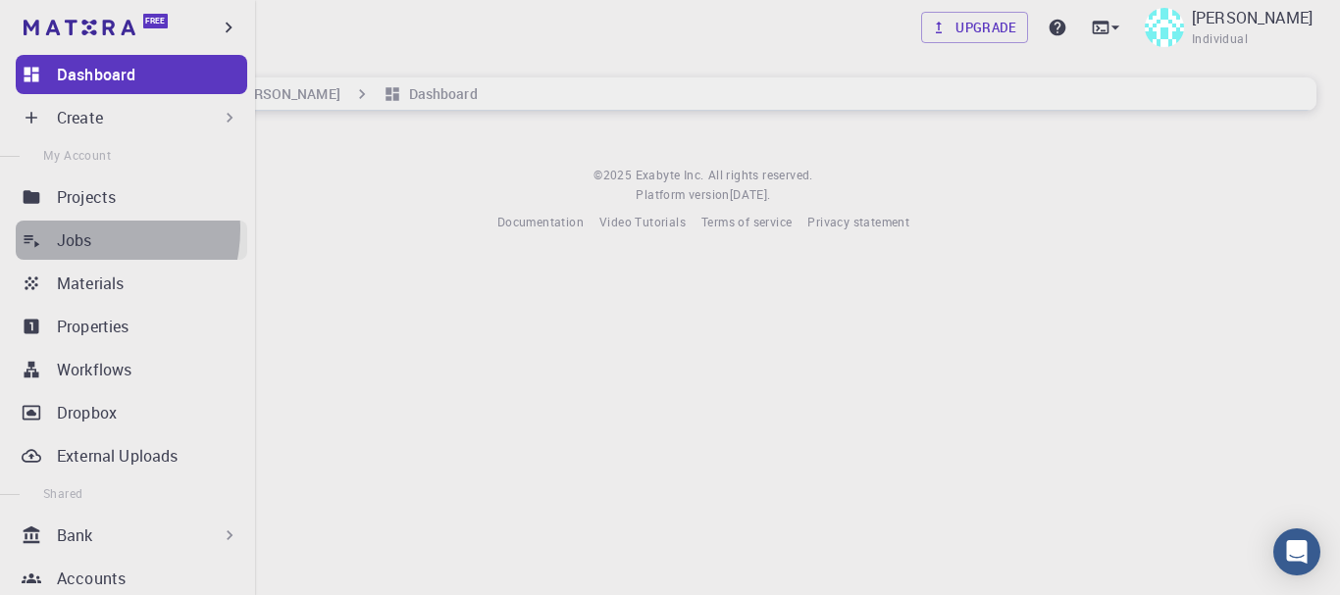
click at [87, 229] on p "Jobs" at bounding box center [74, 241] width 35 height 24
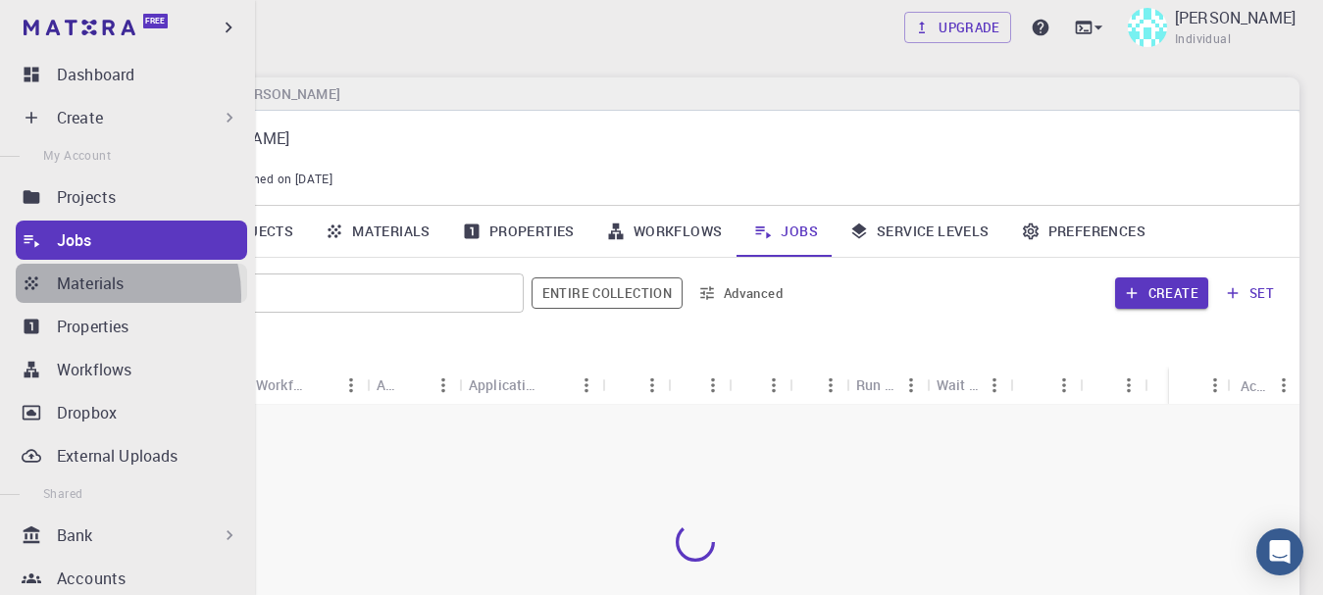
click at [105, 295] on link "Materials" at bounding box center [131, 283] width 231 height 39
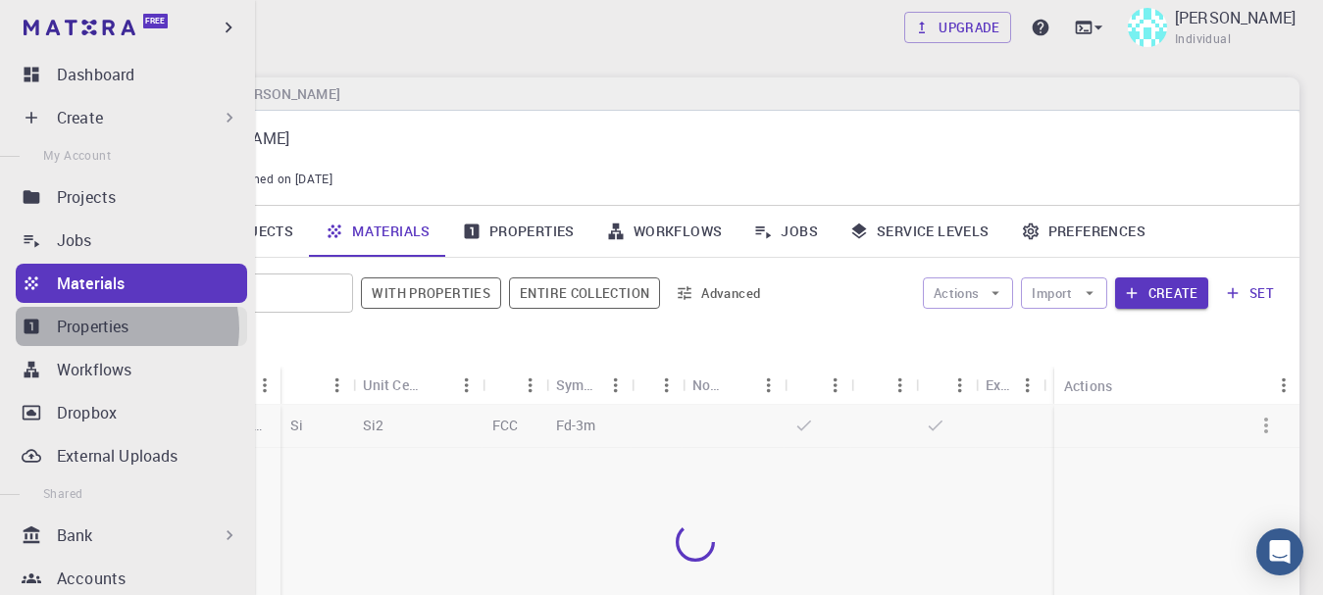
drag, startPoint x: 105, startPoint y: 295, endPoint x: 121, endPoint y: 329, distance: 36.9
click at [121, 329] on p "Properties" at bounding box center [93, 327] width 73 height 24
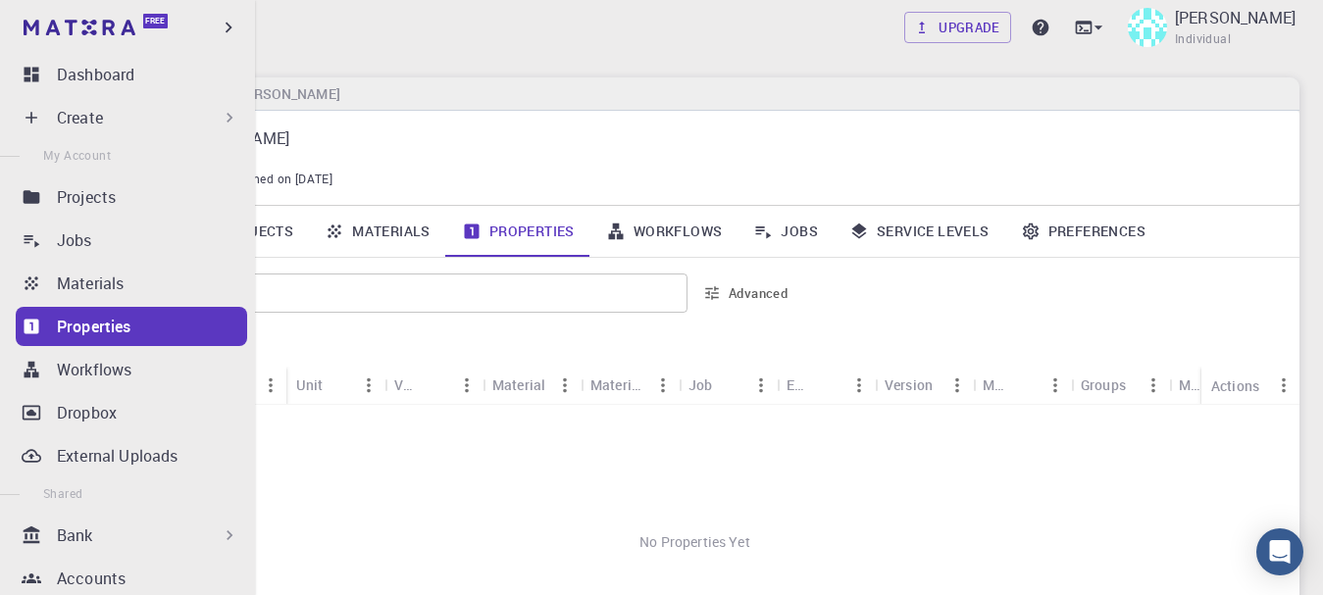
drag, startPoint x: 121, startPoint y: 329, endPoint x: 549, endPoint y: 359, distance: 429.6
click at [549, 359] on div at bounding box center [767, 349] width 1036 height 34
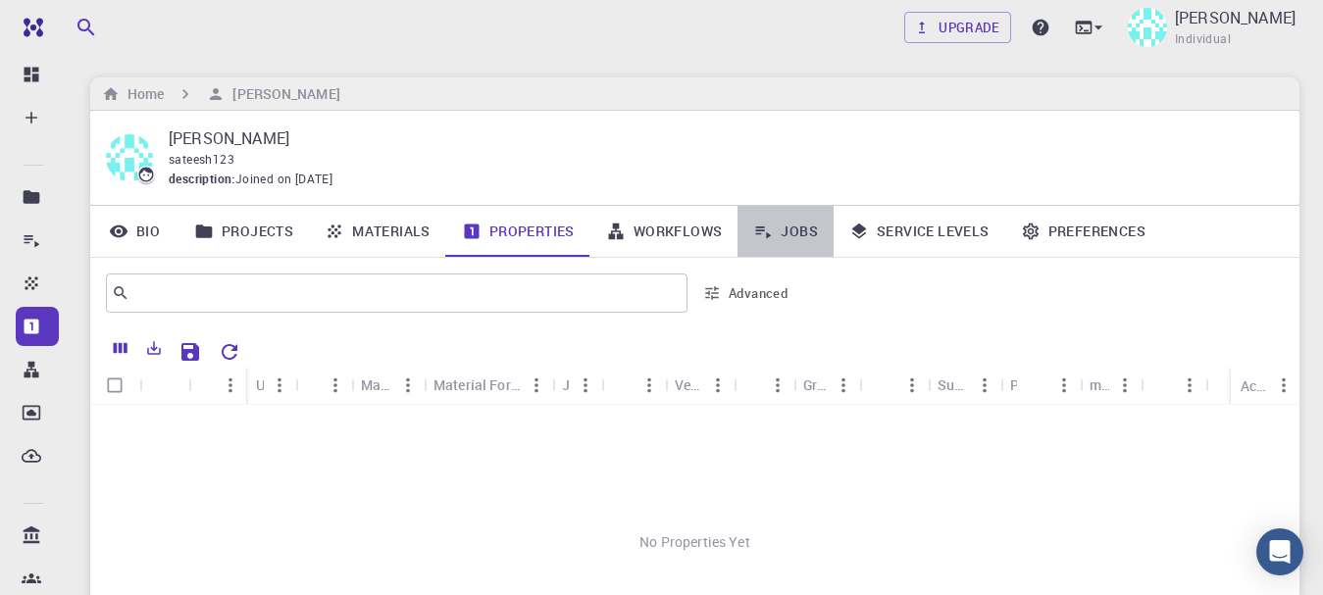
click at [762, 241] on link "Jobs" at bounding box center [785, 231] width 96 height 51
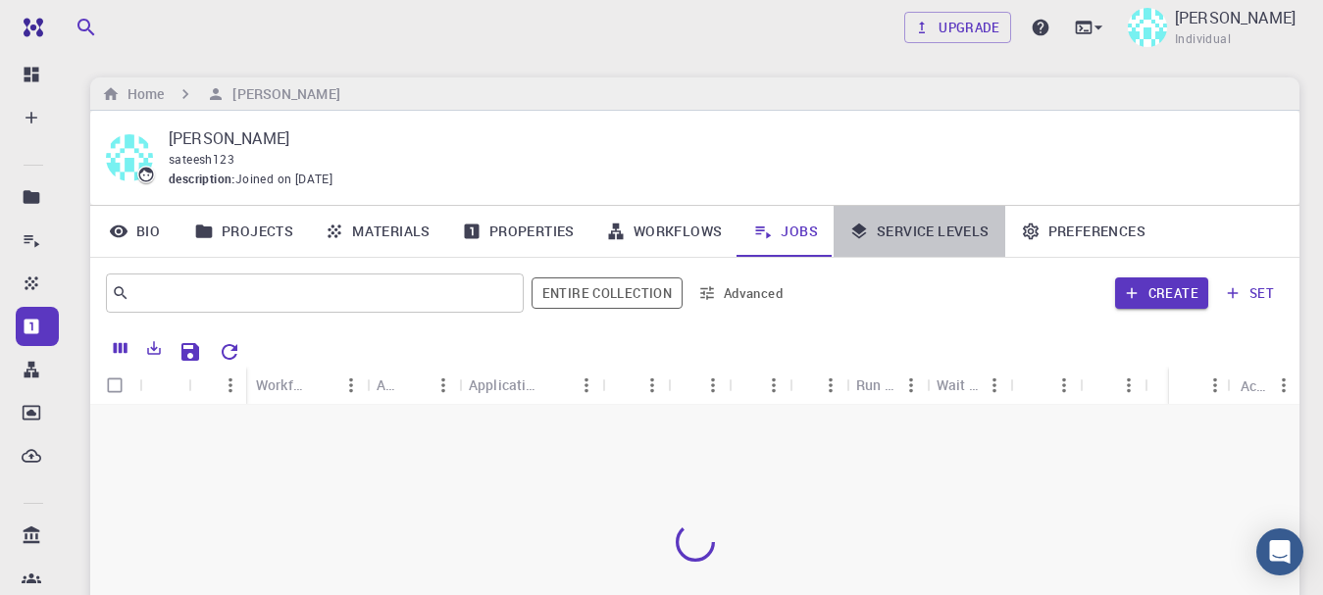
click at [881, 222] on link "Service Levels" at bounding box center [920, 231] width 172 height 51
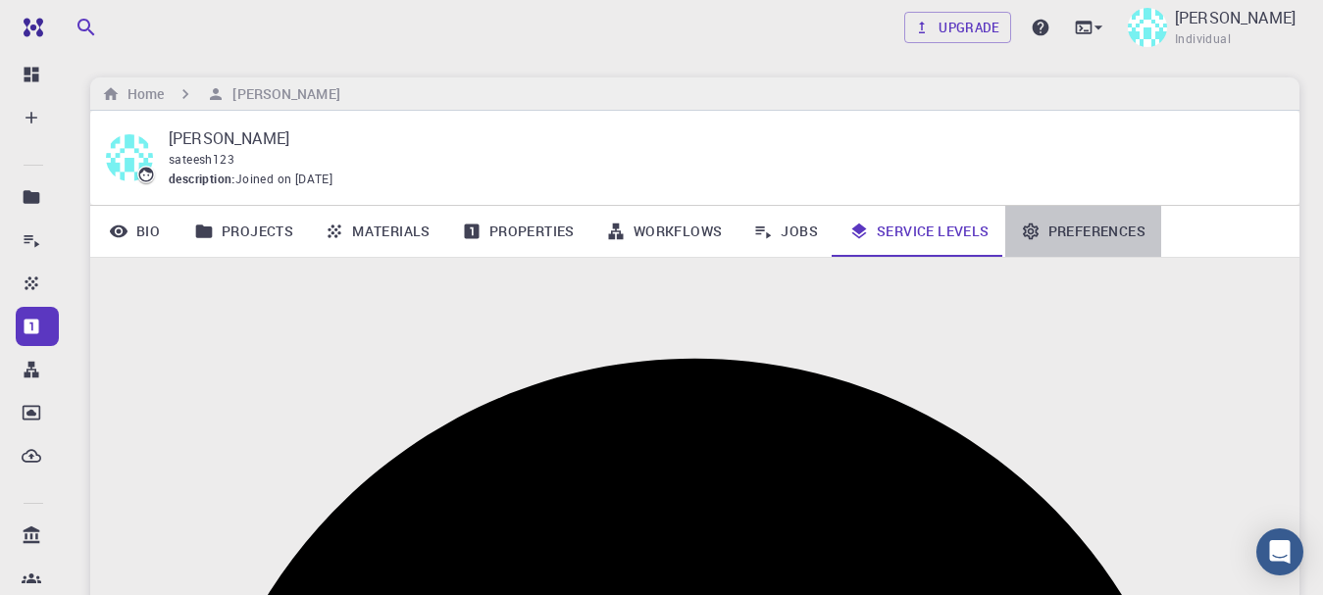
click at [1033, 232] on icon at bounding box center [1031, 232] width 16 height 17
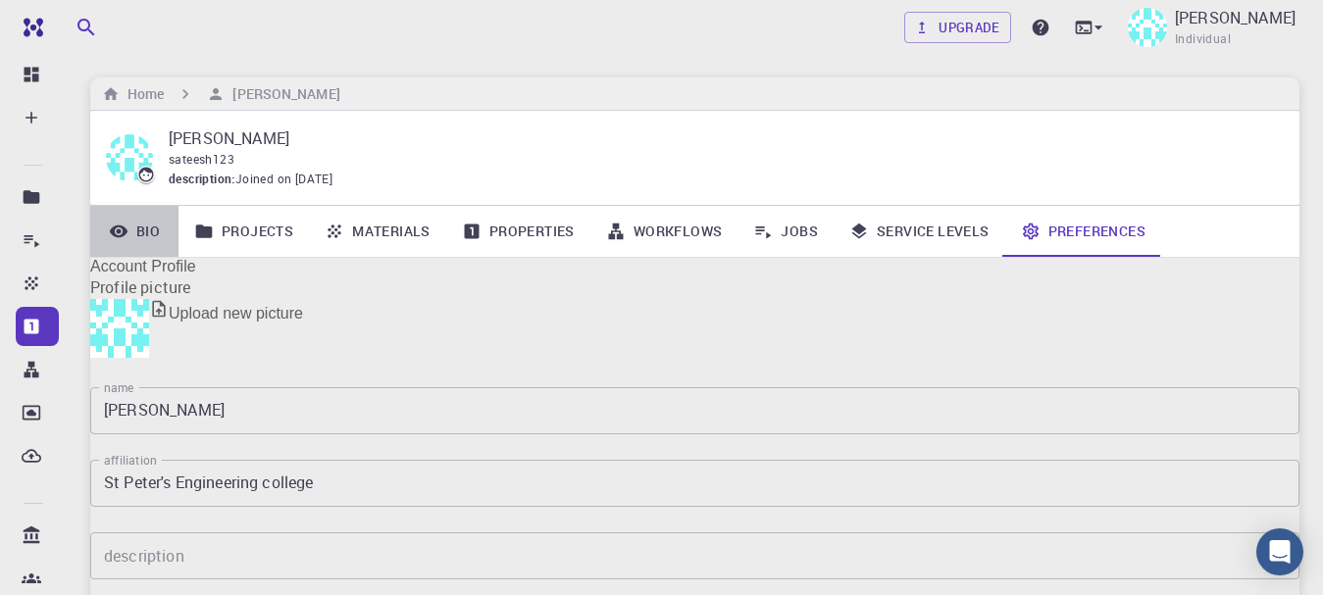
click at [139, 220] on link "Bio" at bounding box center [134, 231] width 88 height 51
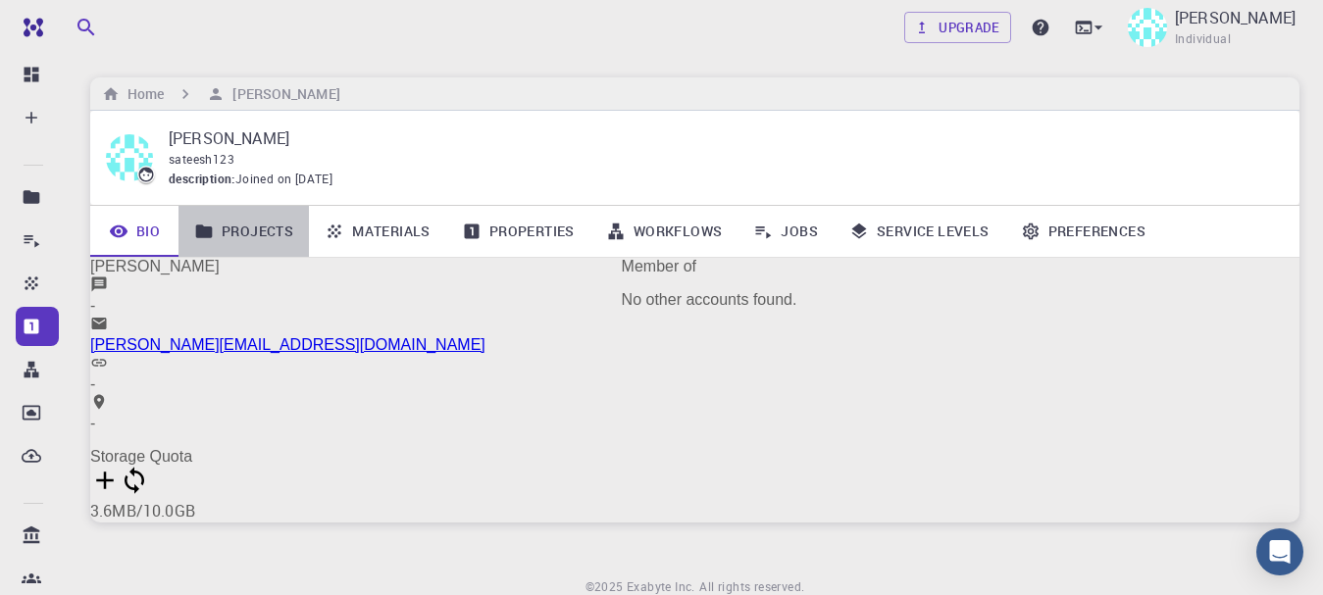
click at [250, 228] on link "Projects" at bounding box center [243, 231] width 130 height 51
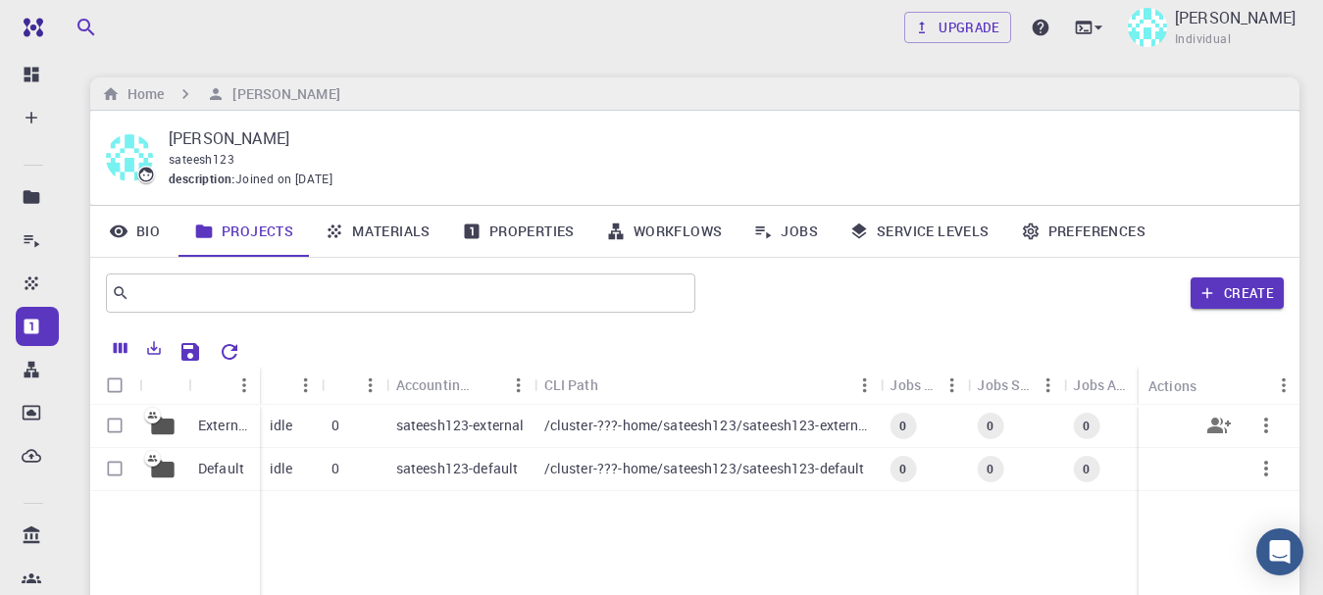
click at [200, 422] on p "External" at bounding box center [224, 426] width 52 height 20
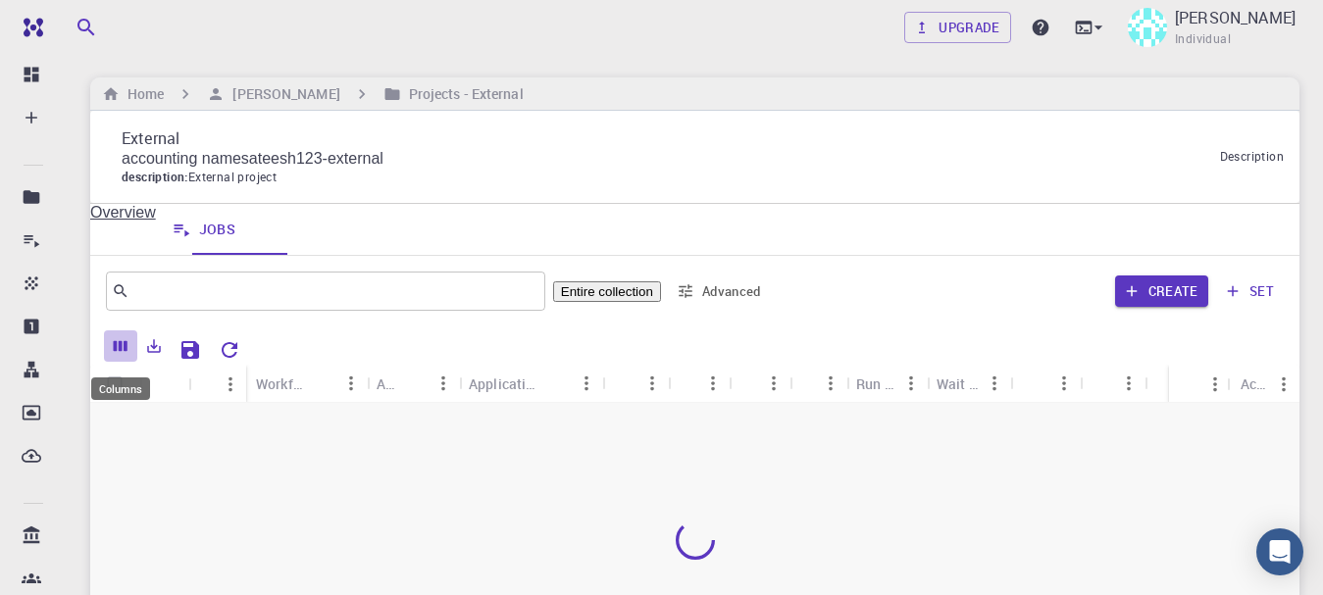
click at [123, 343] on icon "Columns" at bounding box center [121, 346] width 18 height 18
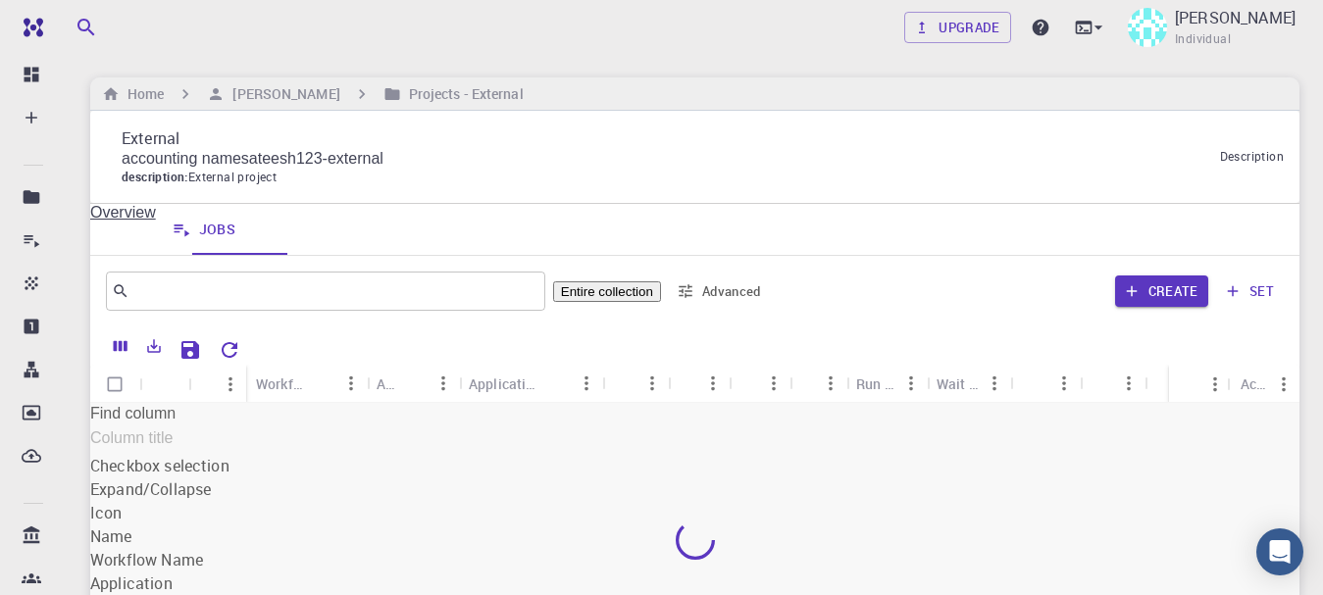
scroll to position [251, 0]
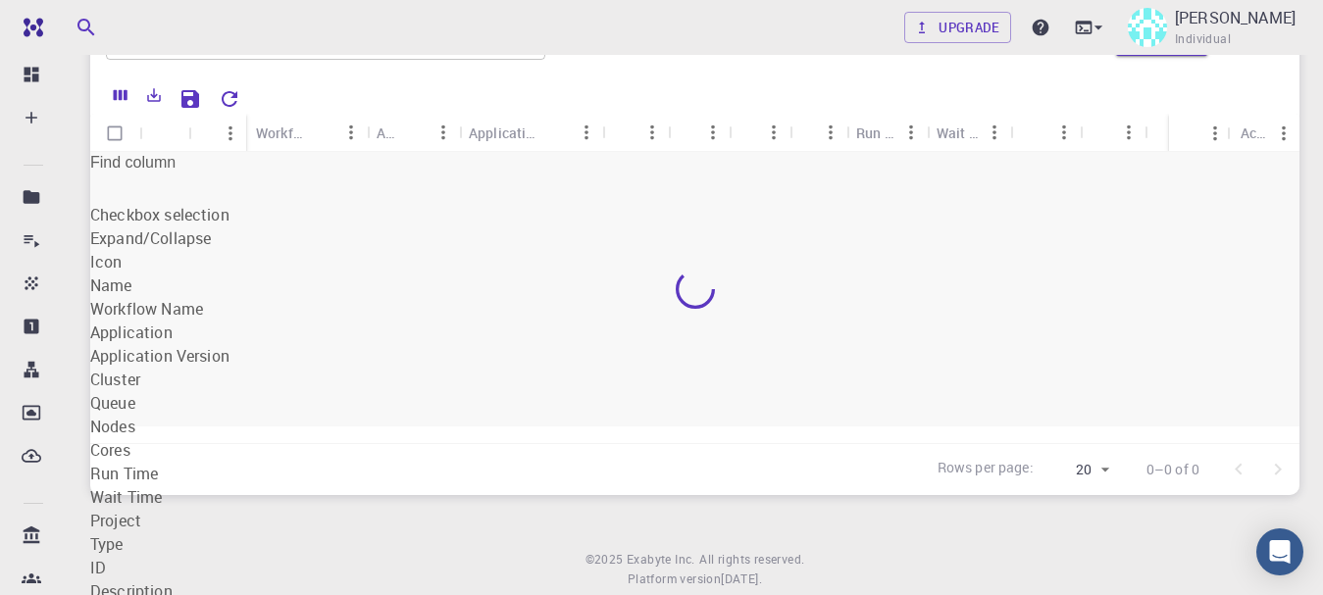
click at [90, 271] on span at bounding box center [90, 262] width 0 height 17
click at [108, 264] on input "Expand/Collapse" at bounding box center [187, 516] width 194 height 724
checkbox input "true"
click at [90, 271] on span at bounding box center [90, 262] width 0 height 17
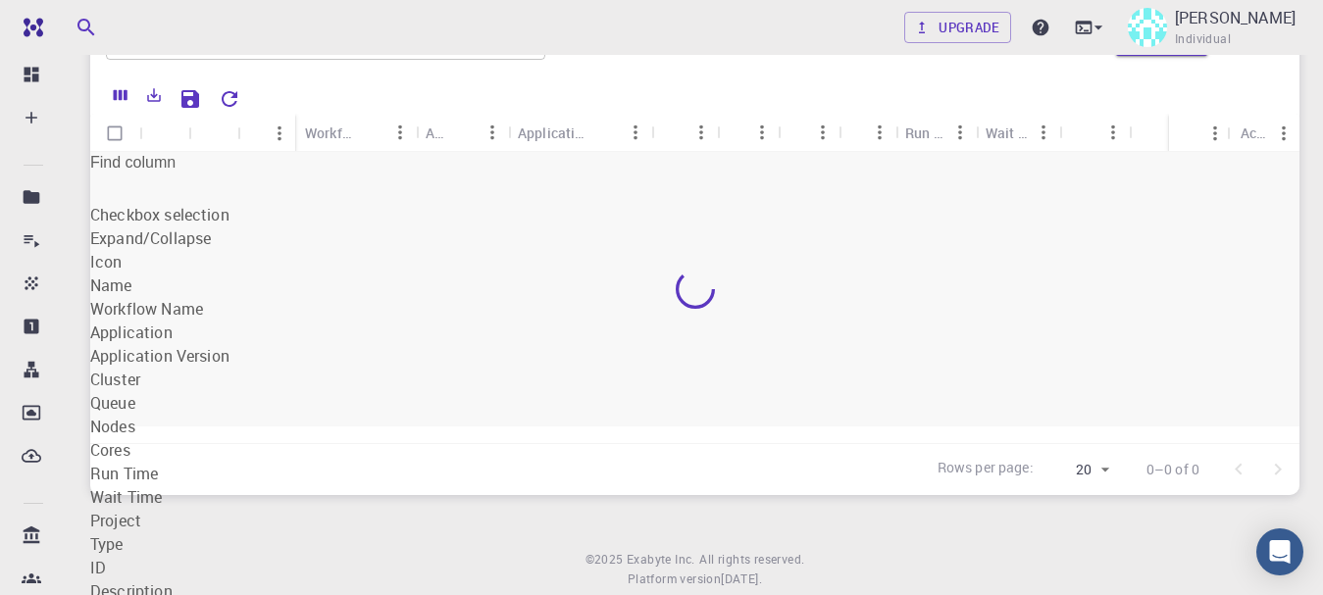
checkbox input "true"
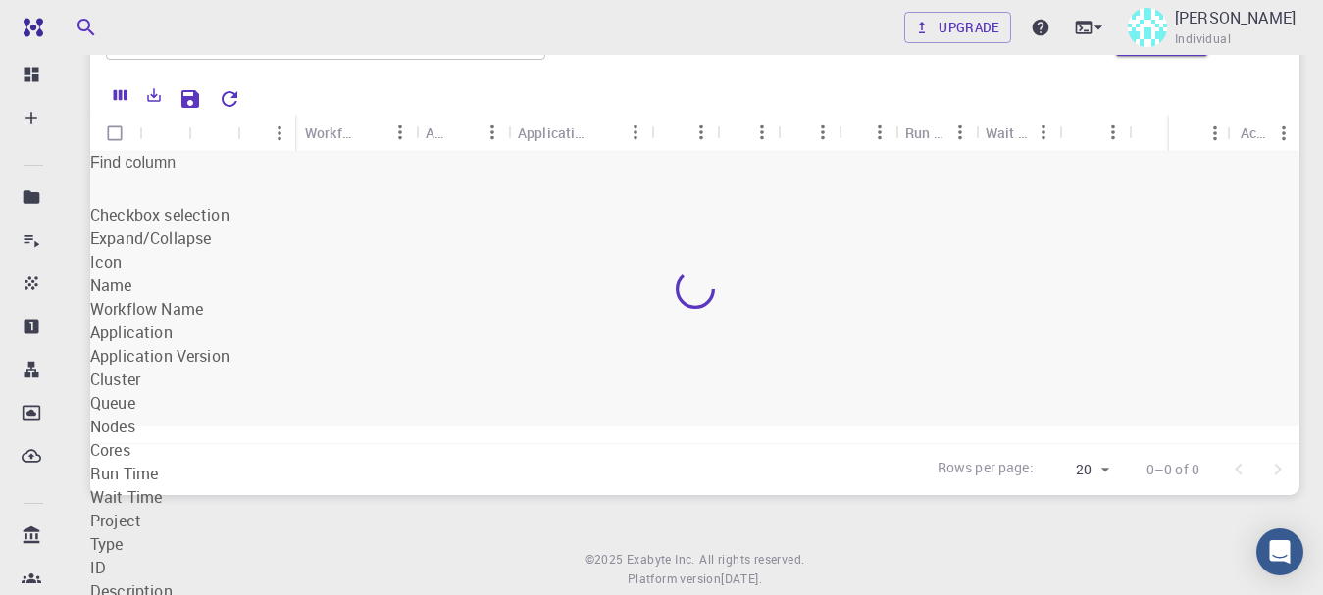
checkbox input "true"
click at [140, 369] on span "Cluster" at bounding box center [115, 380] width 50 height 22
click at [178, 327] on input "Cluster" at bounding box center [187, 516] width 194 height 724
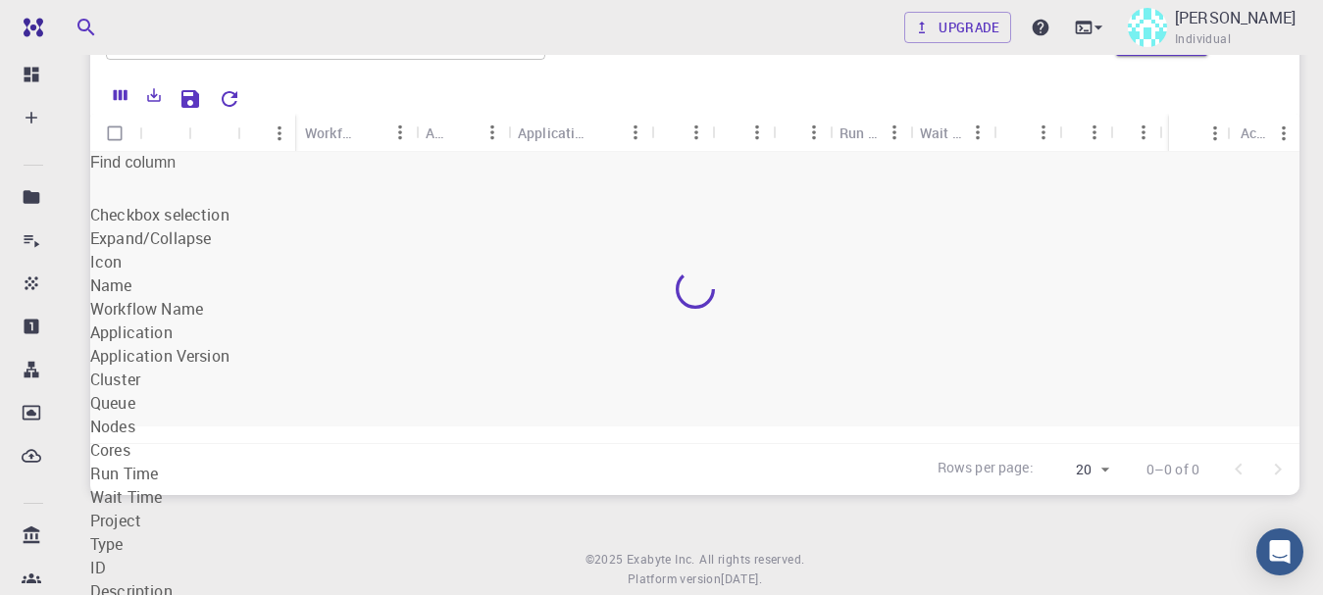
click at [140, 369] on span "Cluster" at bounding box center [115, 380] width 50 height 22
click at [172, 329] on input "Cluster" at bounding box center [187, 516] width 194 height 724
click at [140, 369] on span "Cluster" at bounding box center [115, 380] width 50 height 22
click at [172, 329] on input "Cluster" at bounding box center [187, 516] width 194 height 724
click at [140, 369] on span "Cluster" at bounding box center [115, 380] width 50 height 22
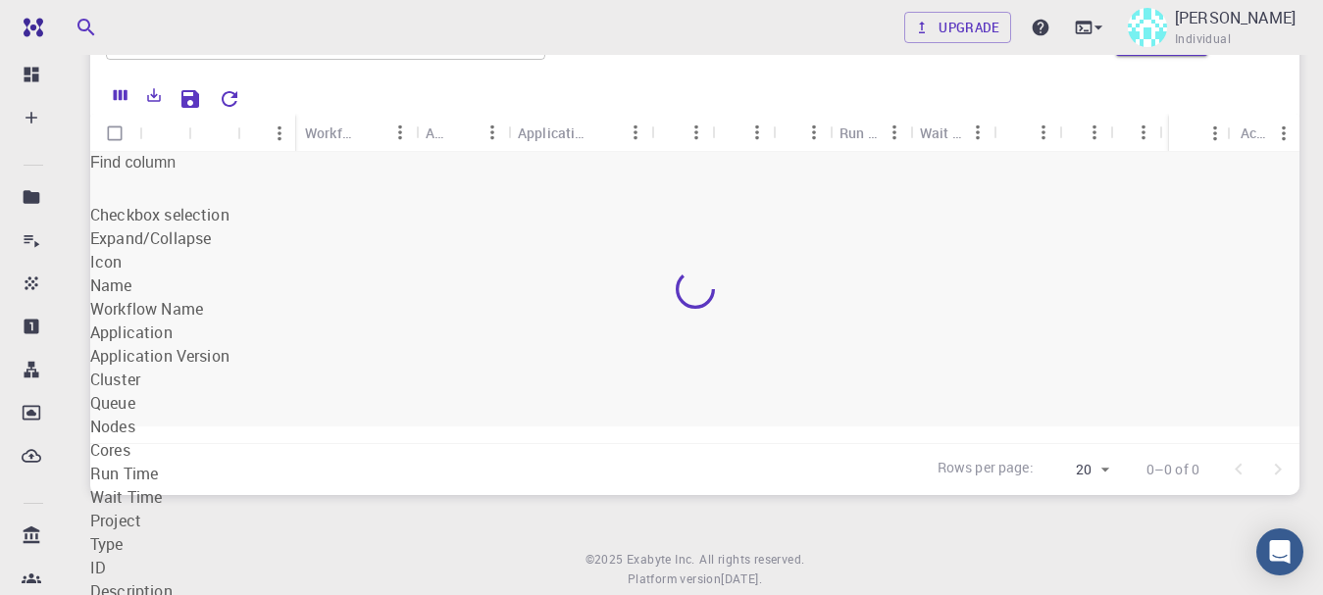
click at [172, 329] on input "Cluster" at bounding box center [187, 516] width 194 height 724
checkbox input "true"
click at [460, 288] on div at bounding box center [694, 289] width 1209 height 275
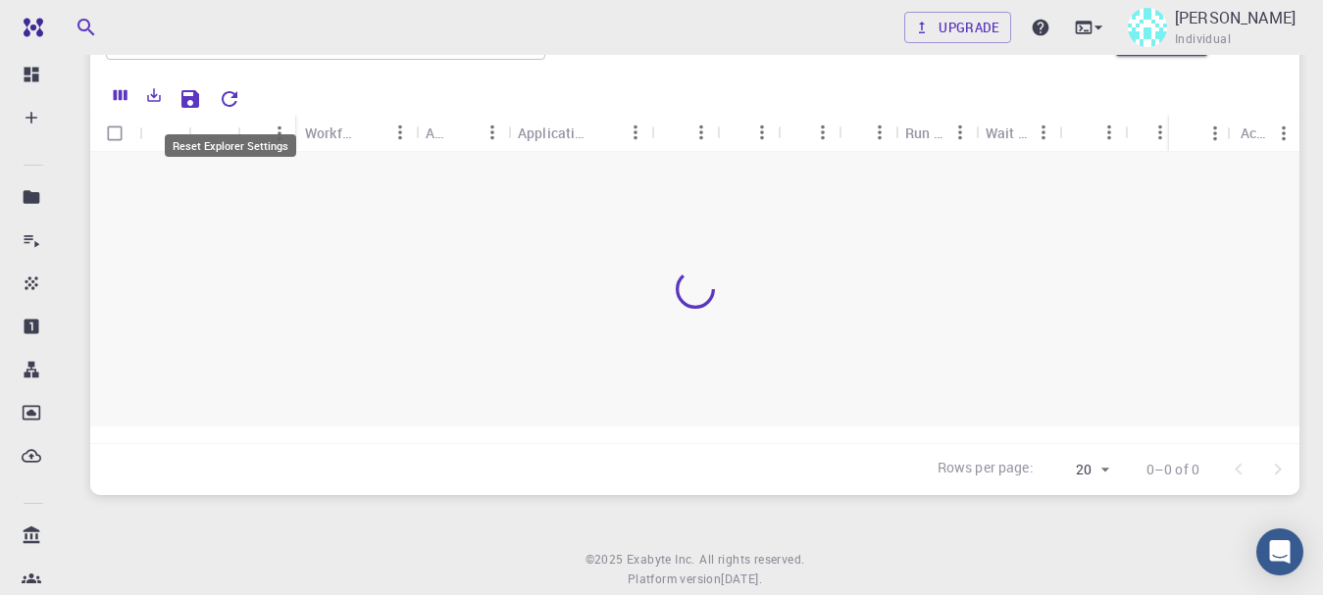
click at [225, 102] on icon "Reset Explorer Settings" at bounding box center [230, 99] width 24 height 24
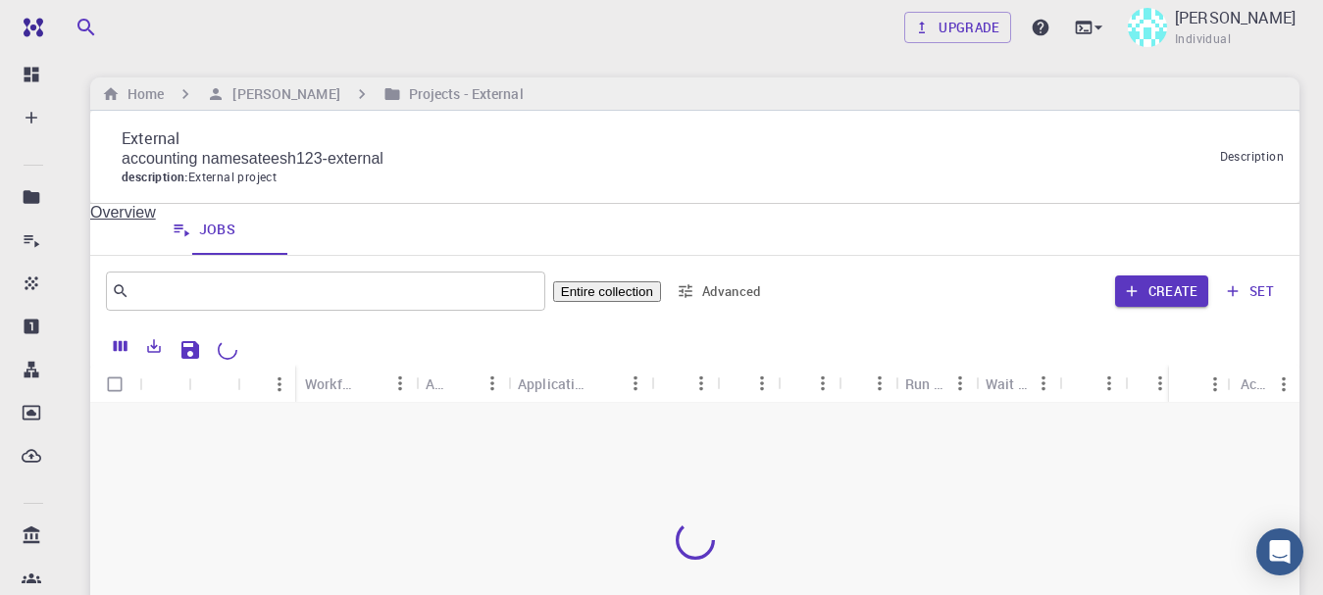
click at [680, 392] on icon "Sort" at bounding box center [677, 384] width 22 height 22
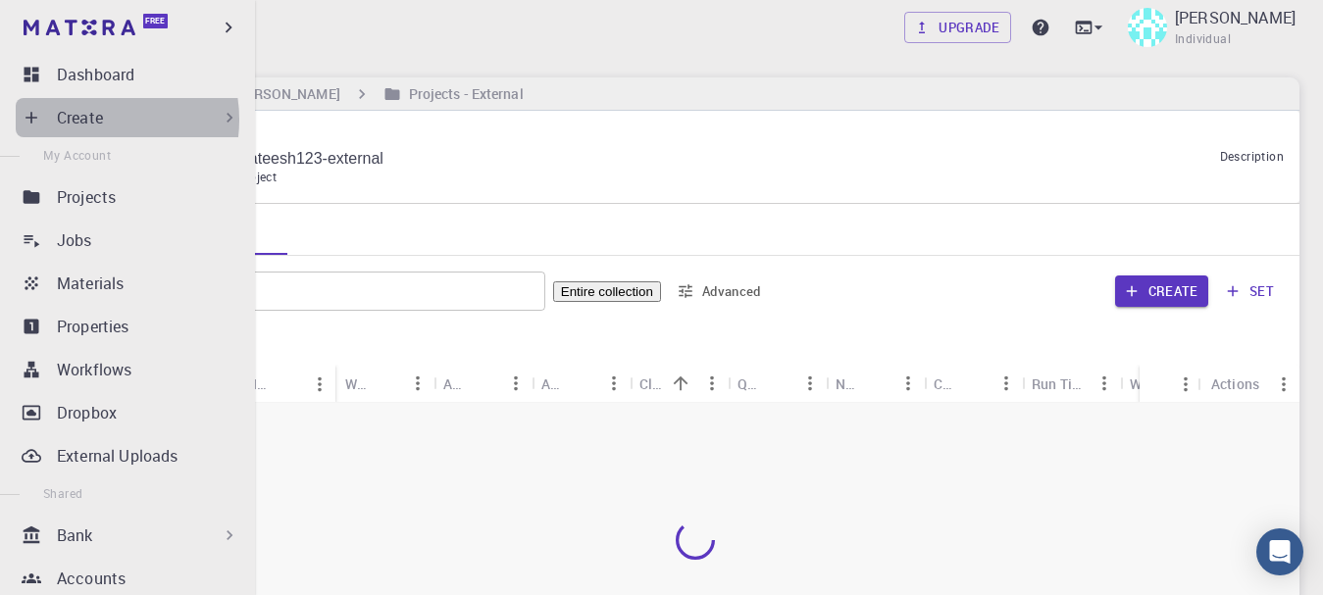
click at [91, 120] on p "Create" at bounding box center [80, 118] width 46 height 24
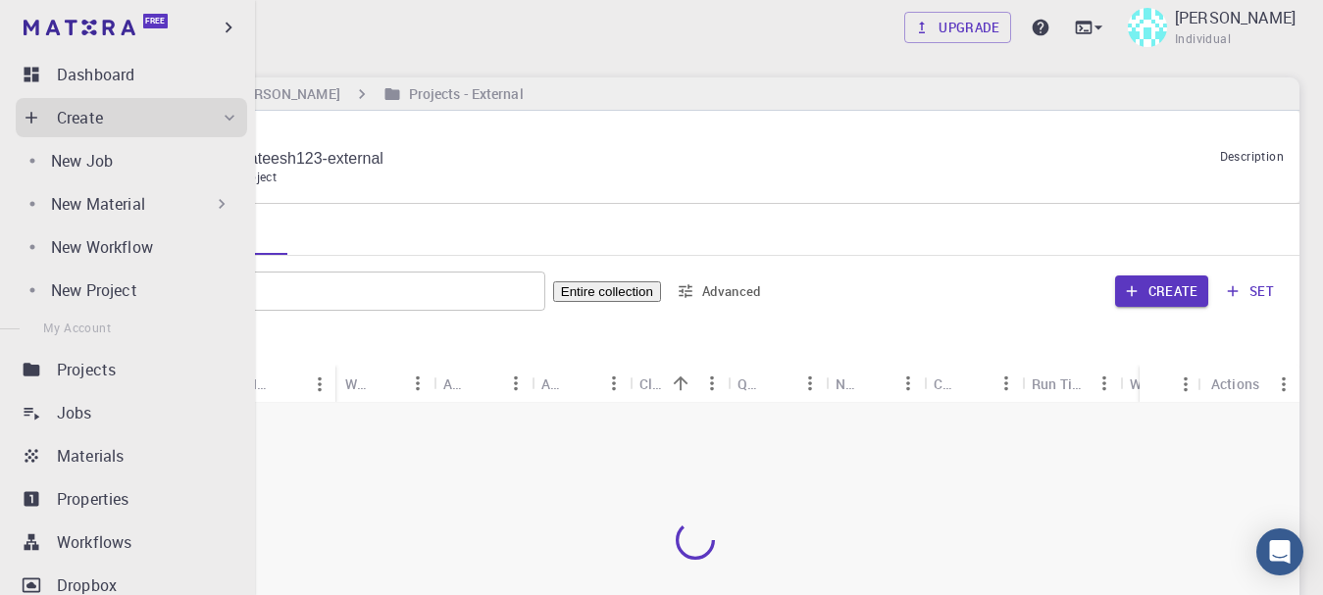
click at [91, 204] on p "New Material" at bounding box center [98, 204] width 94 height 24
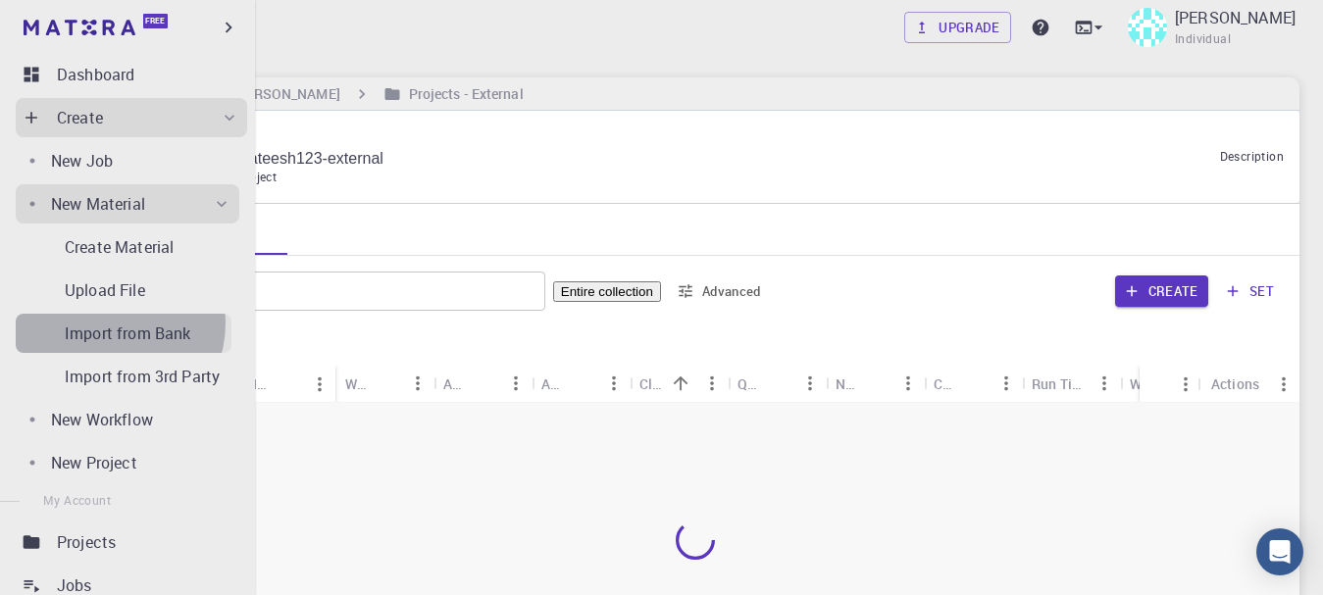
click at [112, 324] on p "Import from Bank" at bounding box center [128, 334] width 126 height 24
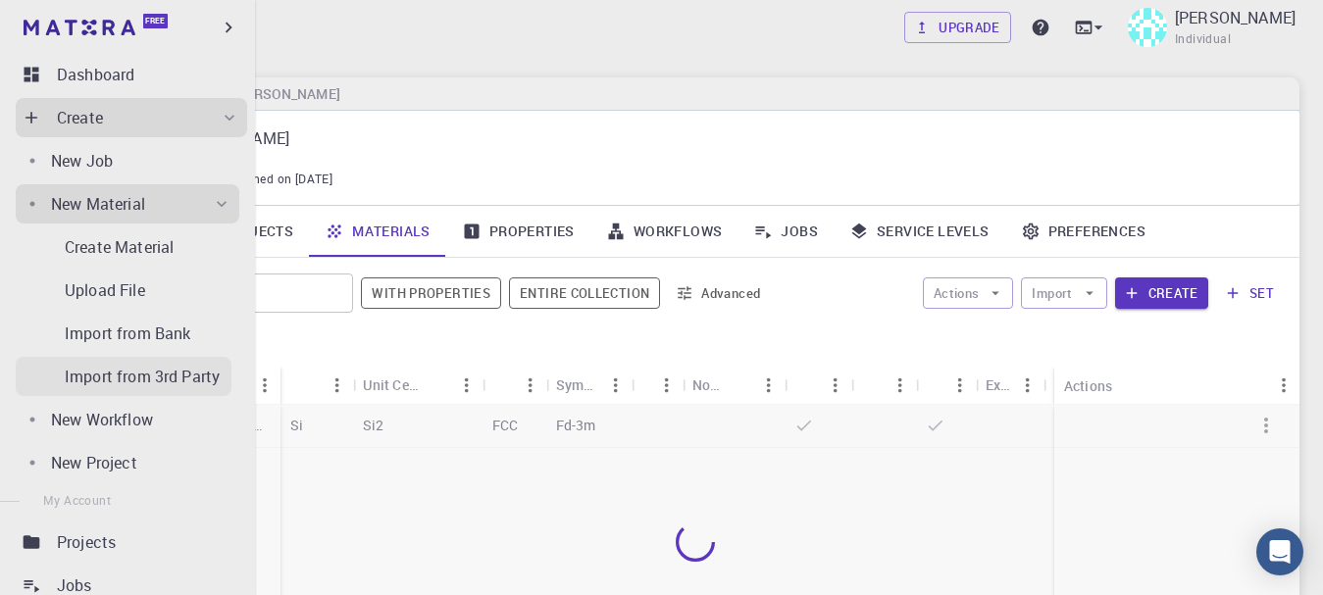
click at [164, 362] on link "Import from 3rd Party" at bounding box center [124, 376] width 216 height 39
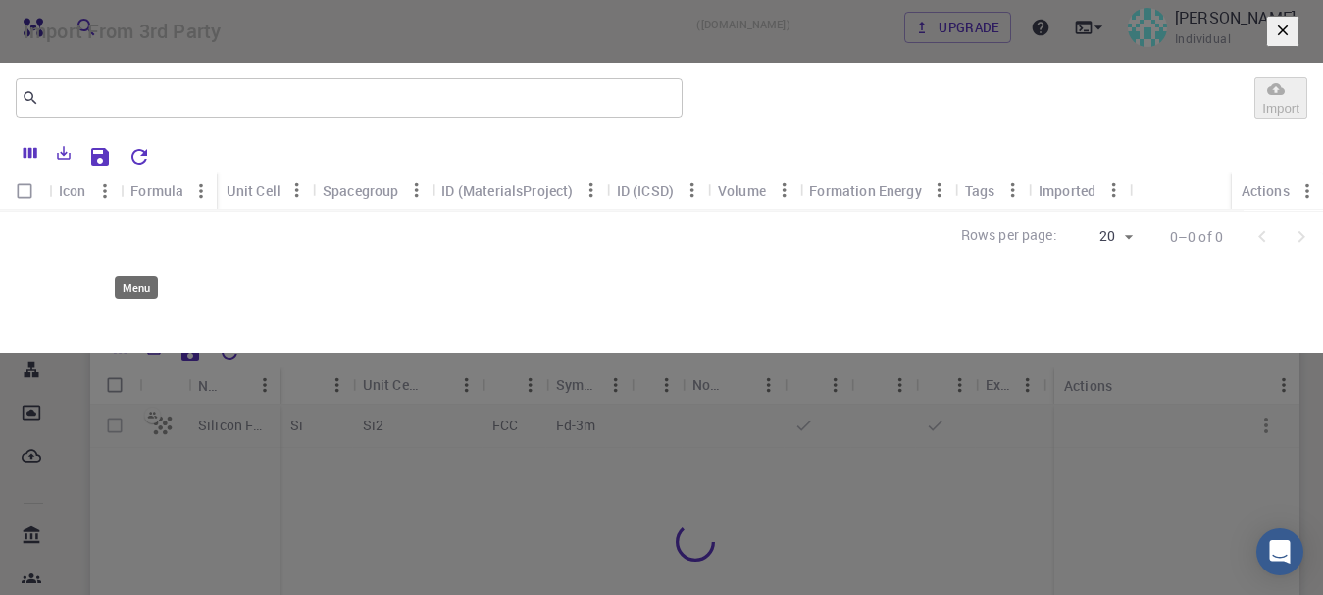
click at [116, 202] on icon "Menu" at bounding box center [105, 191] width 22 height 22
drag, startPoint x: 618, startPoint y: 405, endPoint x: 779, endPoint y: 443, distance: 165.3
click at [779, 443] on div at bounding box center [622, 355] width 1244 height 291
click at [1278, 35] on icon "button" at bounding box center [1283, 30] width 11 height 11
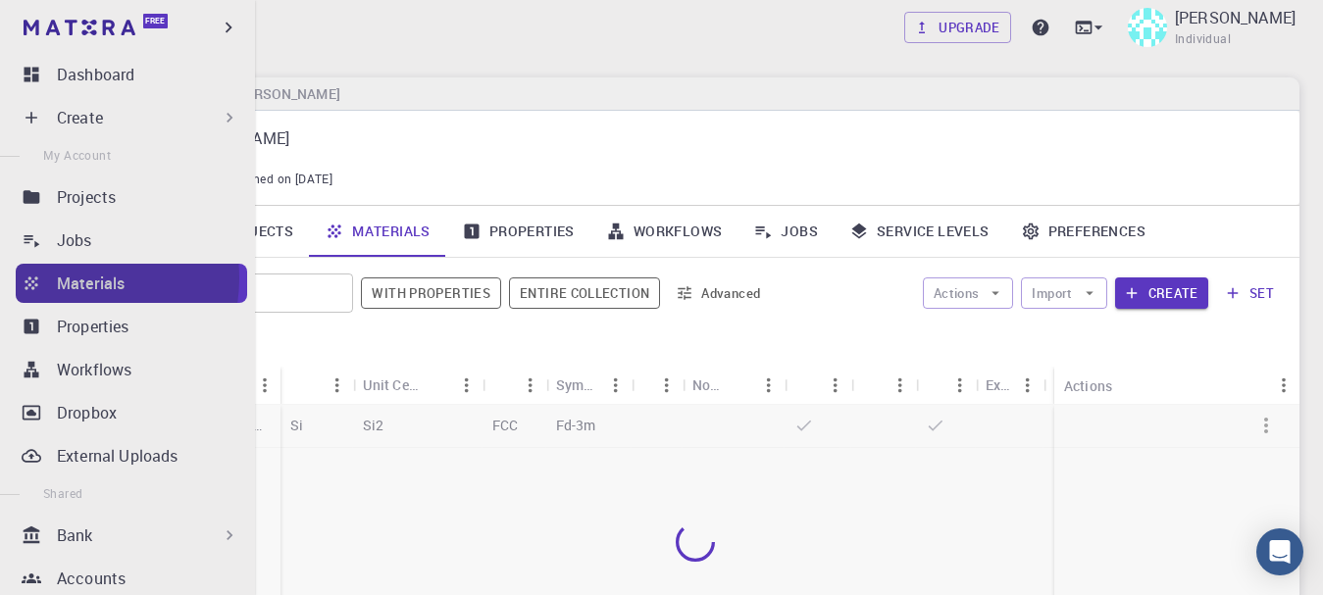
click at [75, 279] on p "Materials" at bounding box center [91, 284] width 68 height 24
click at [169, 291] on div "Materials" at bounding box center [152, 284] width 190 height 24
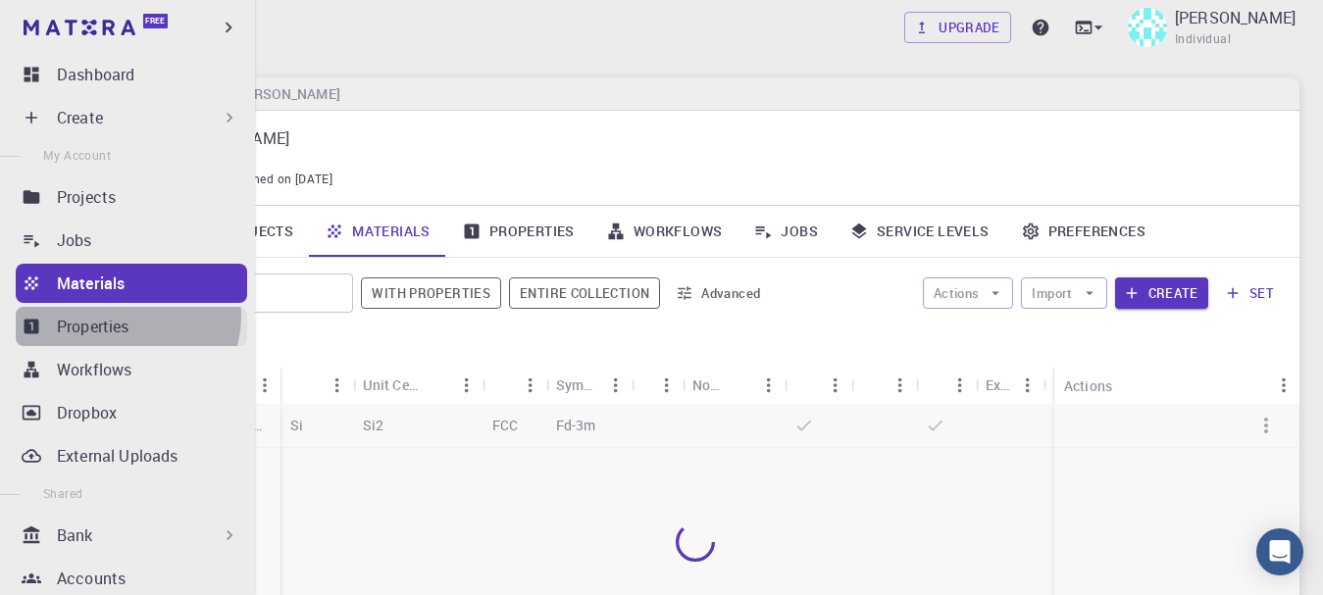
drag, startPoint x: 169, startPoint y: 291, endPoint x: 126, endPoint y: 316, distance: 49.6
click at [126, 316] on p "Properties" at bounding box center [93, 327] width 73 height 24
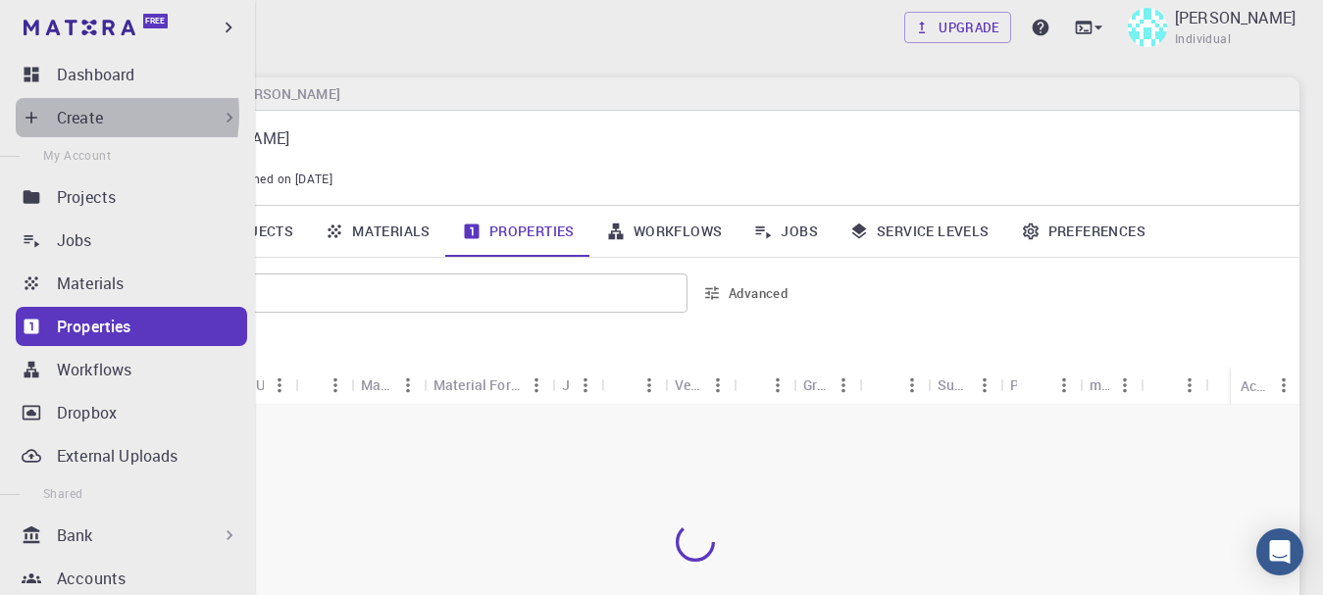
click at [89, 115] on p "Create" at bounding box center [80, 118] width 46 height 24
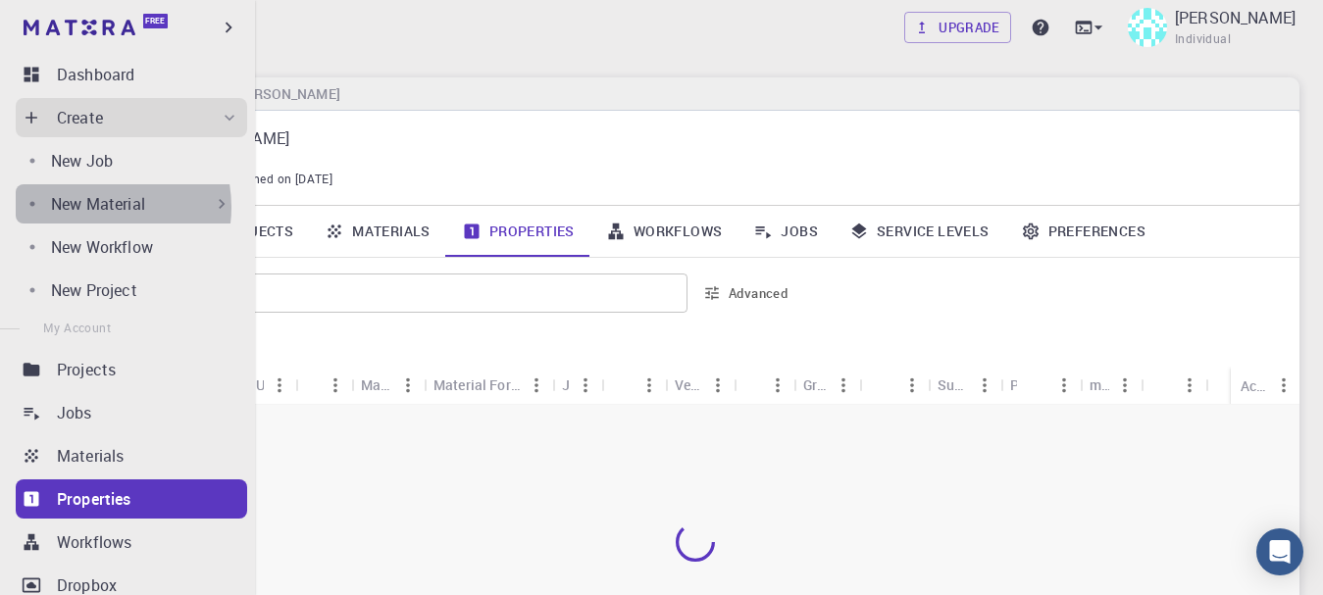
click at [94, 207] on p "New Material" at bounding box center [98, 204] width 94 height 24
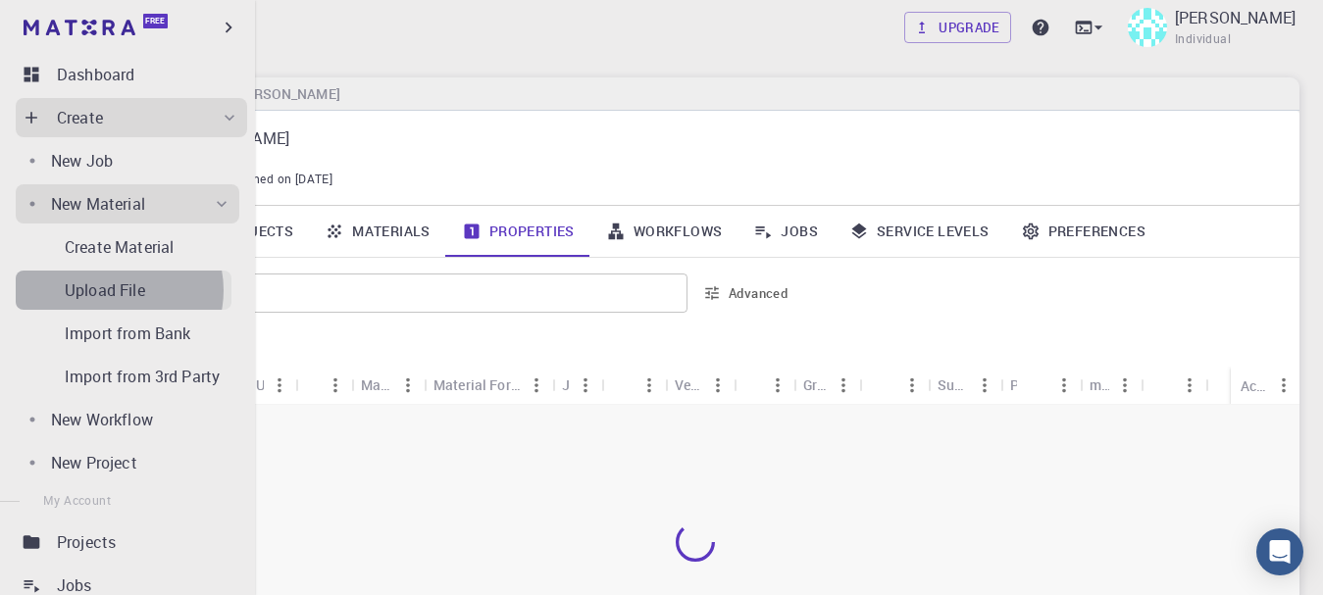
click at [115, 290] on p "Upload File" at bounding box center [105, 291] width 80 height 24
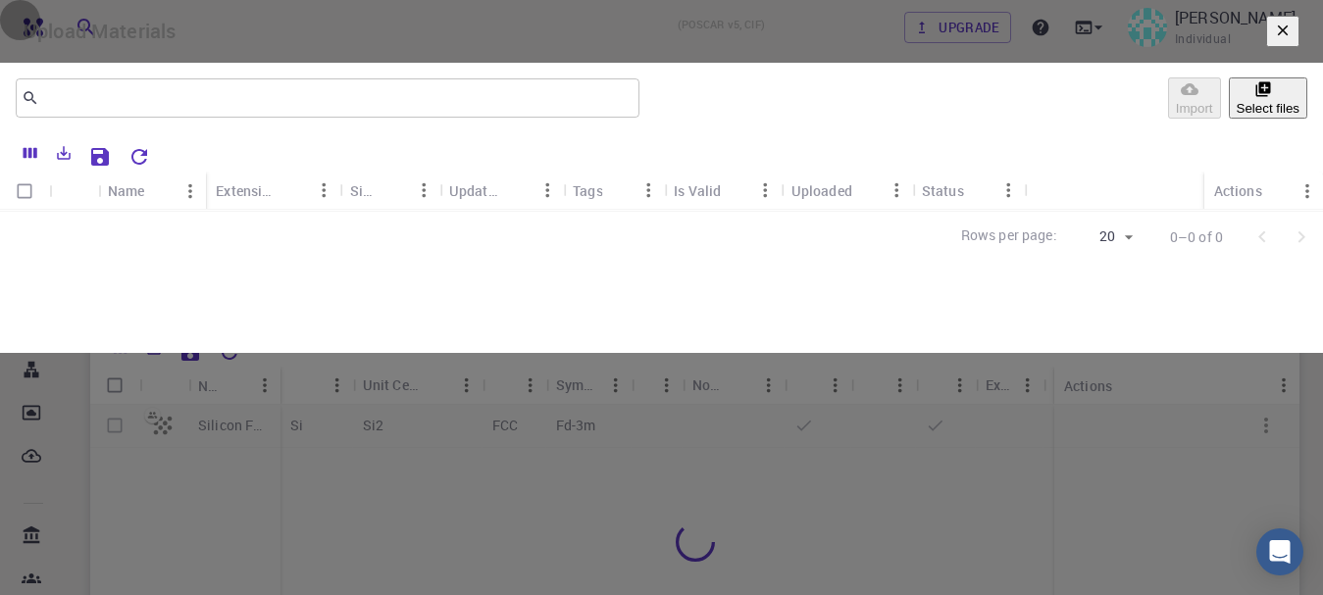
click at [1266, 47] on button "button" at bounding box center [1282, 31] width 33 height 31
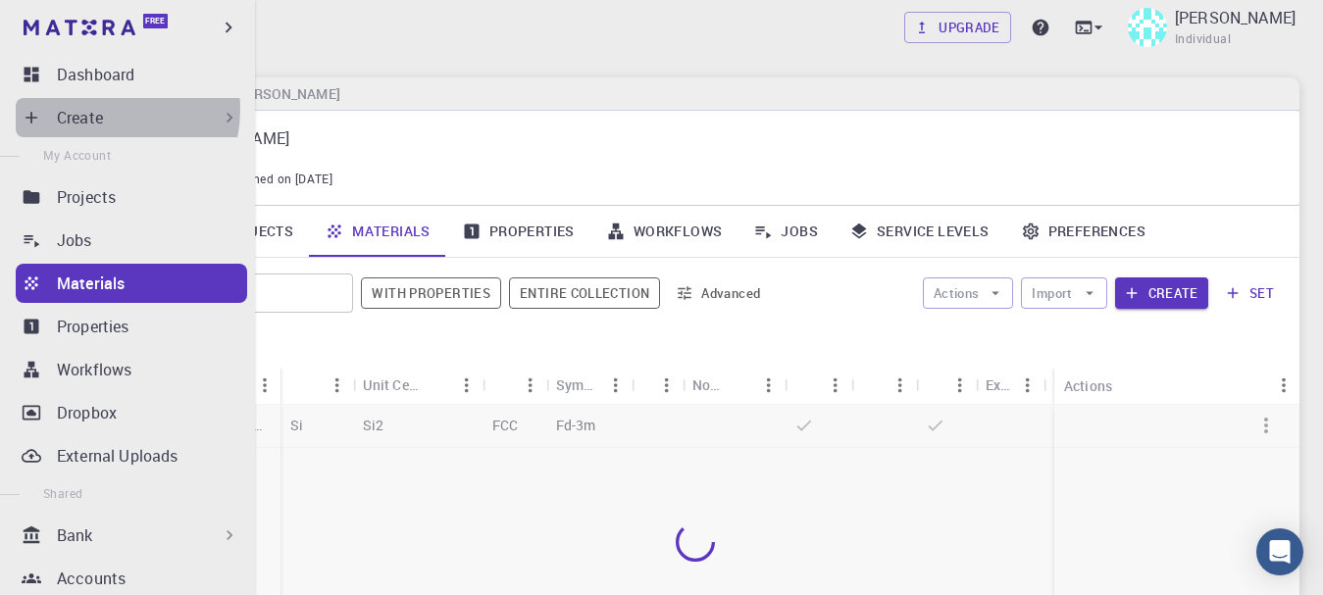
click at [100, 110] on p "Create" at bounding box center [80, 118] width 46 height 24
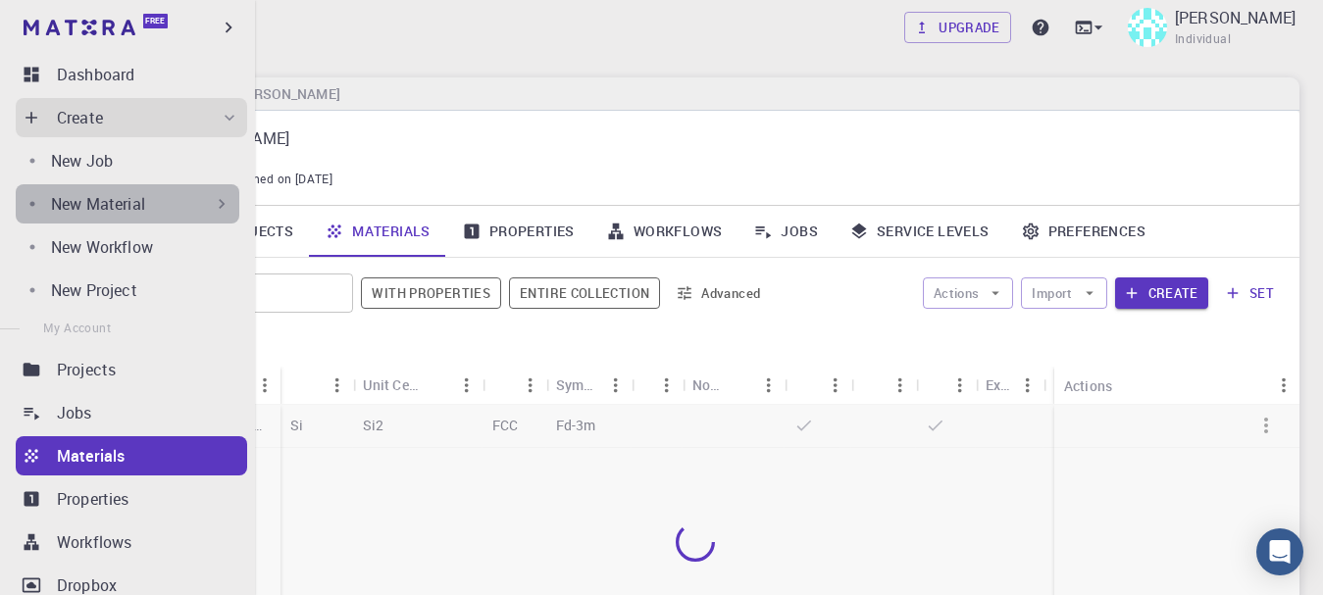
click at [164, 200] on div "New Material" at bounding box center [141, 204] width 180 height 24
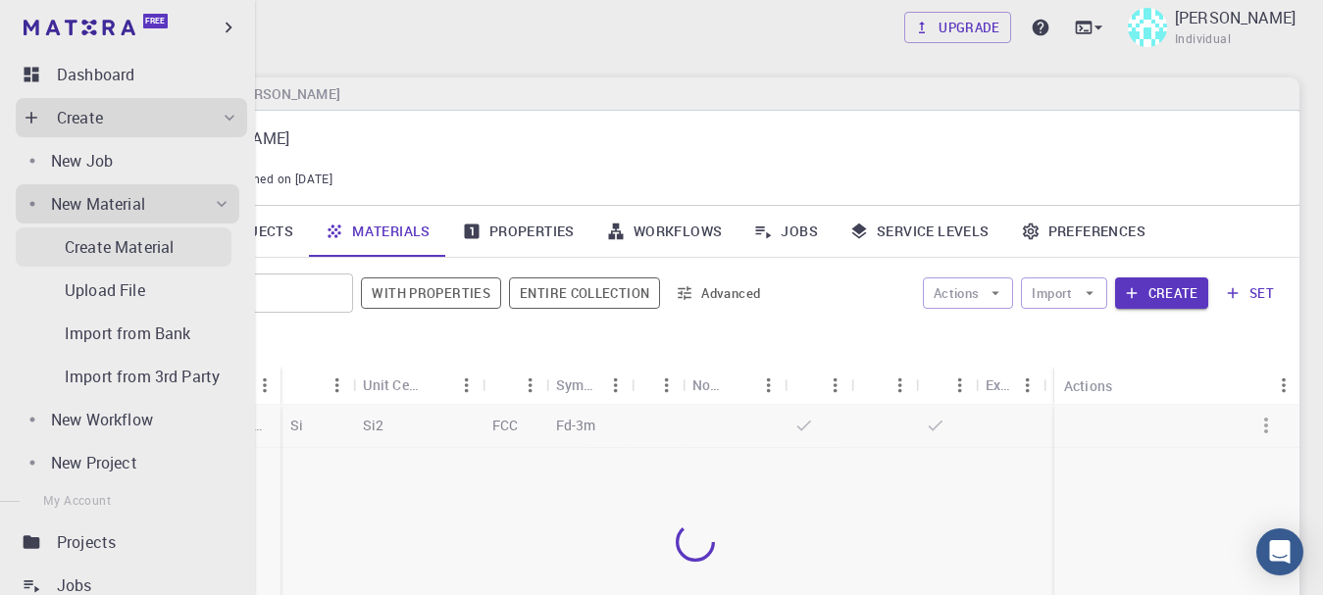
click at [142, 241] on p "Create Material" at bounding box center [119, 247] width 109 height 24
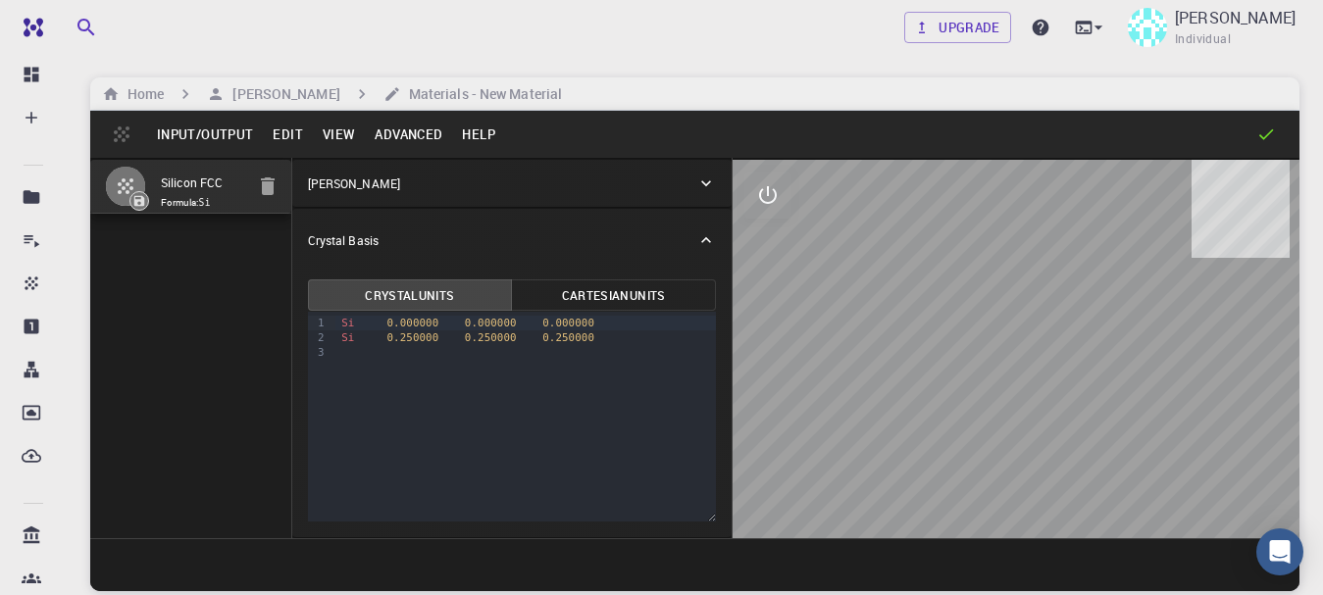
click at [342, 134] on button "View" at bounding box center [339, 134] width 53 height 31
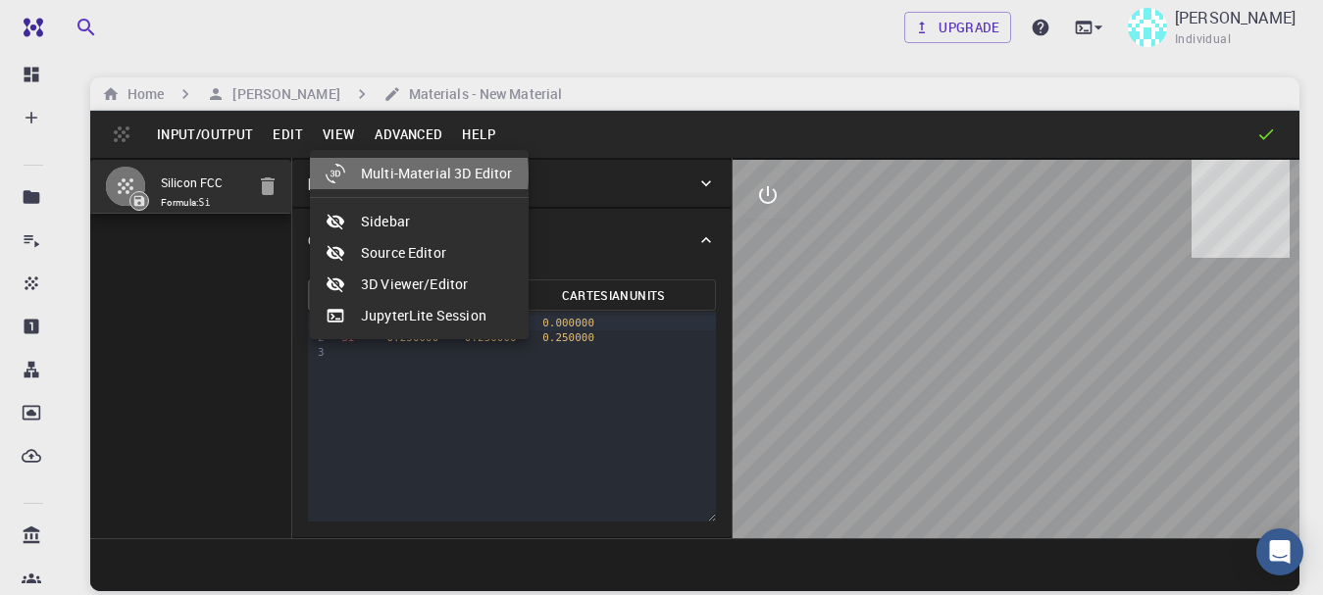
click at [388, 175] on li "Multi-Material 3D Editor" at bounding box center [419, 173] width 219 height 31
select select "Color"
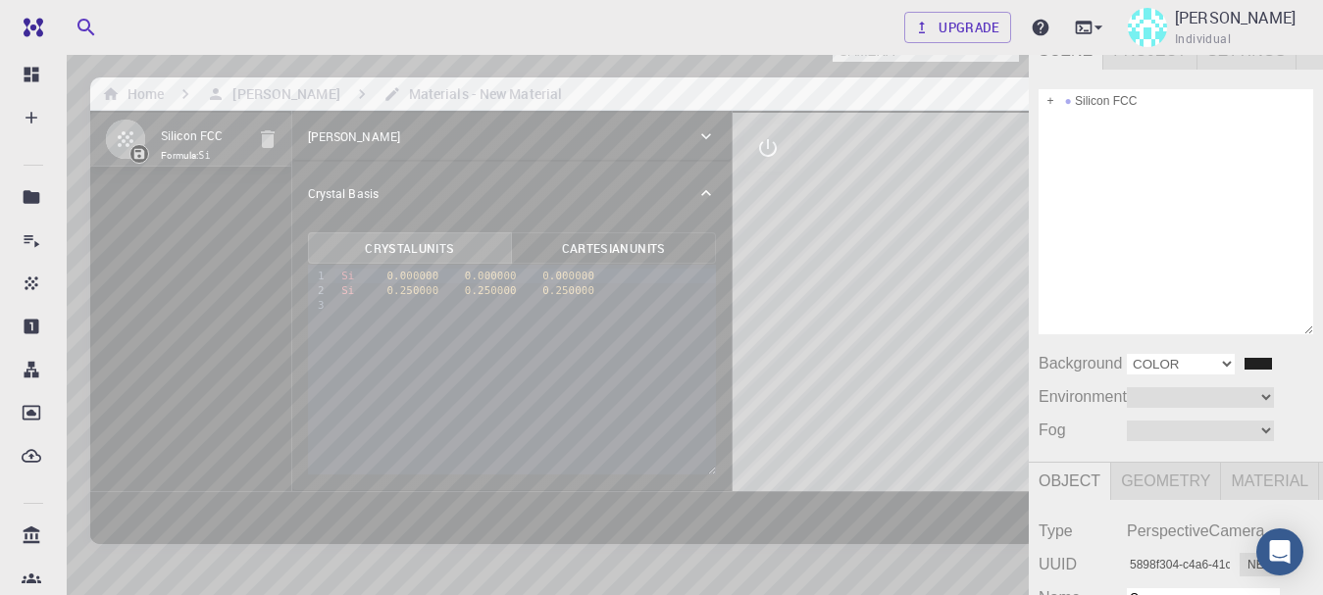
click at [1218, 368] on select "Color Texture Equirect" at bounding box center [1181, 364] width 108 height 21
